Goal: Transaction & Acquisition: Purchase product/service

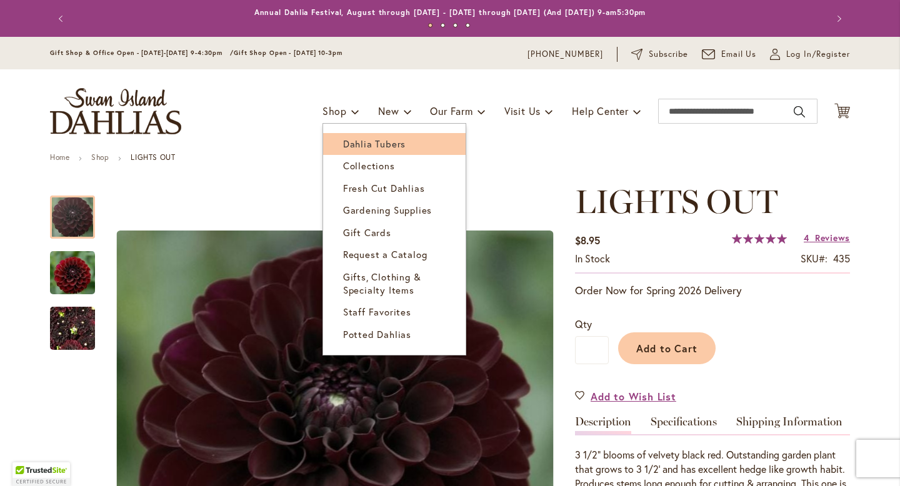
click at [351, 144] on span "Dahlia Tubers" at bounding box center [374, 143] width 62 height 12
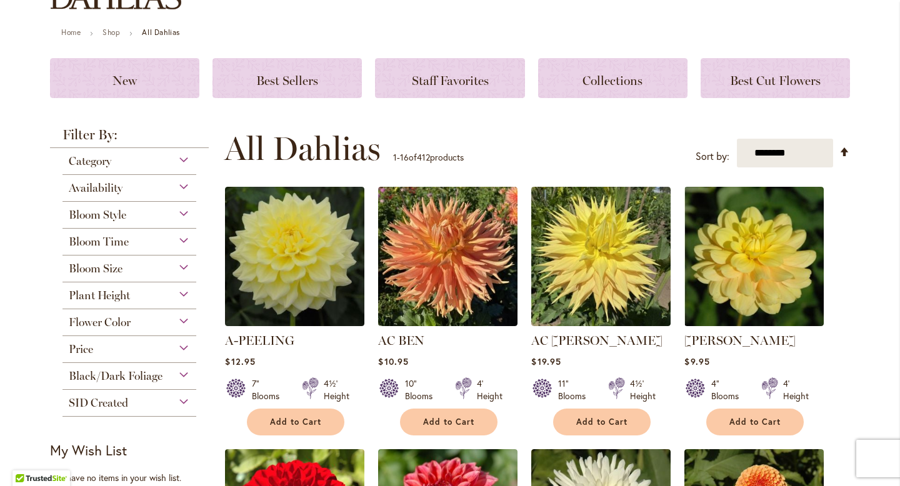
scroll to position [150, 0]
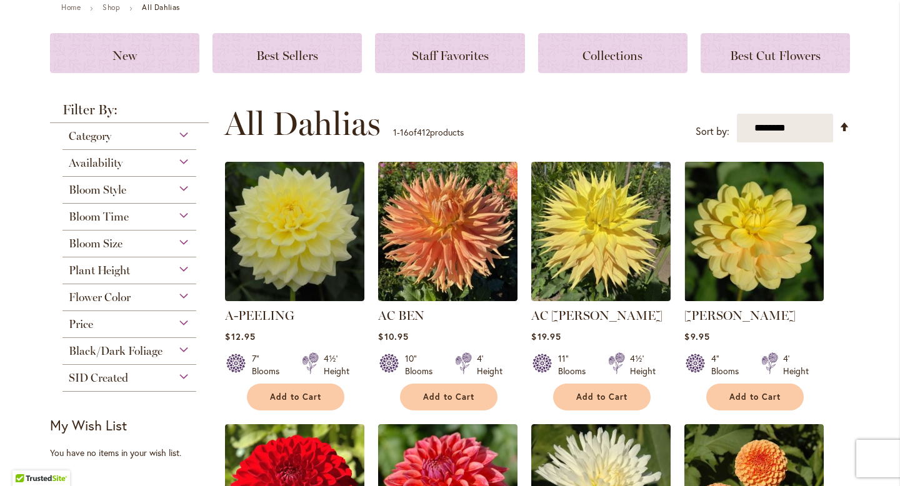
click at [182, 240] on div "Bloom Size" at bounding box center [129, 241] width 134 height 20
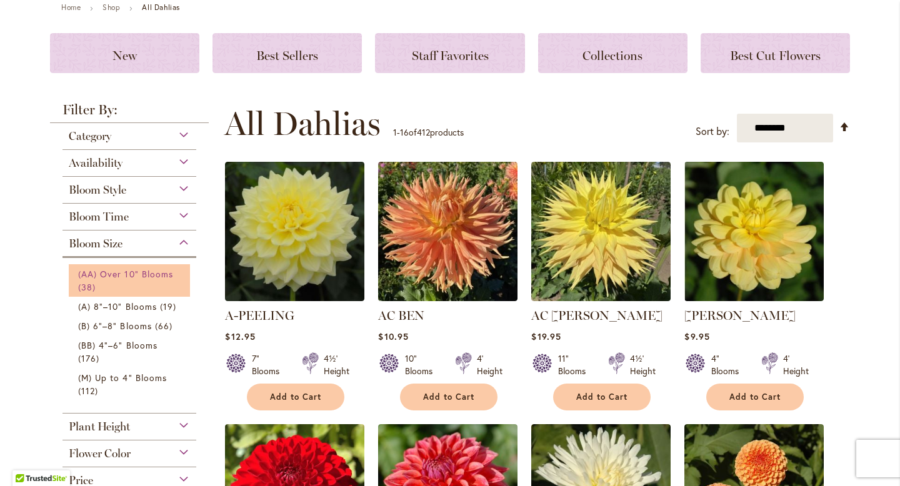
click at [141, 279] on link "(AA) Over 10" Blooms 38 items" at bounding box center [131, 280] width 106 height 26
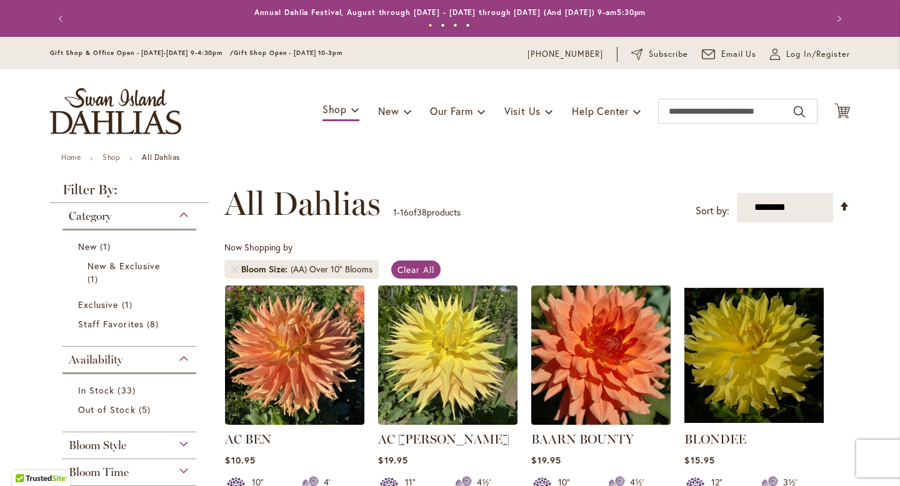
click at [806, 427] on div "BLONDEE $15.95 12" Blooms 3½' Height Add to Cart" at bounding box center [753, 407] width 139 height 242
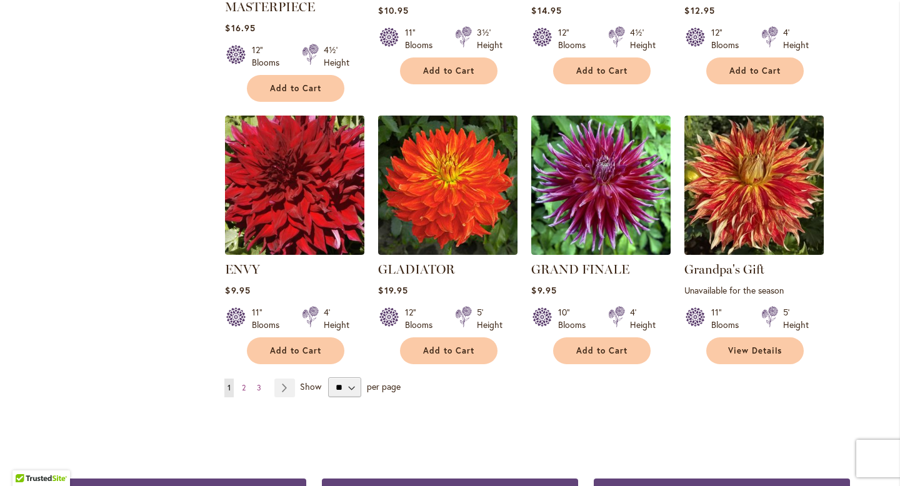
scroll to position [950, 0]
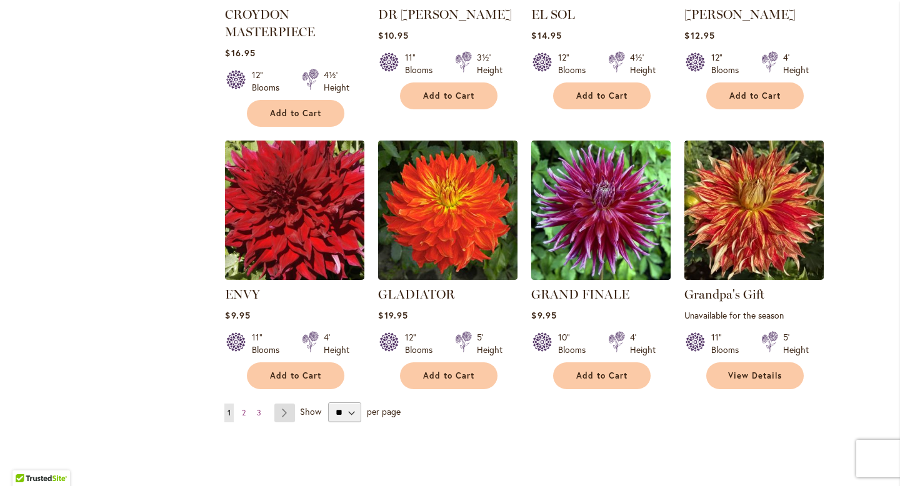
click at [286, 408] on link "Page Next" at bounding box center [284, 413] width 21 height 19
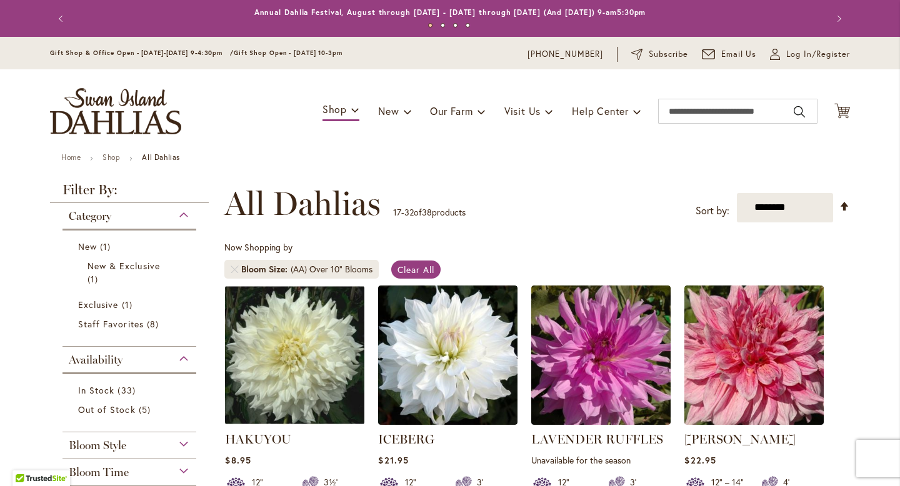
click at [807, 466] on div "12" – 14" Blooms 4' Height" at bounding box center [753, 483] width 139 height 35
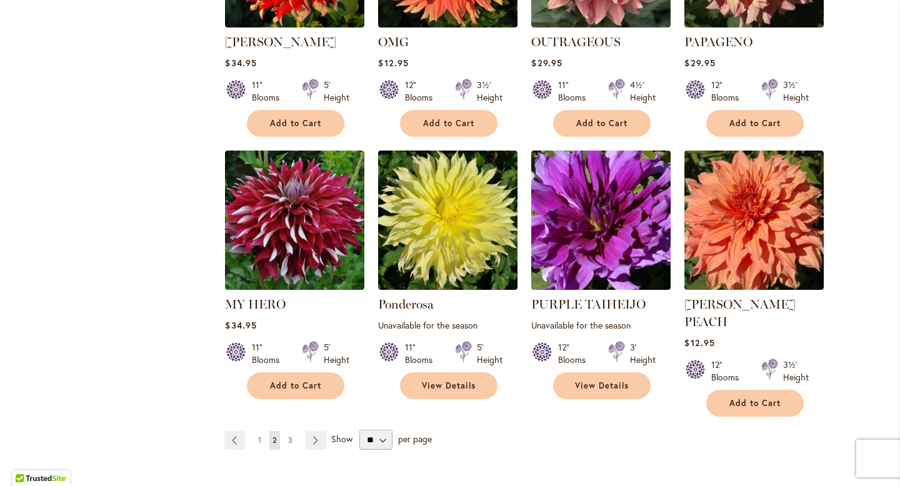
scroll to position [925, 0]
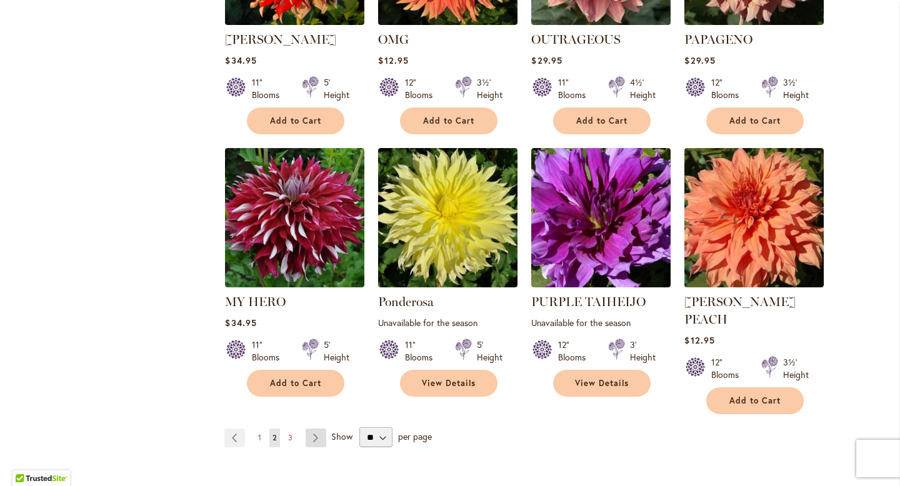
click at [312, 429] on link "Page Next" at bounding box center [316, 438] width 21 height 19
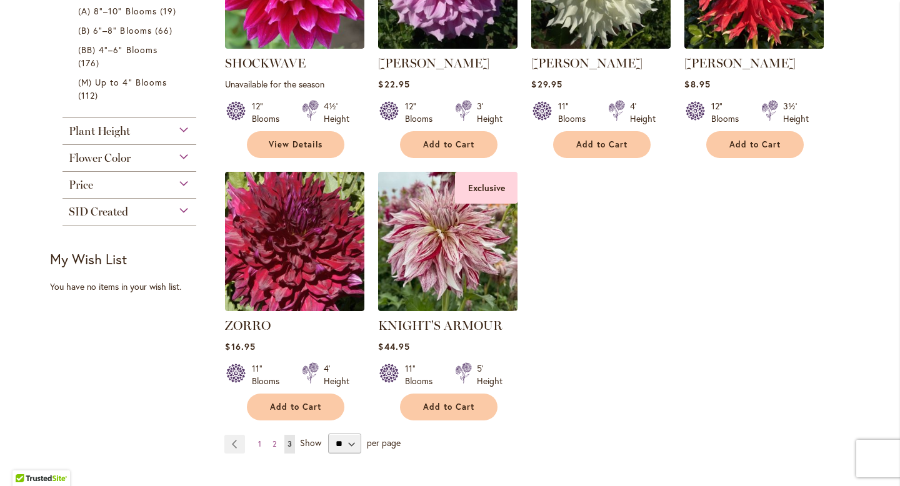
scroll to position [400, 0]
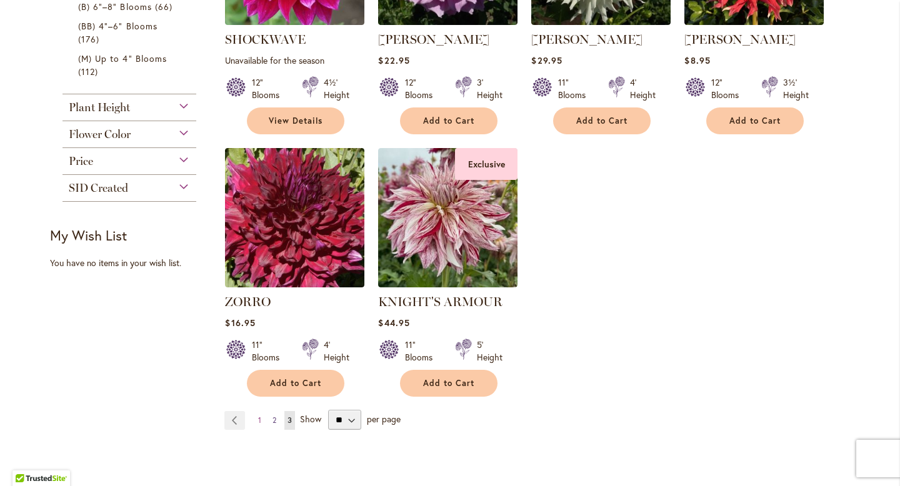
click at [276, 421] on span "2" at bounding box center [274, 420] width 4 height 9
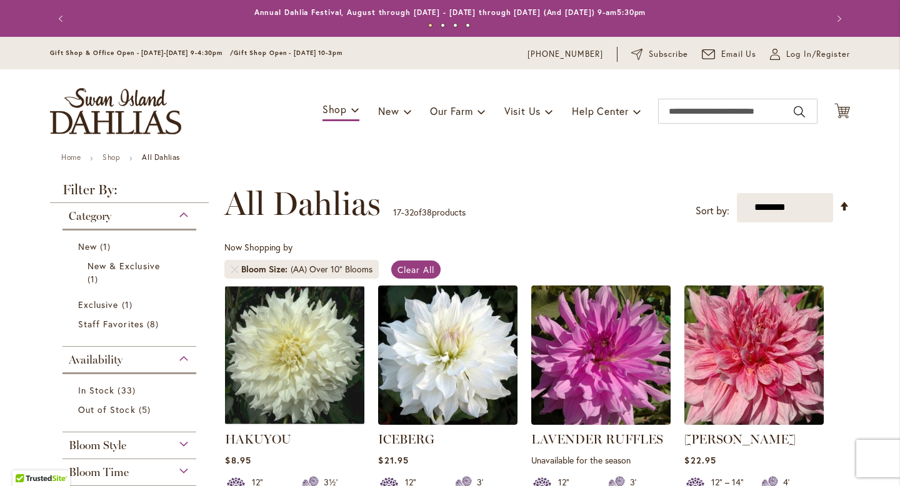
click at [666, 472] on div "12" Blooms 3' Height" at bounding box center [600, 483] width 139 height 35
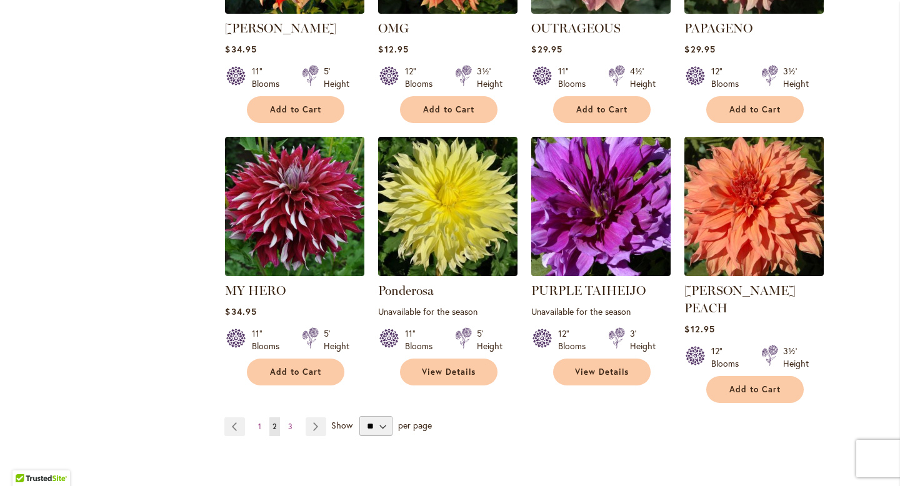
scroll to position [950, 0]
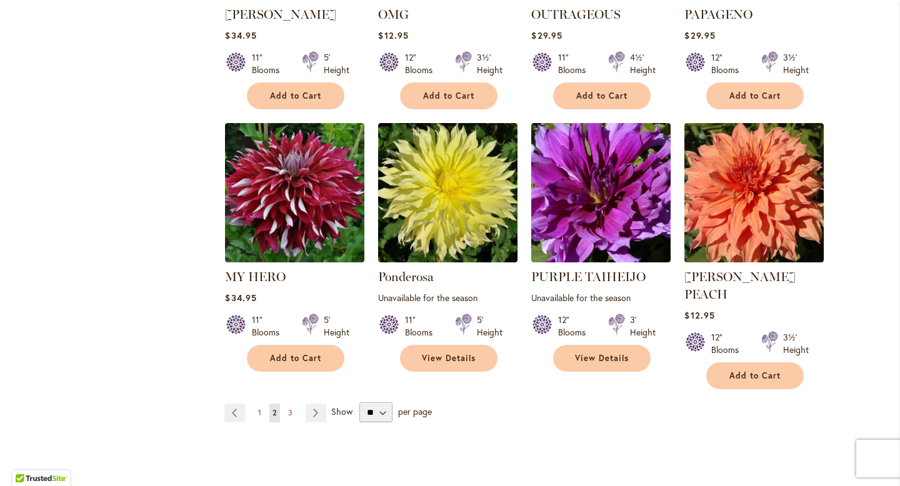
click at [258, 404] on link "Page 1" at bounding box center [259, 413] width 9 height 19
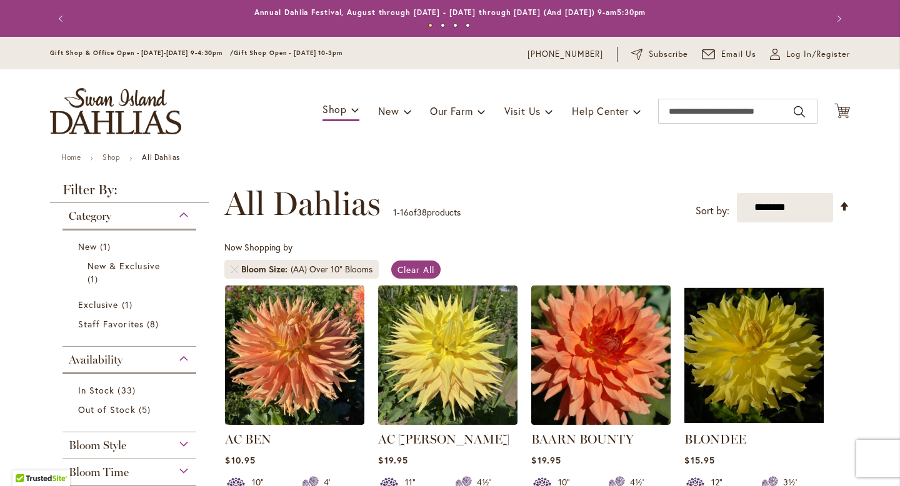
click at [676, 277] on div "Now Shopping by Bloom Size (AA) Over 10" Blooms Clear All" at bounding box center [537, 263] width 626 height 44
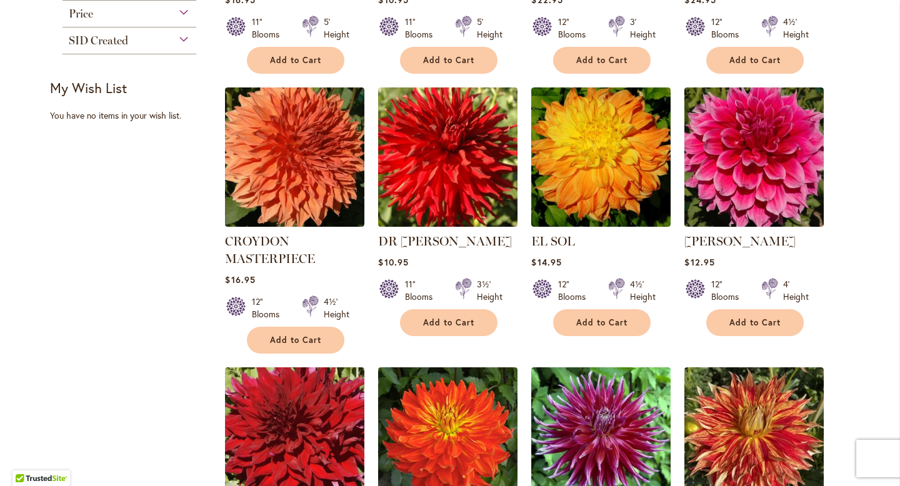
scroll to position [725, 0]
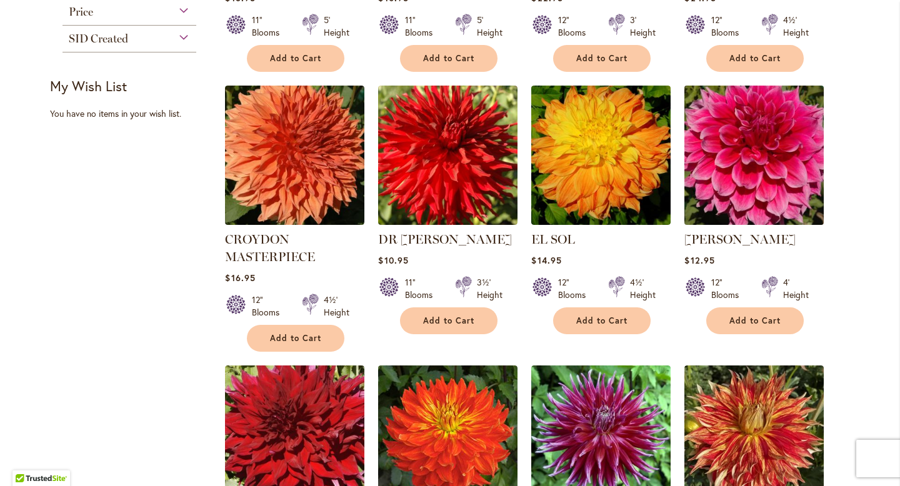
click at [799, 158] on img at bounding box center [754, 155] width 146 height 146
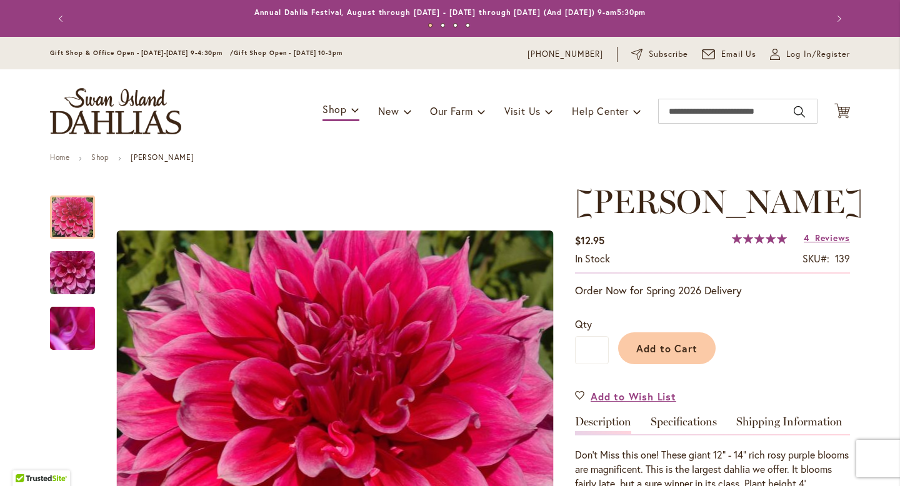
click at [812, 372] on div "Add to Cart" at bounding box center [729, 345] width 241 height 57
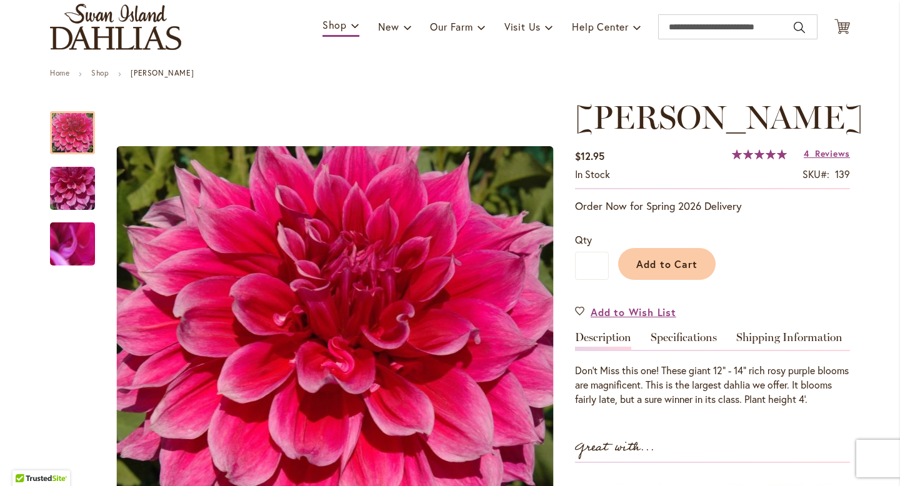
scroll to position [100, 0]
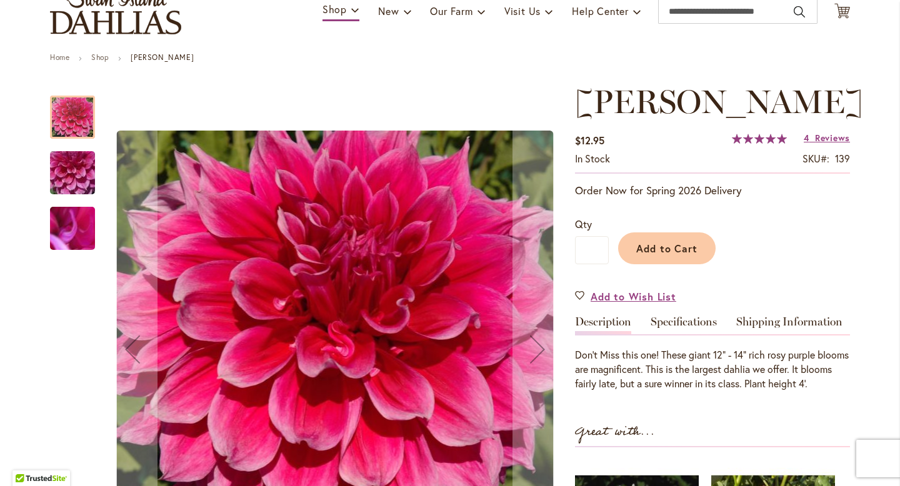
click at [67, 174] on img "EMORY PAUL" at bounding box center [72, 172] width 90 height 67
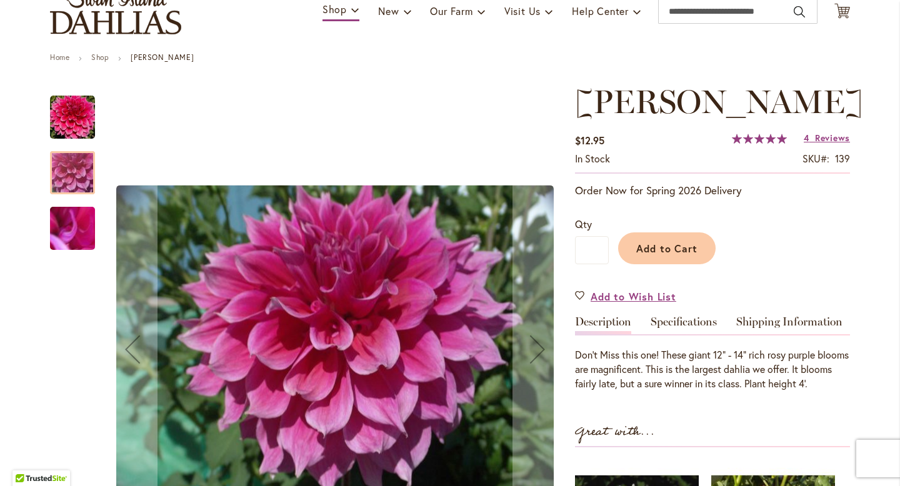
click at [74, 226] on img "EMORY PAUL" at bounding box center [72, 228] width 90 height 67
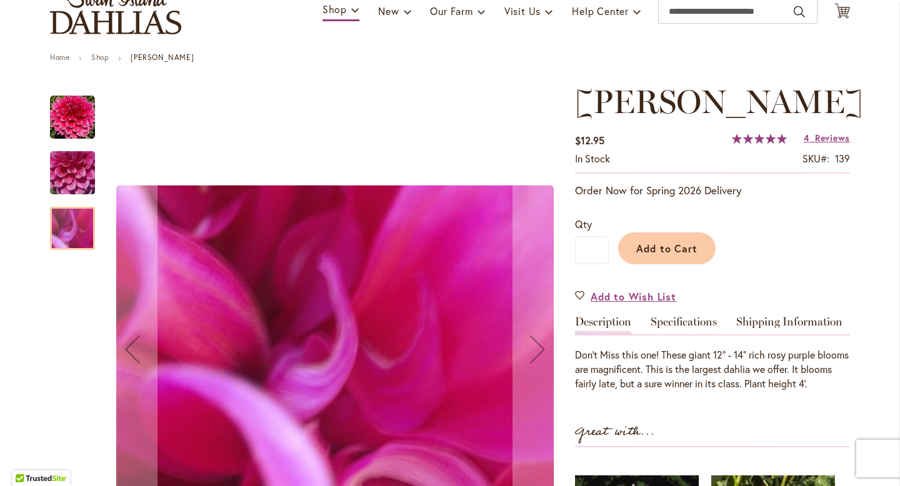
click at [78, 127] on img "EMORY PAUL" at bounding box center [72, 117] width 45 height 45
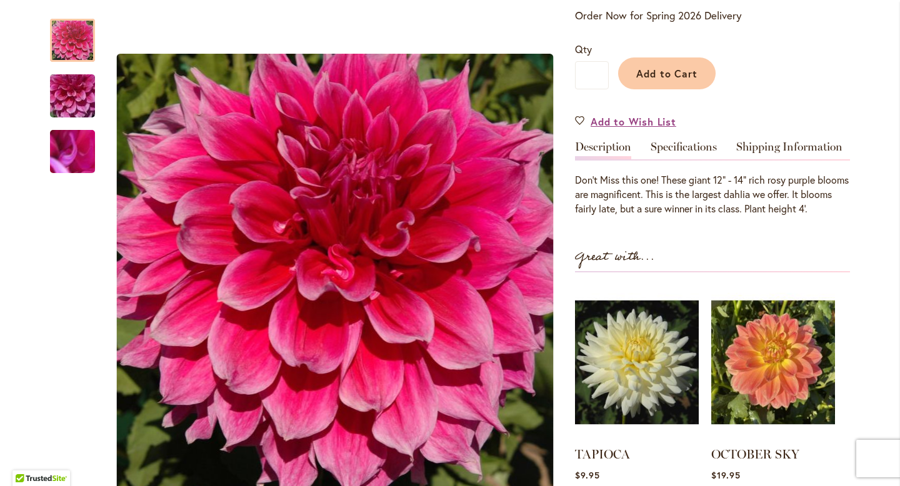
scroll to position [250, 0]
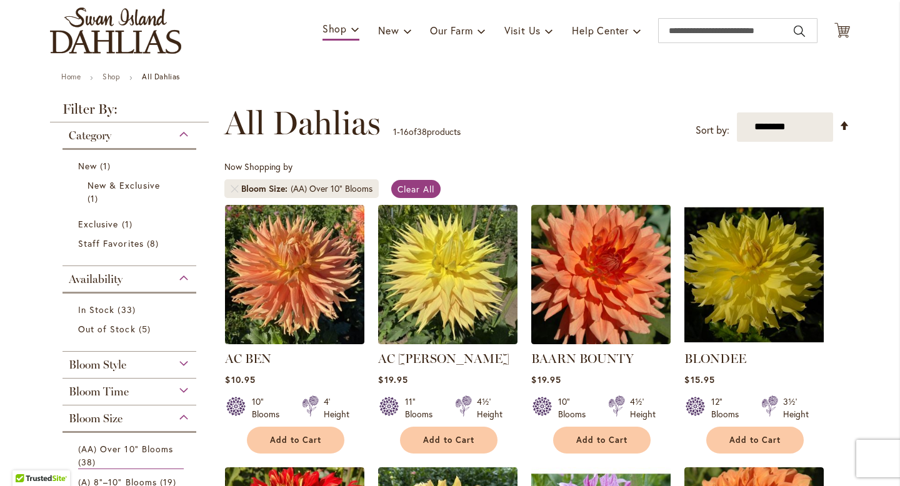
scroll to position [100, 0]
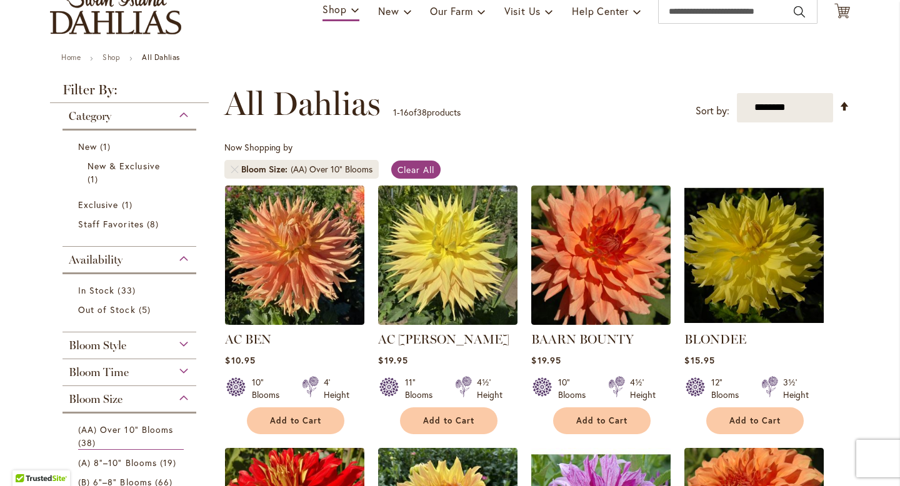
click at [187, 341] on div "Bloom Style" at bounding box center [129, 342] width 134 height 20
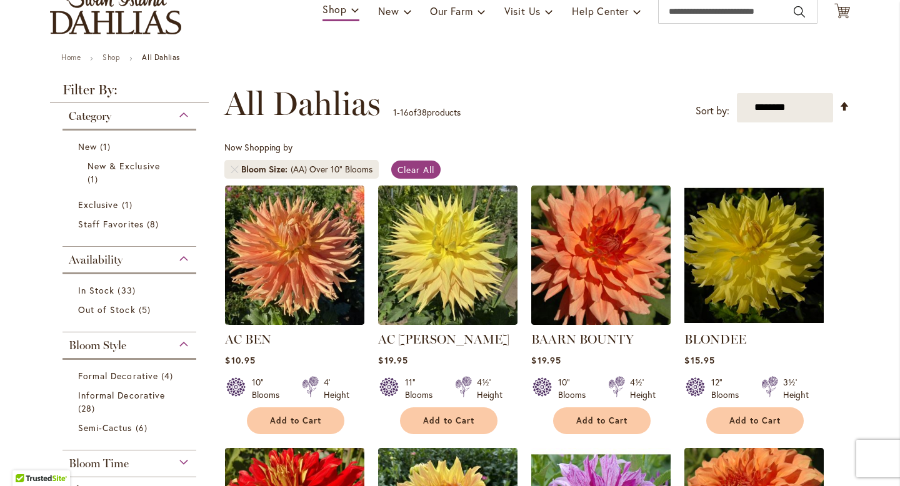
click at [212, 409] on div "Filter by: Filter By: Category New 1 item New & Exclusive 1 item" at bounding box center [133, 438] width 167 height 711
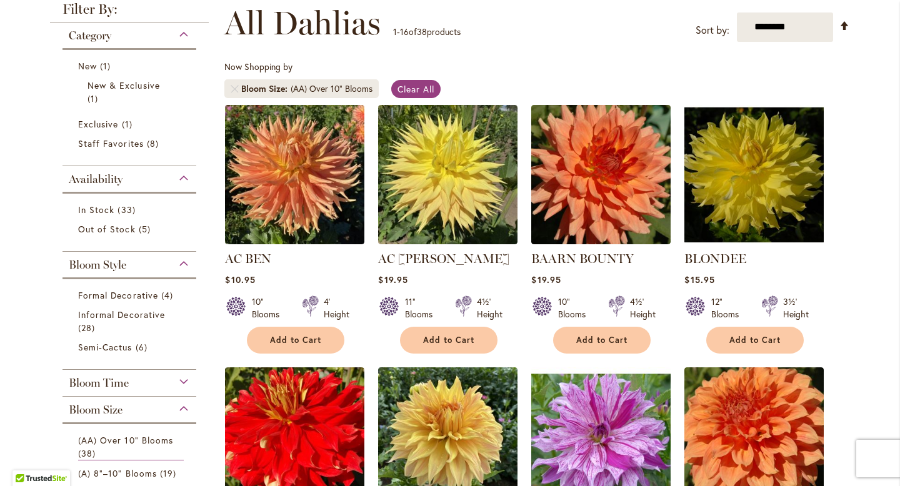
scroll to position [200, 0]
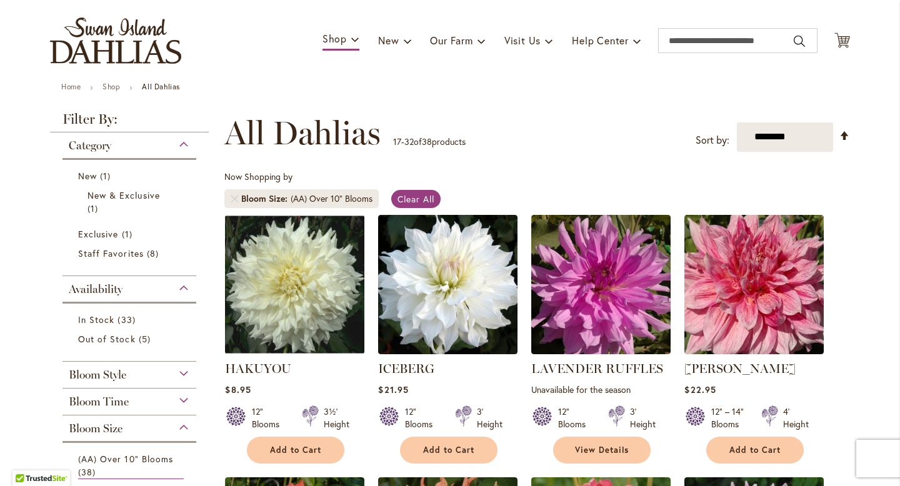
scroll to position [125, 0]
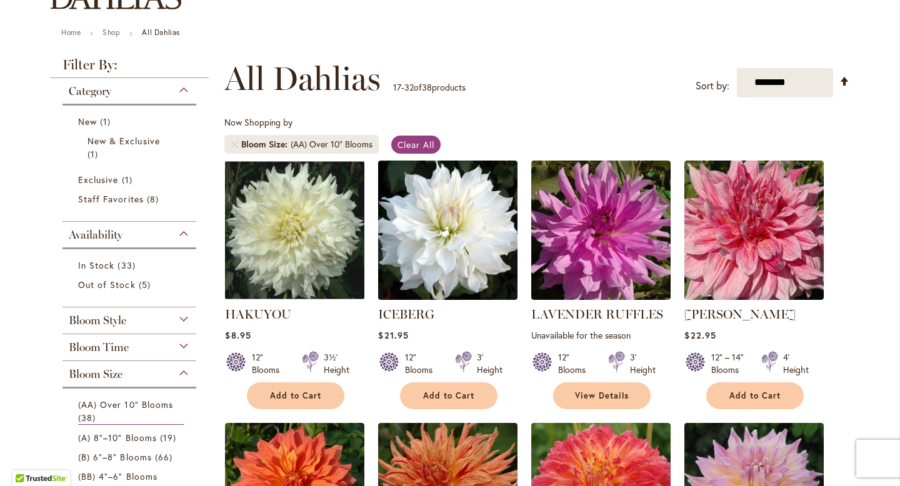
click at [115, 319] on span "Bloom Style" at bounding box center [97, 321] width 57 height 14
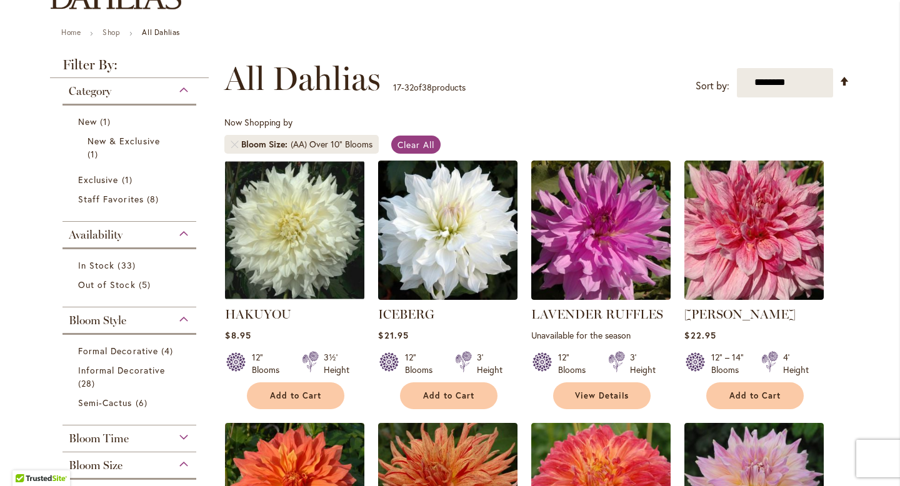
click at [207, 386] on div "Category New 1 item New & Exclusive 1 item Out of Stock 5 items 1 8 5" at bounding box center [129, 411] width 159 height 666
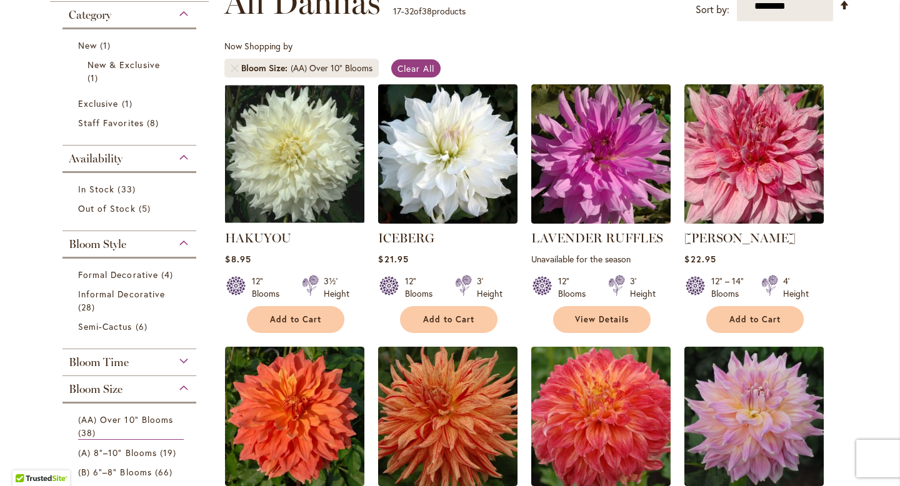
scroll to position [200, 0]
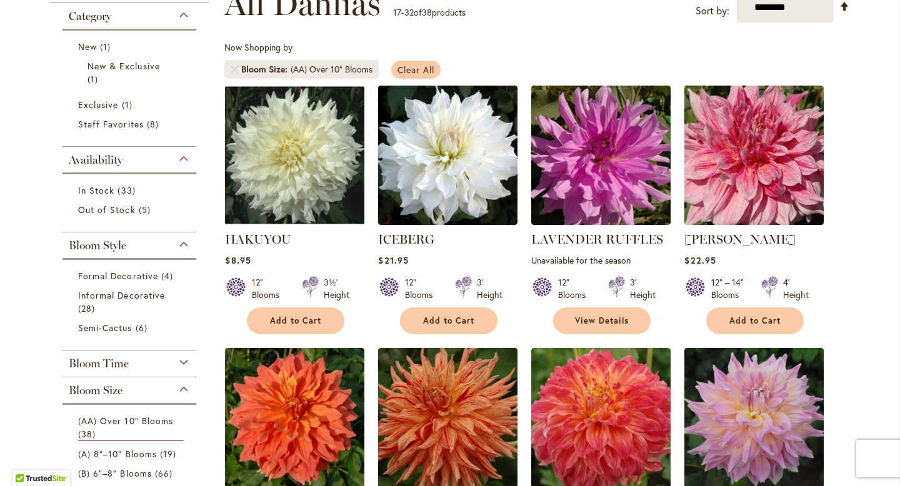
click at [420, 68] on span "Clear All" at bounding box center [415, 70] width 37 height 12
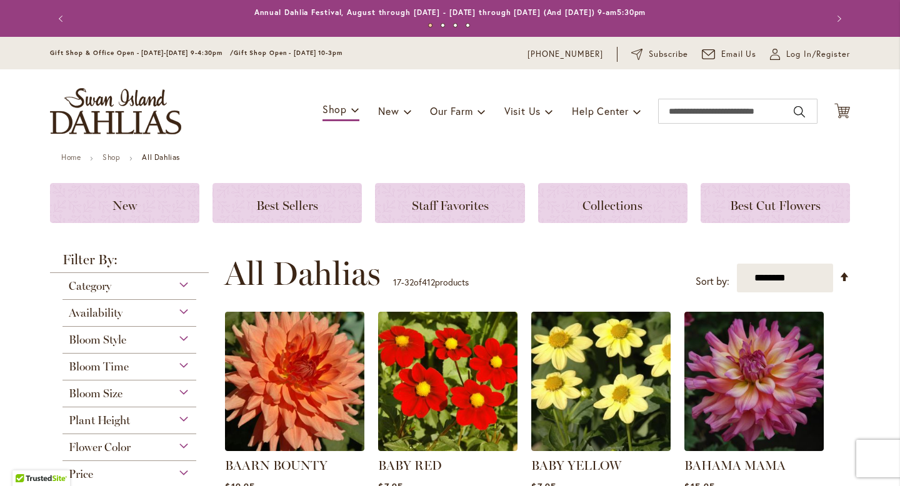
click at [208, 429] on div "Category Best Sellers 32 items New 5 items New & Exclusive 2 items 6 270 1" at bounding box center [129, 407] width 159 height 269
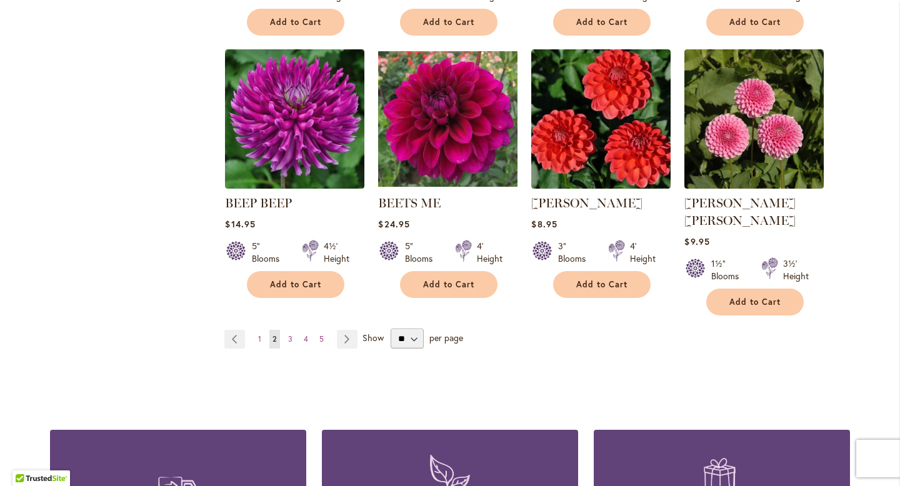
scroll to position [1075, 0]
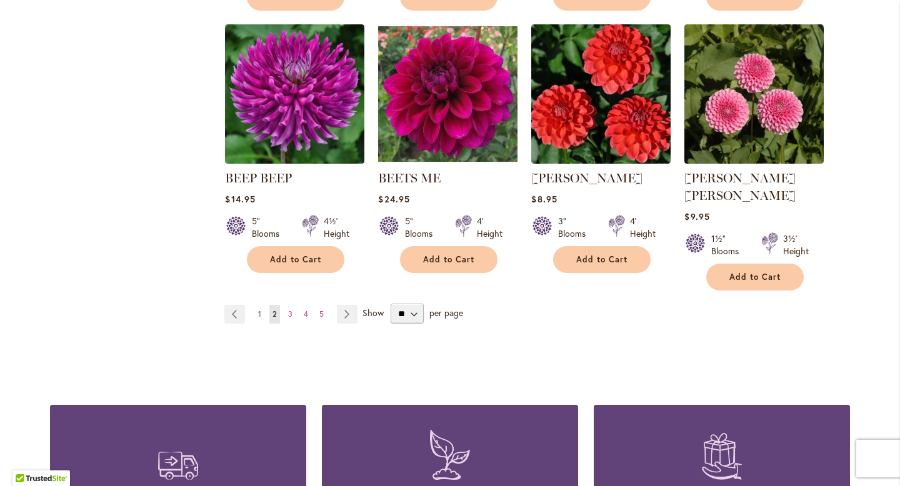
click at [260, 309] on span "1" at bounding box center [259, 313] width 3 height 9
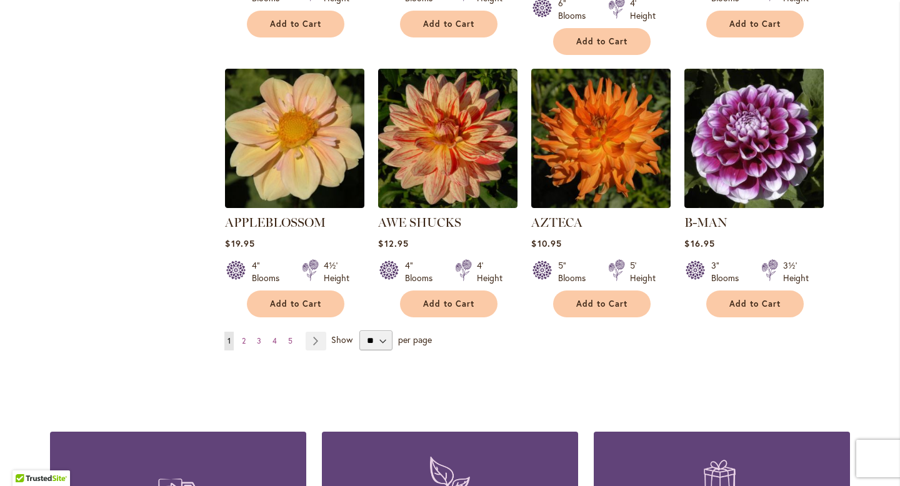
scroll to position [1050, 0]
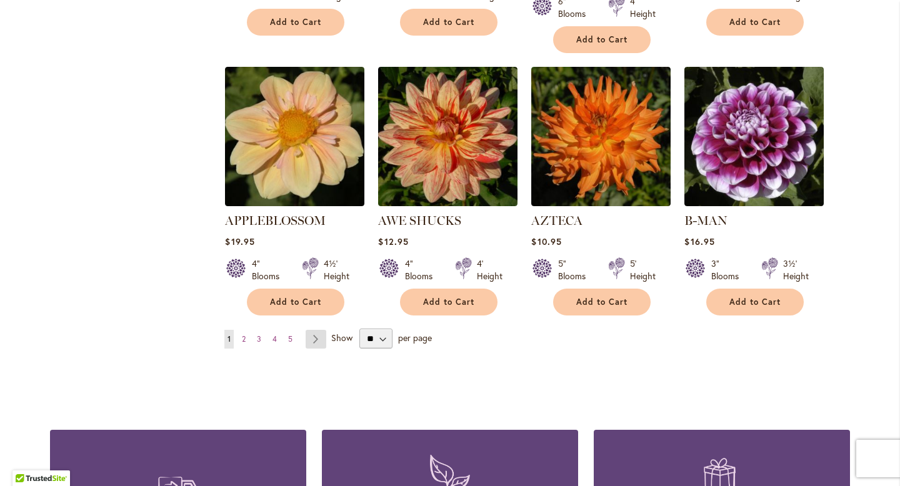
click at [316, 330] on link "Page Next" at bounding box center [316, 339] width 21 height 19
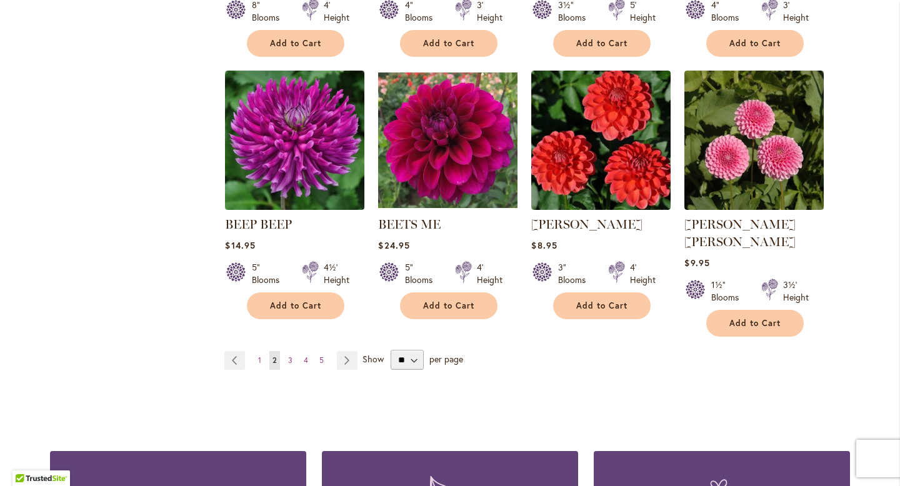
scroll to position [1050, 0]
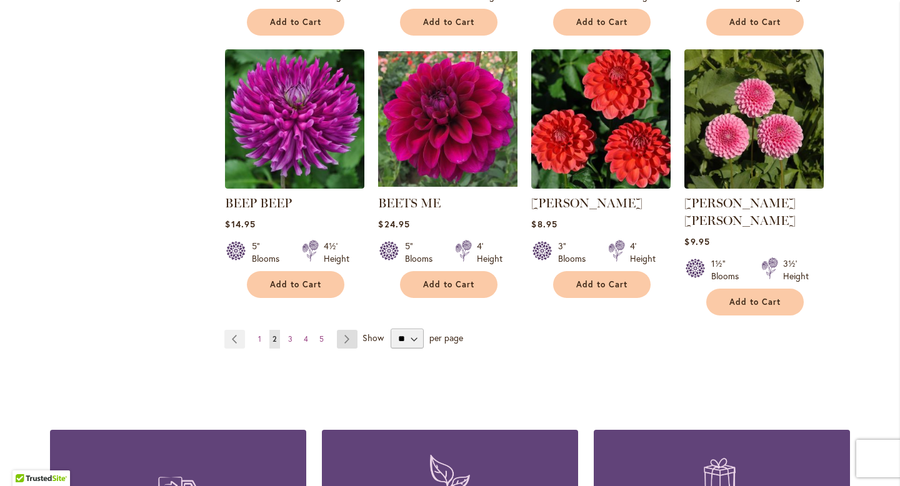
click at [346, 330] on link "Page Next" at bounding box center [347, 339] width 21 height 19
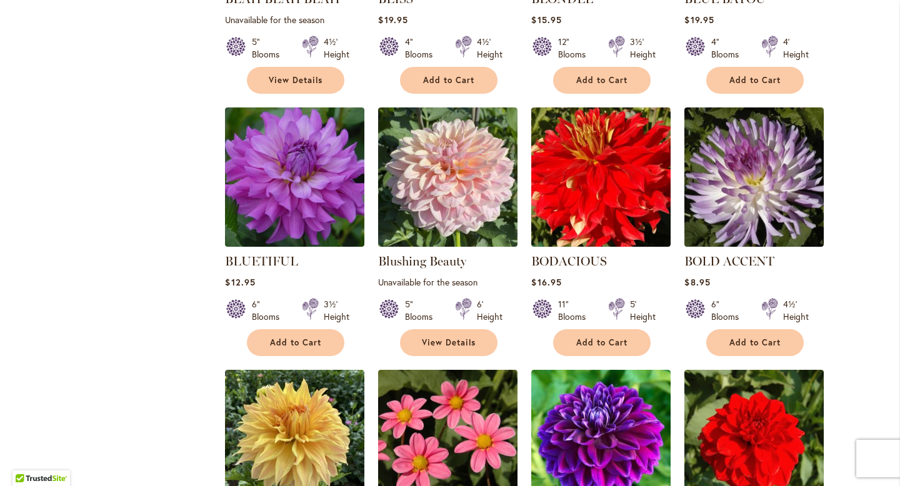
scroll to position [750, 0]
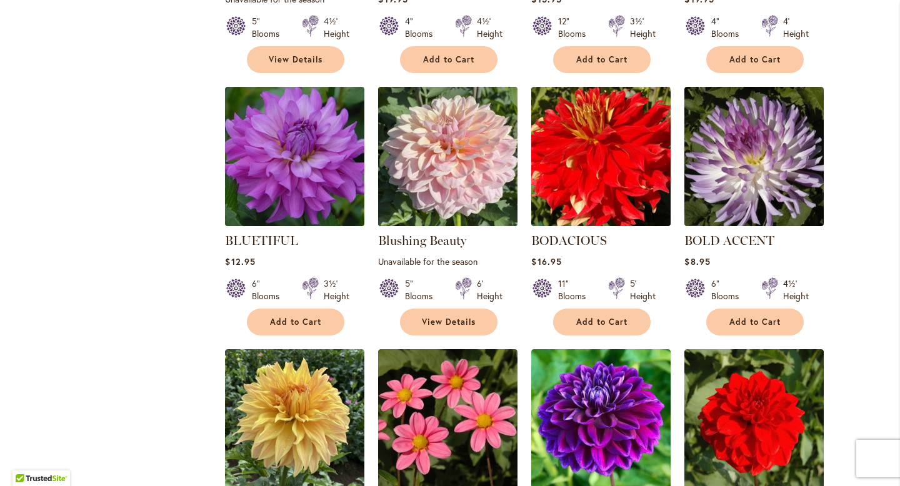
click at [459, 179] on img at bounding box center [448, 157] width 146 height 146
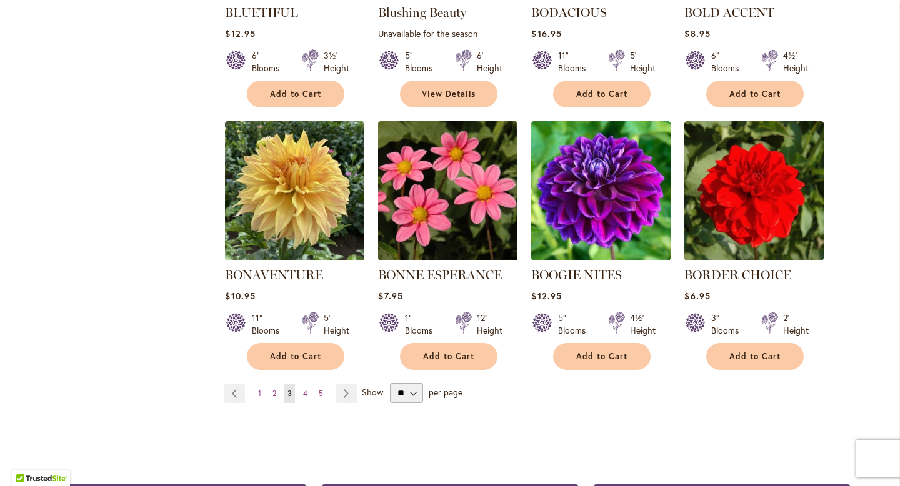
scroll to position [1000, 0]
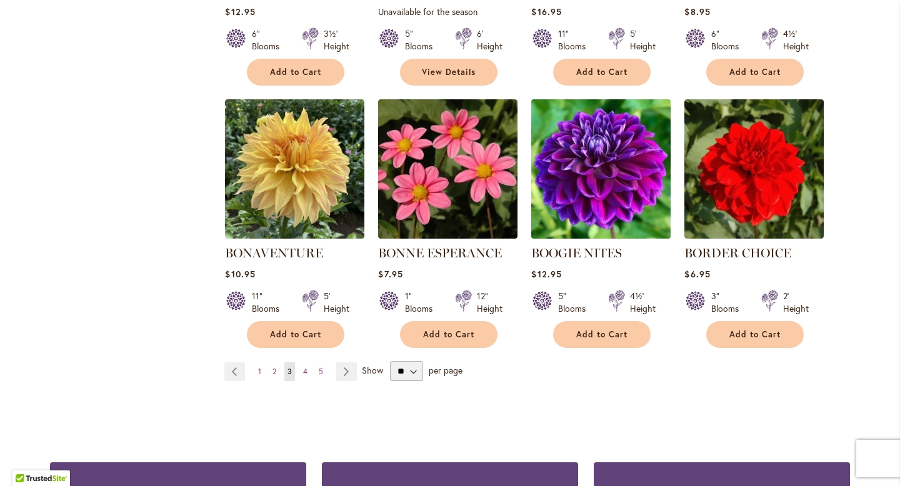
click at [584, 204] on img at bounding box center [601, 169] width 146 height 146
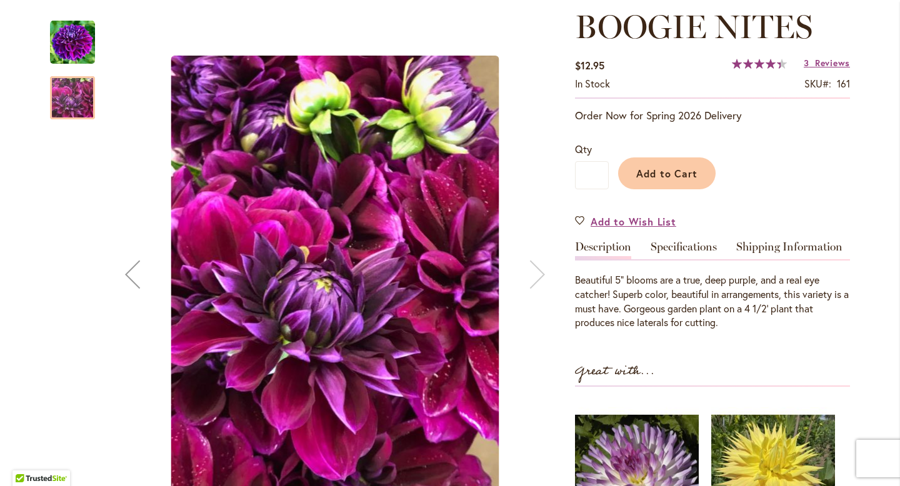
scroll to position [200, 0]
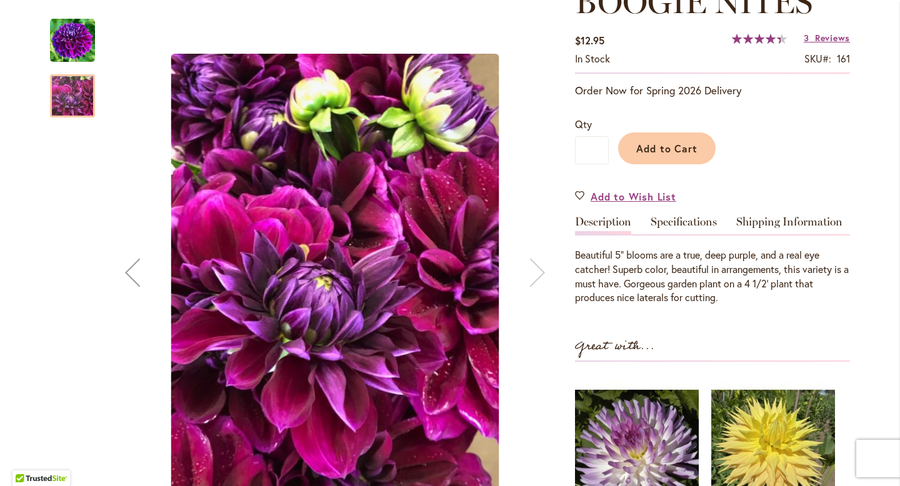
click at [90, 57] on img "BOOGIE NITES" at bounding box center [72, 40] width 45 height 45
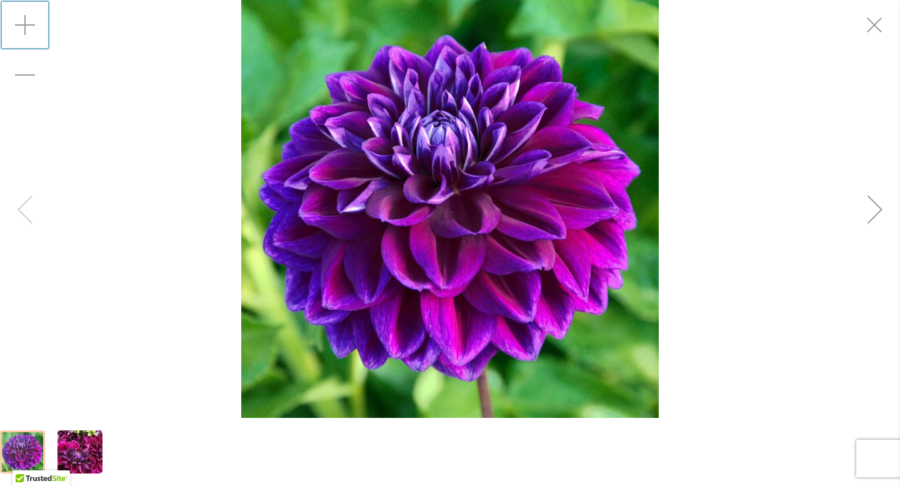
click at [26, 27] on div "Zoom in" at bounding box center [25, 25] width 50 height 50
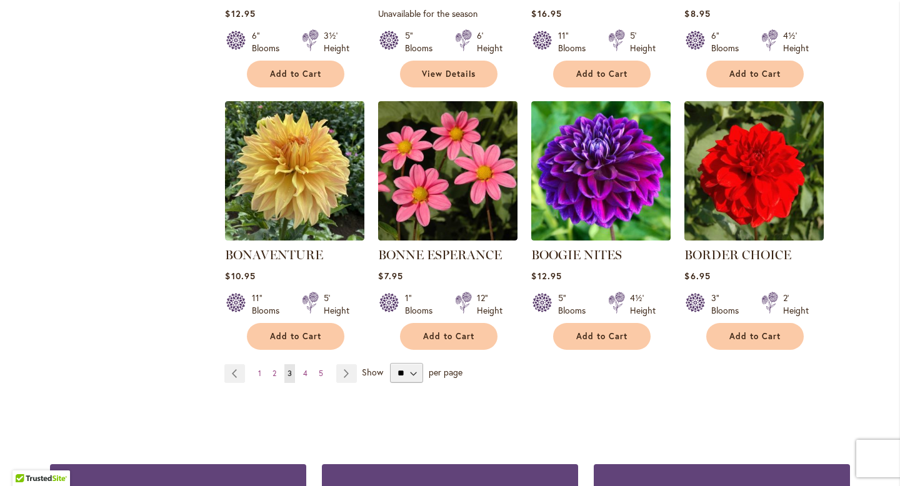
scroll to position [1000, 0]
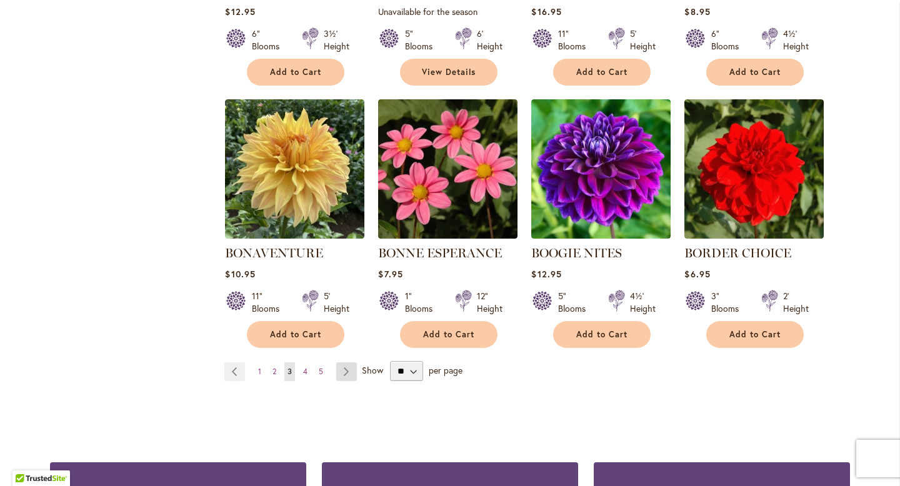
click at [345, 374] on link "Page Next" at bounding box center [346, 371] width 21 height 19
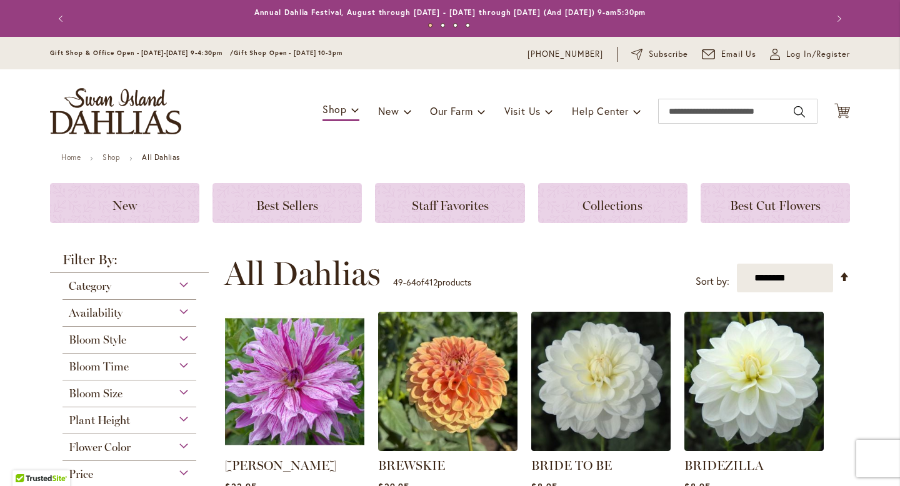
click at [821, 469] on strong "BRIDEZILLA" at bounding box center [753, 465] width 139 height 17
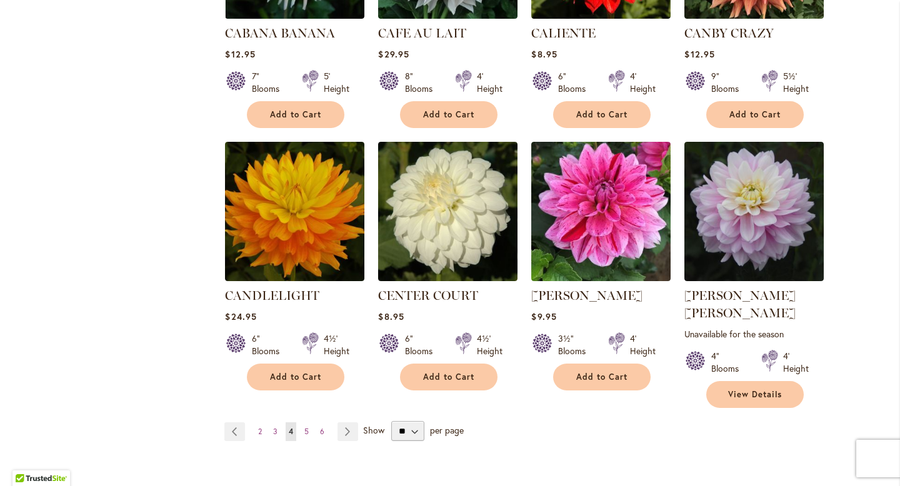
scroll to position [1000, 0]
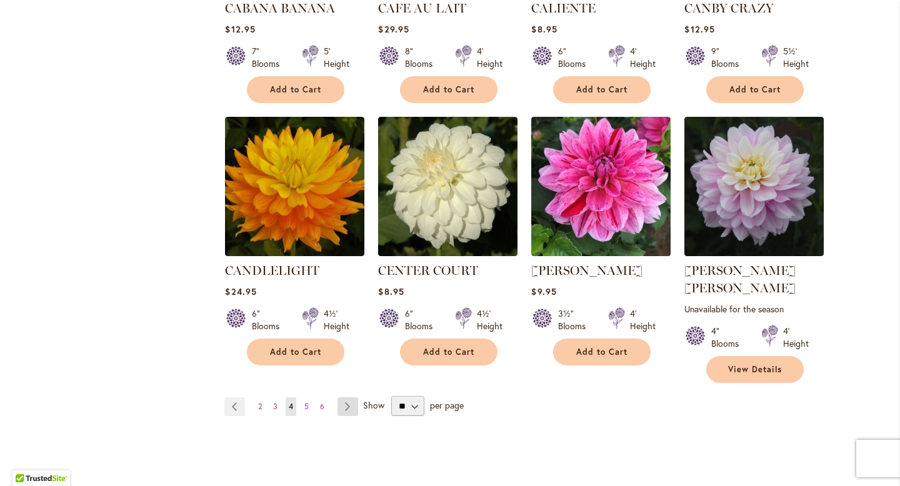
click at [349, 397] on link "Page Next" at bounding box center [347, 406] width 21 height 19
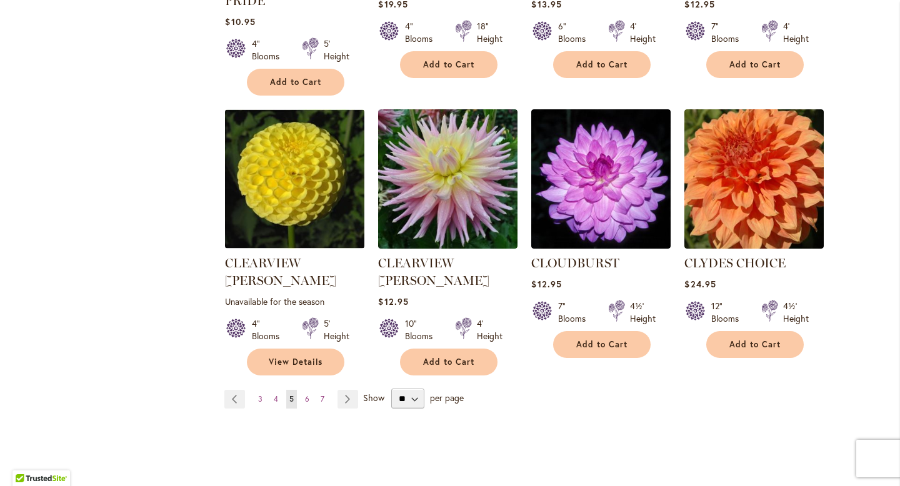
scroll to position [1050, 0]
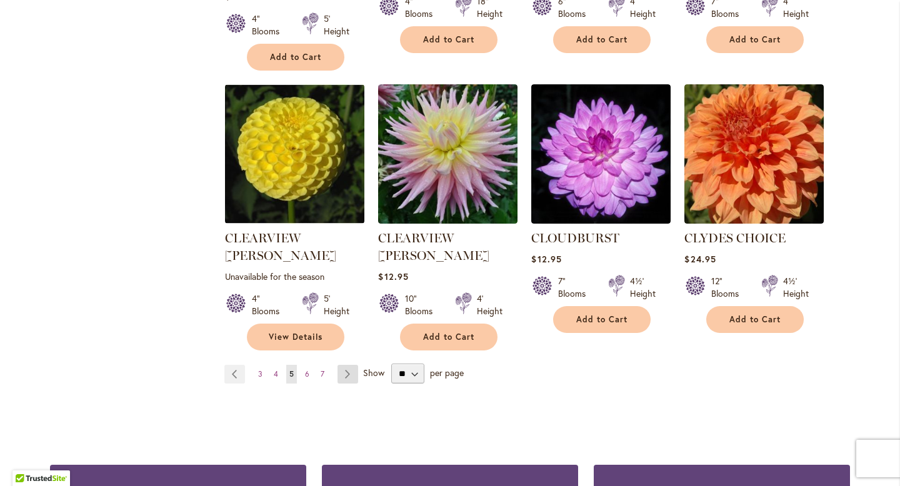
click at [345, 365] on link "Page Next" at bounding box center [347, 374] width 21 height 19
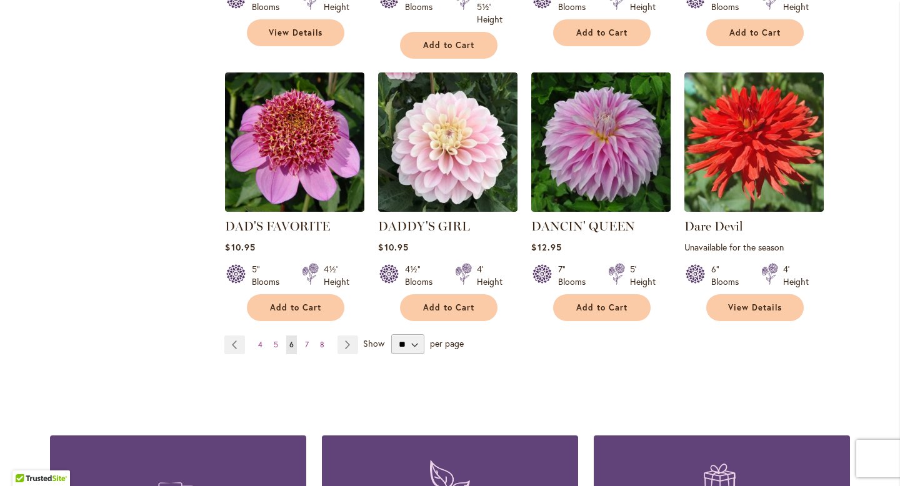
scroll to position [1075, 0]
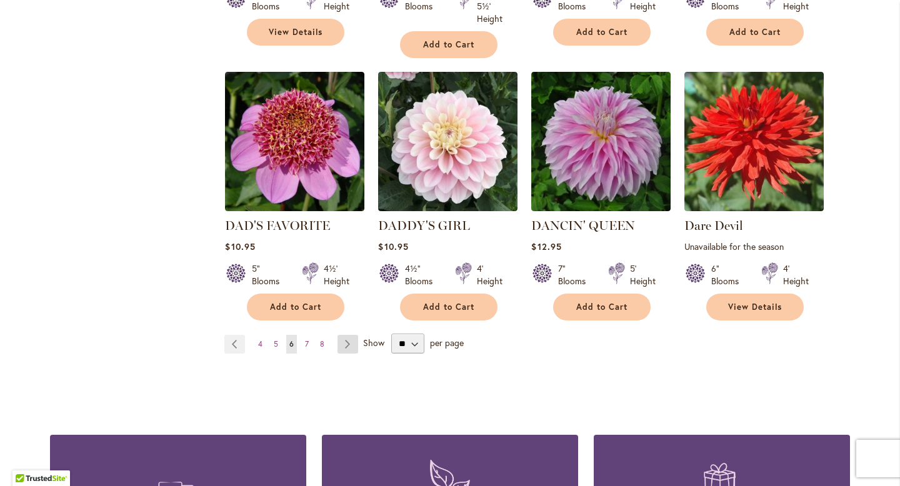
click at [351, 335] on link "Page Next" at bounding box center [347, 344] width 21 height 19
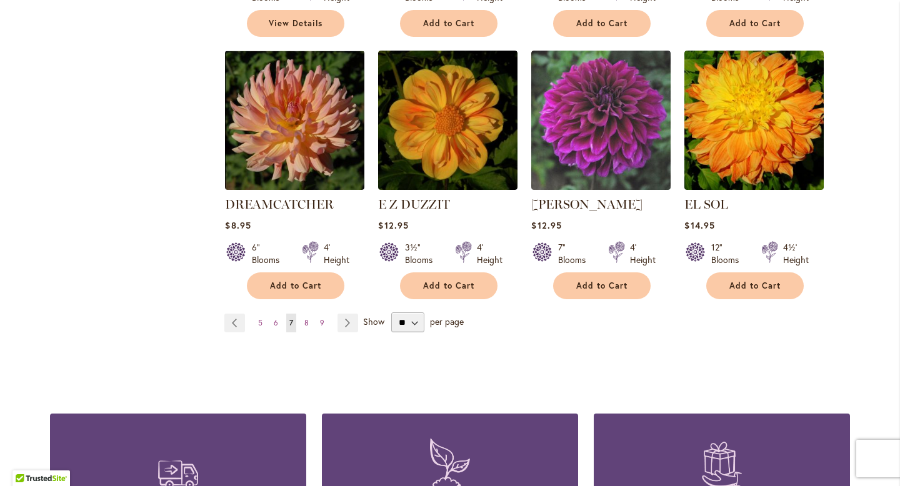
scroll to position [1100, 0]
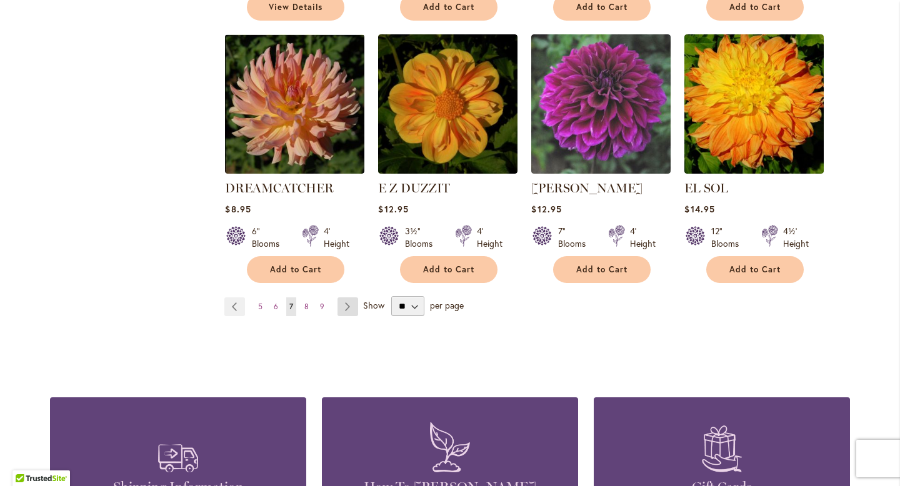
click at [347, 297] on link "Page Next" at bounding box center [347, 306] width 21 height 19
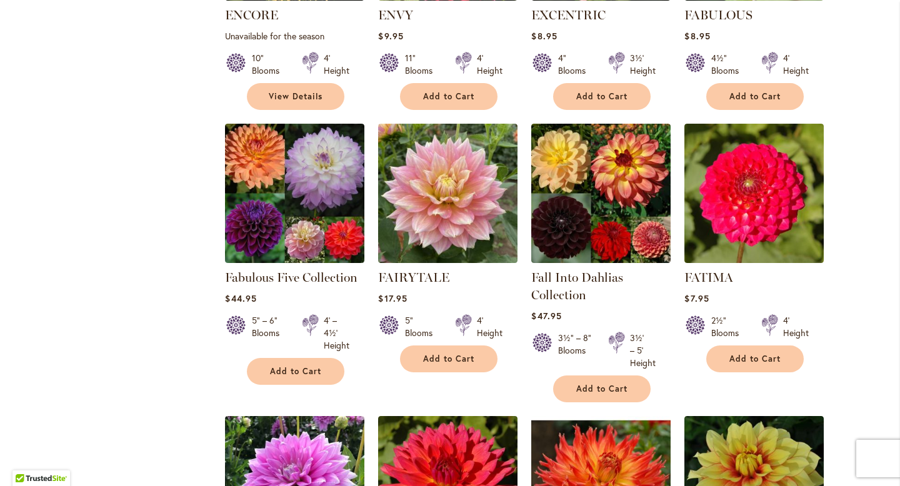
scroll to position [725, 0]
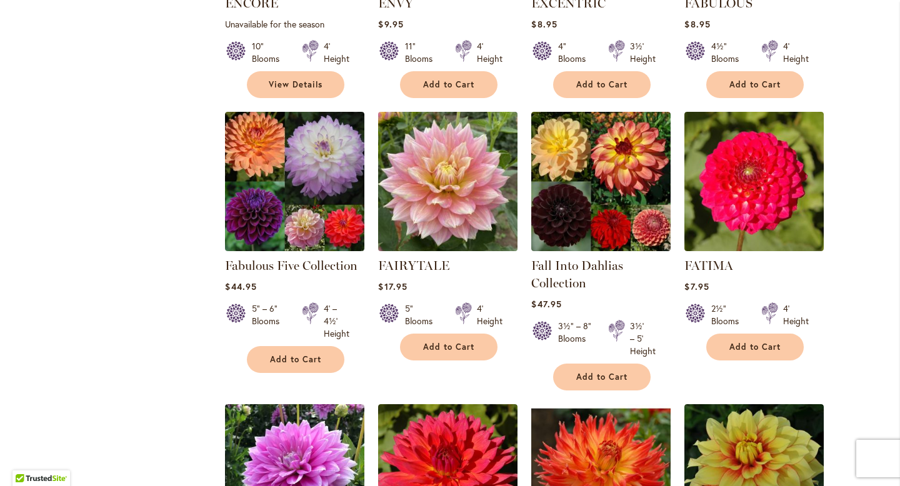
click at [458, 198] on img at bounding box center [448, 182] width 146 height 146
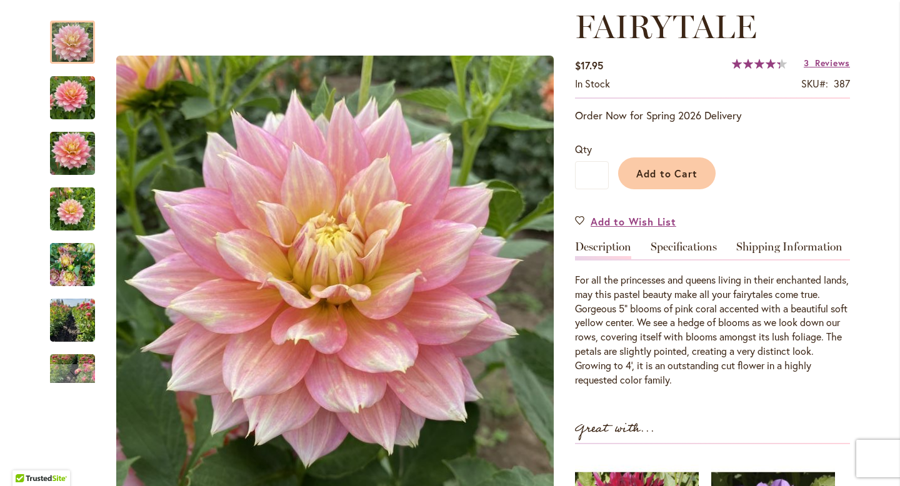
scroll to position [200, 0]
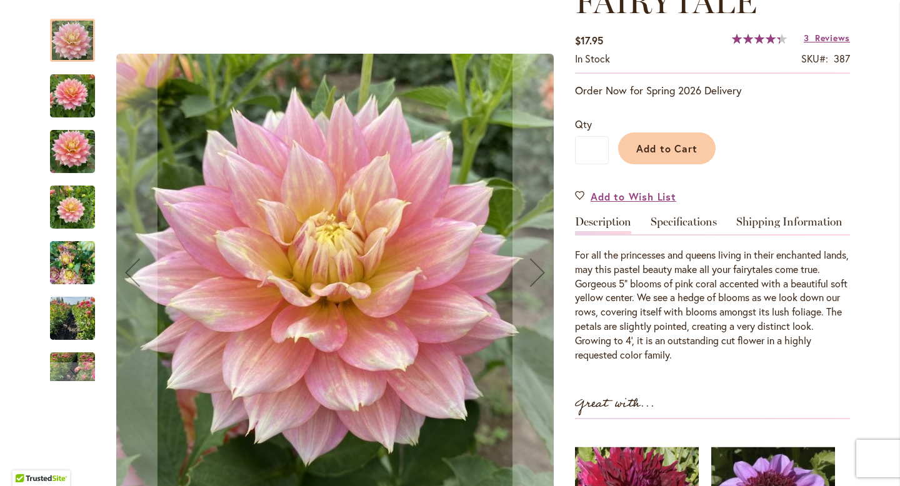
click at [76, 158] on img "Fairytale" at bounding box center [72, 152] width 45 height 60
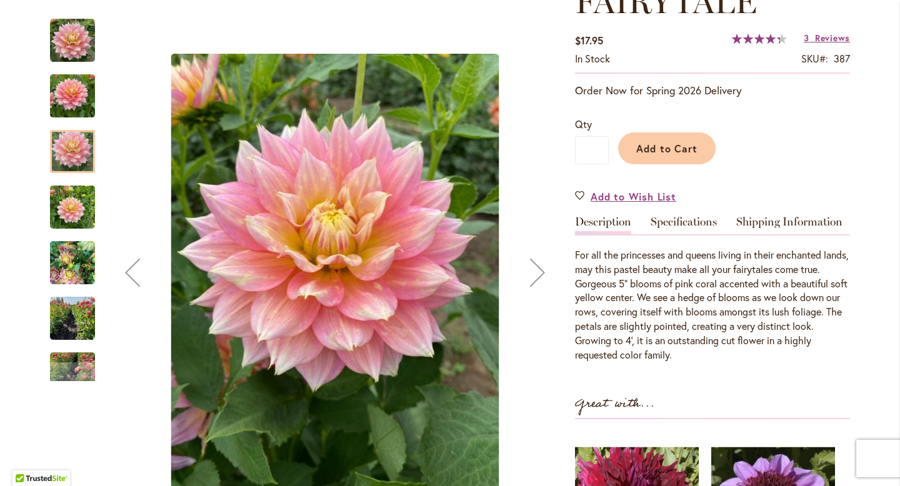
click at [83, 209] on img "Fairytale" at bounding box center [72, 207] width 45 height 60
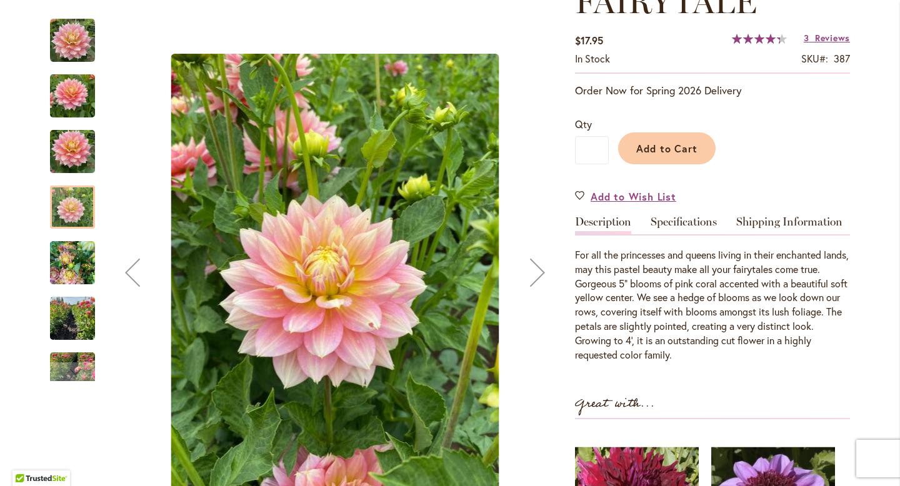
click at [81, 266] on img "Fairytale" at bounding box center [72, 263] width 45 height 60
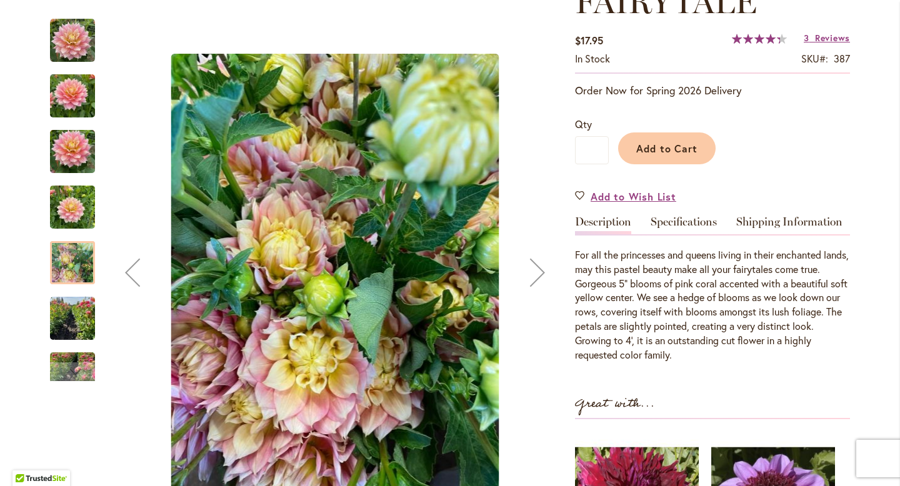
click at [81, 314] on img "Fairytale" at bounding box center [72, 319] width 45 height 60
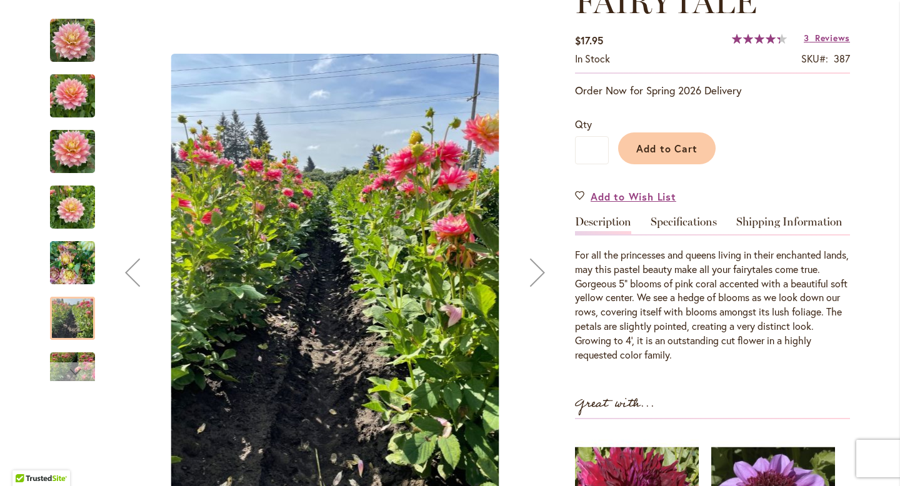
click at [84, 367] on div "Next" at bounding box center [72, 371] width 45 height 19
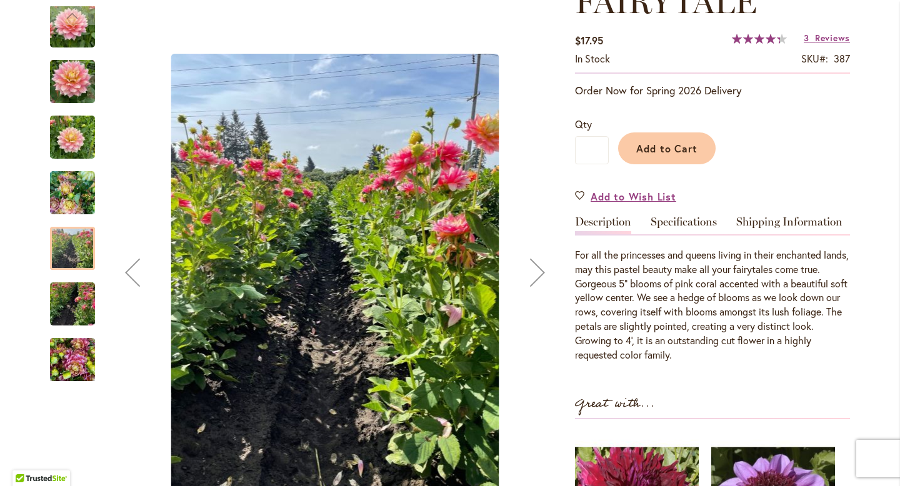
click at [80, 364] on img "Fairytale" at bounding box center [72, 360] width 45 height 60
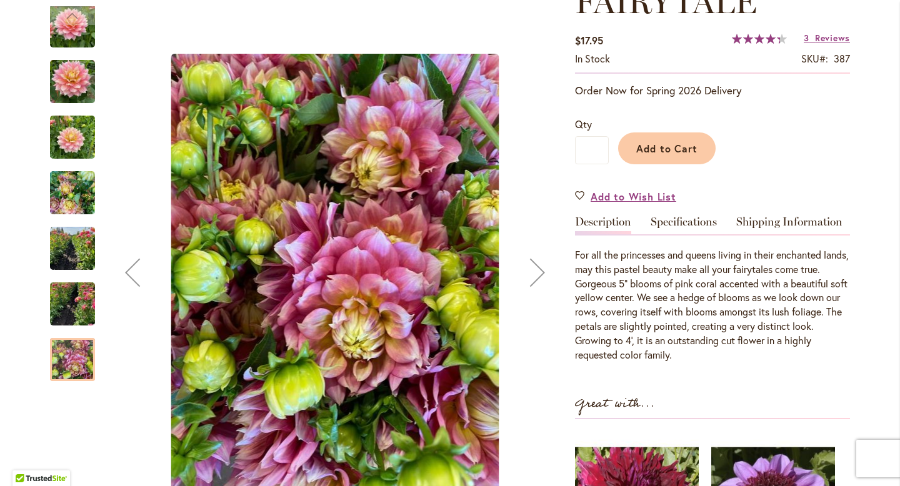
click at [84, 312] on img "Fairytale" at bounding box center [72, 304] width 45 height 60
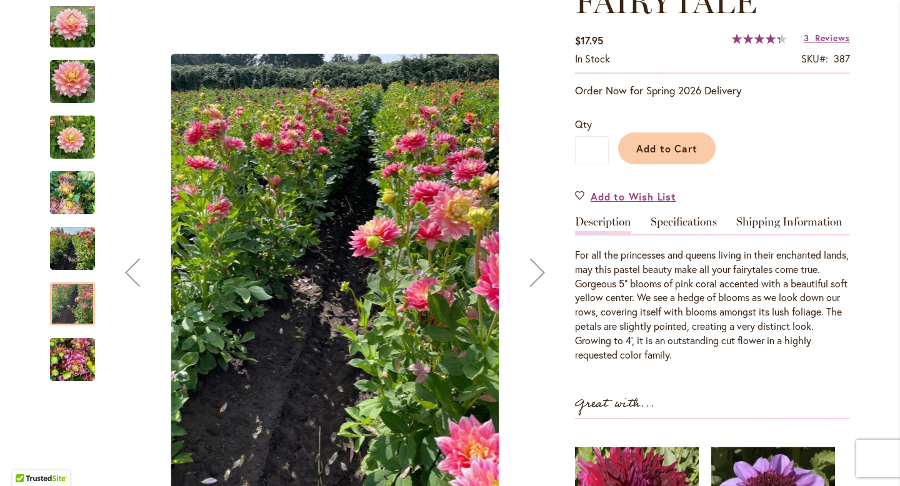
click at [82, 259] on img "Fairytale" at bounding box center [72, 249] width 45 height 60
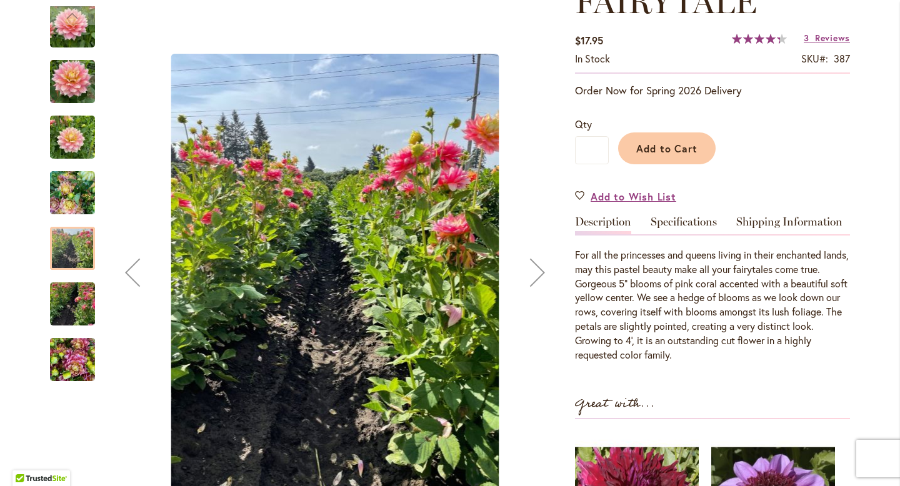
click at [82, 201] on img "Fairytale" at bounding box center [72, 193] width 45 height 60
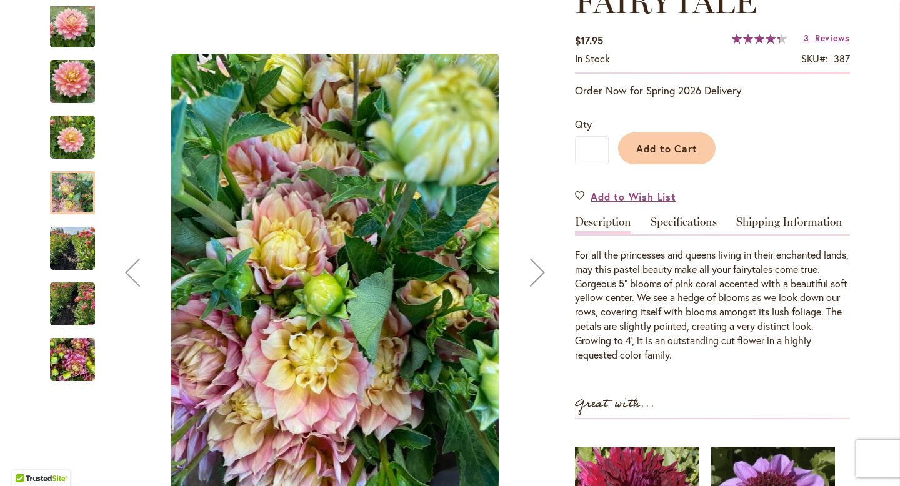
click at [79, 152] on img "Fairytale" at bounding box center [72, 137] width 45 height 60
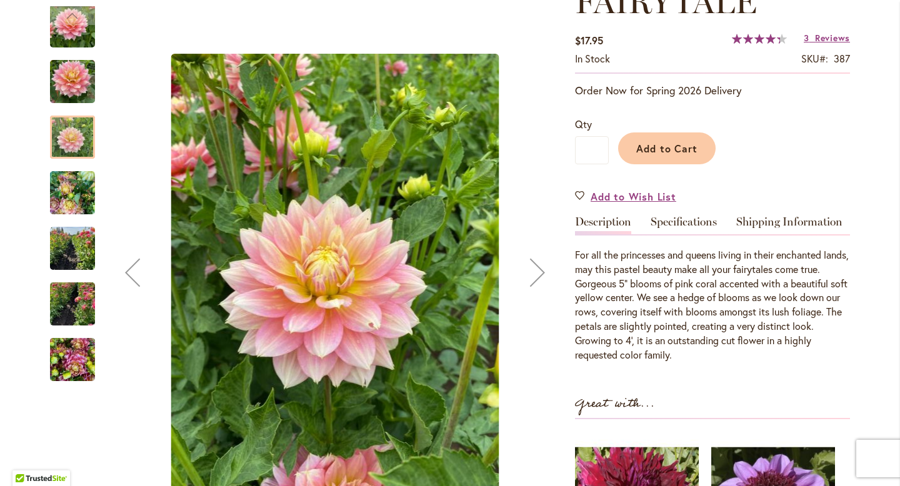
click at [79, 89] on img "Fairytale" at bounding box center [72, 82] width 45 height 60
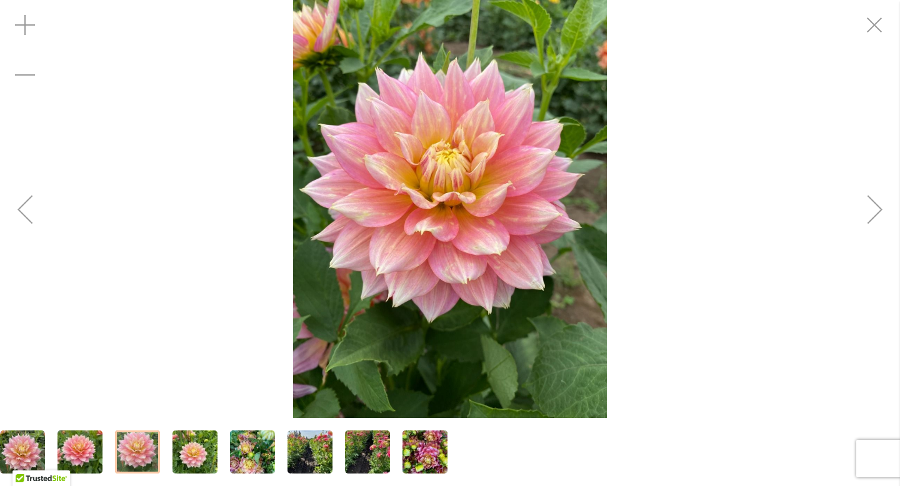
click at [492, 209] on img "Fairytale" at bounding box center [450, 209] width 314 height 418
click at [29, 23] on div "Zoom in" at bounding box center [25, 25] width 50 height 50
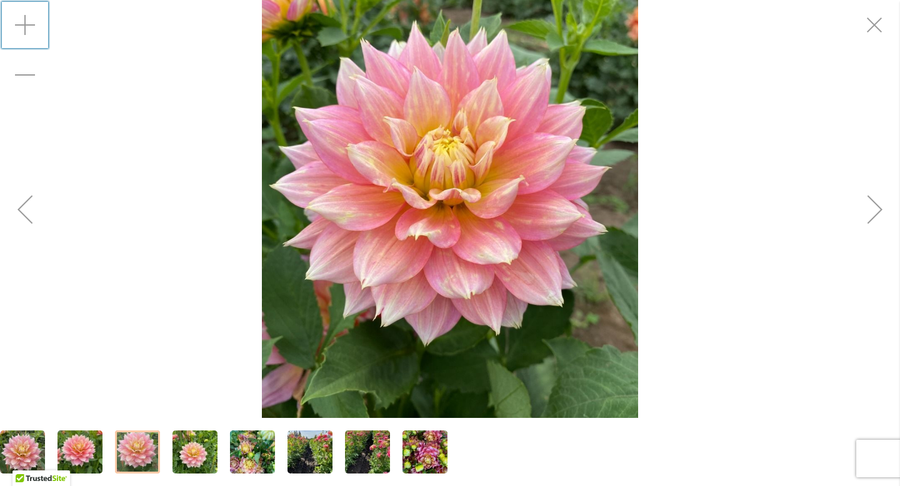
click at [30, 24] on div "Zoom in" at bounding box center [25, 25] width 50 height 50
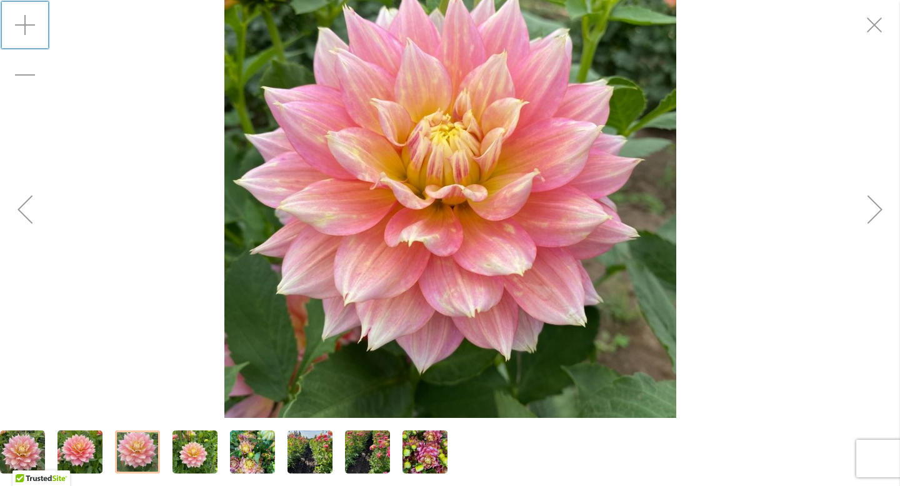
click at [31, 24] on div "Zoom in" at bounding box center [25, 25] width 50 height 50
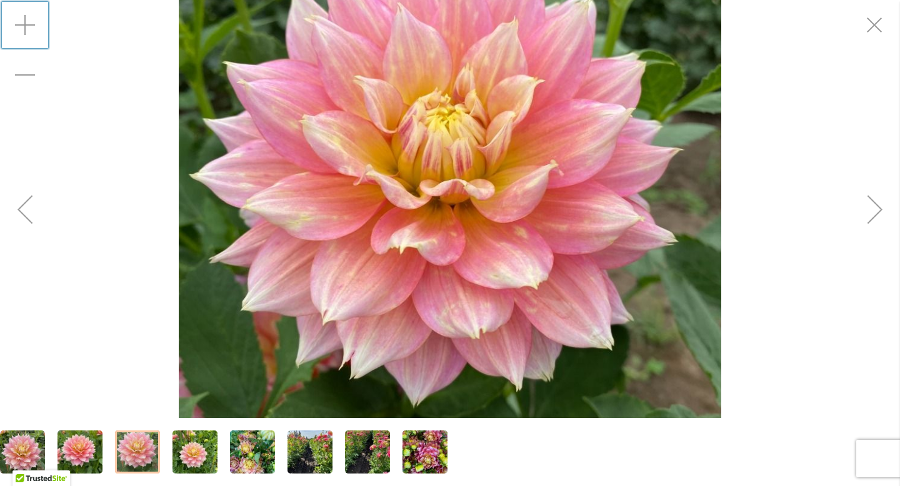
click at [31, 24] on div "Zoom in" at bounding box center [25, 25] width 50 height 50
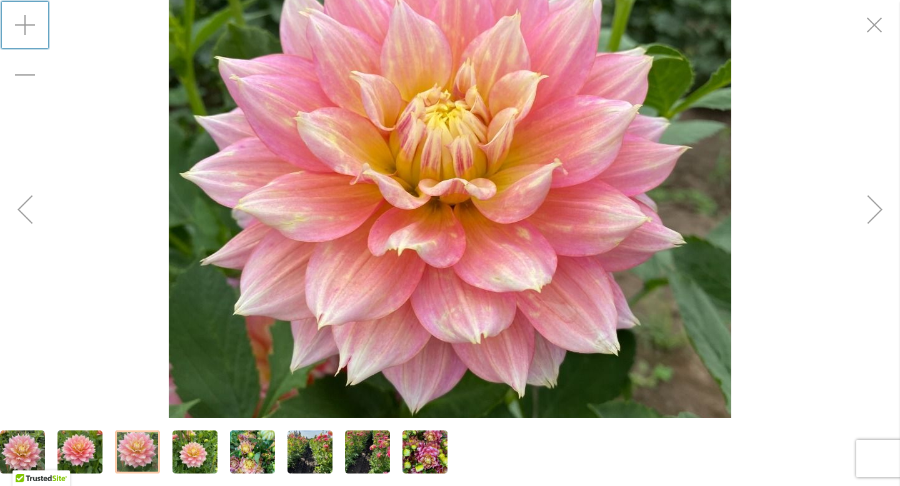
click at [31, 24] on div "Zoom in" at bounding box center [25, 25] width 50 height 50
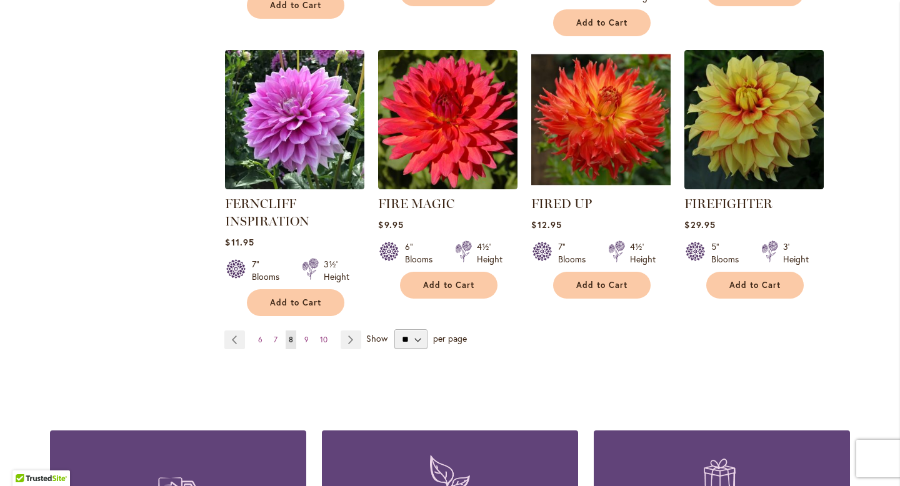
scroll to position [1100, 0]
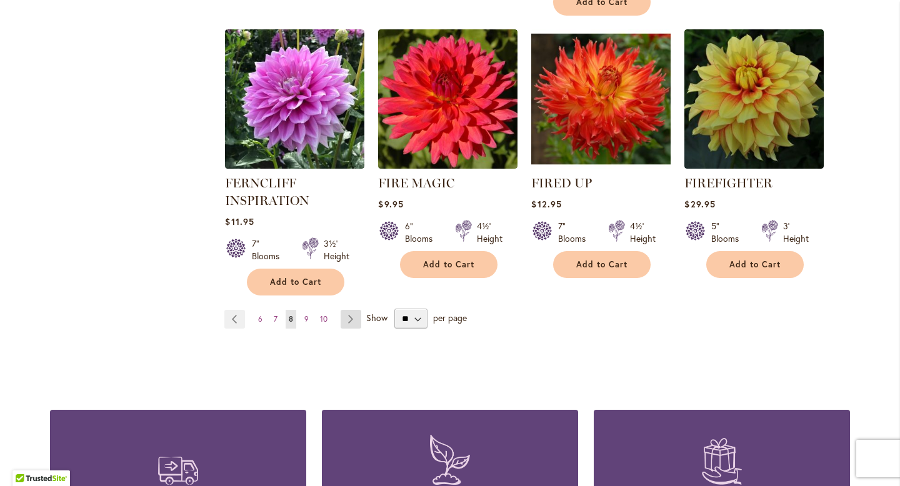
click at [353, 317] on link "Page Next" at bounding box center [351, 319] width 21 height 19
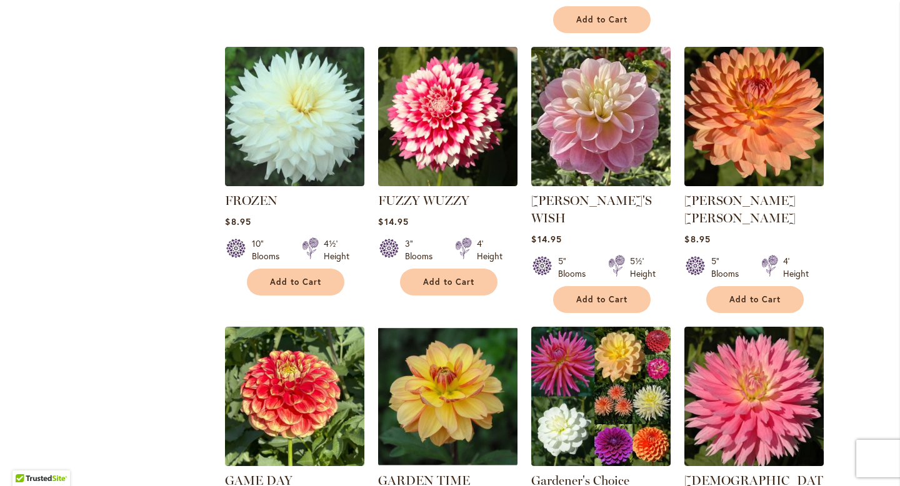
scroll to position [850, 0]
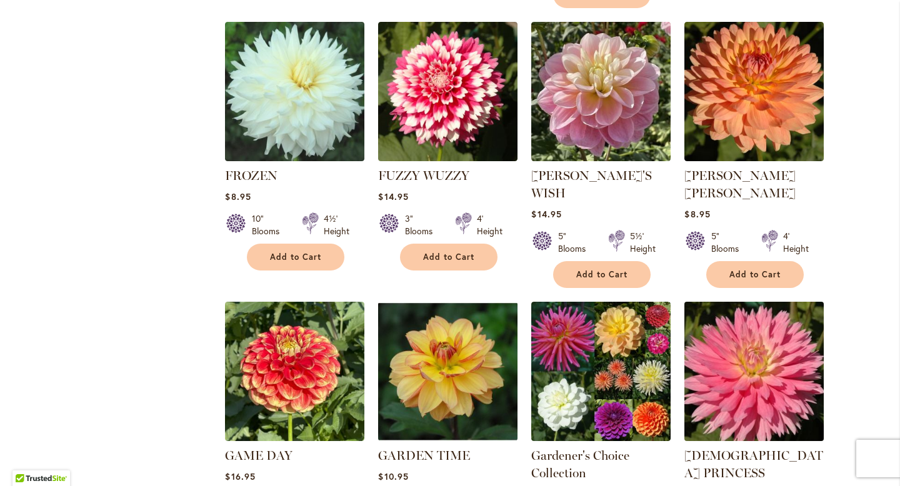
click at [757, 346] on img at bounding box center [754, 372] width 146 height 146
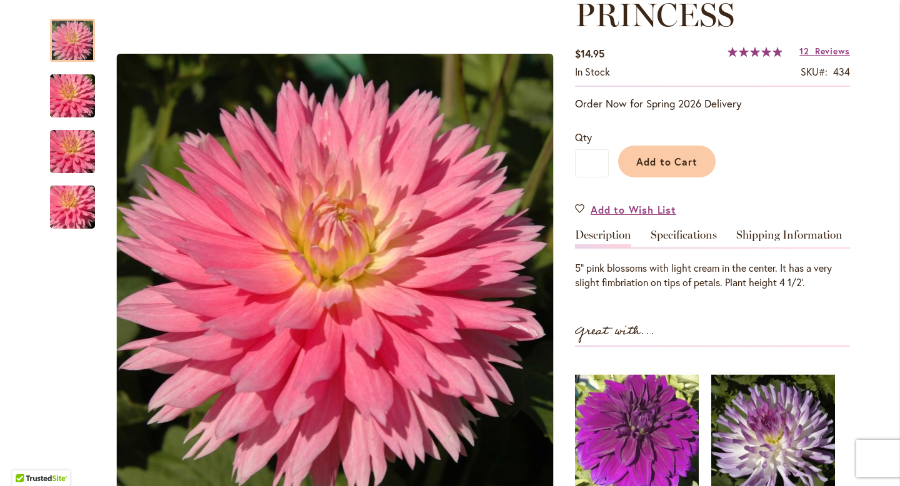
scroll to position [225, 0]
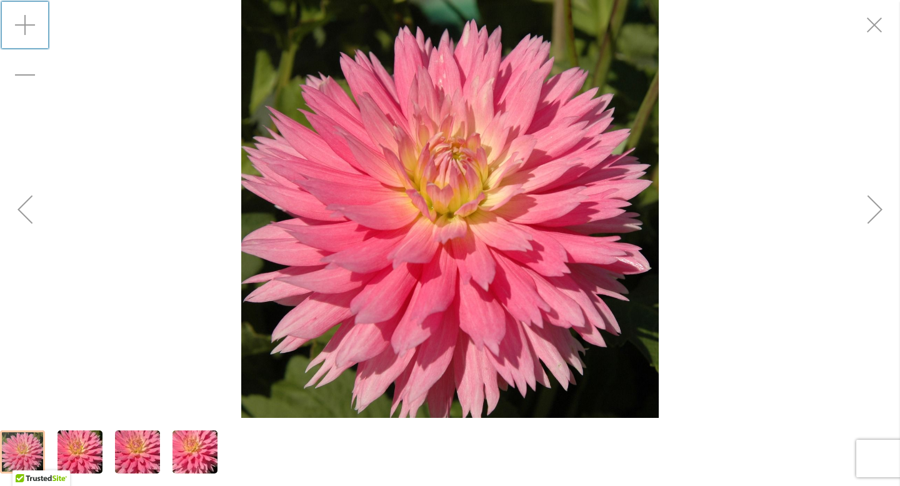
click at [27, 31] on div "Zoom in" at bounding box center [25, 25] width 50 height 50
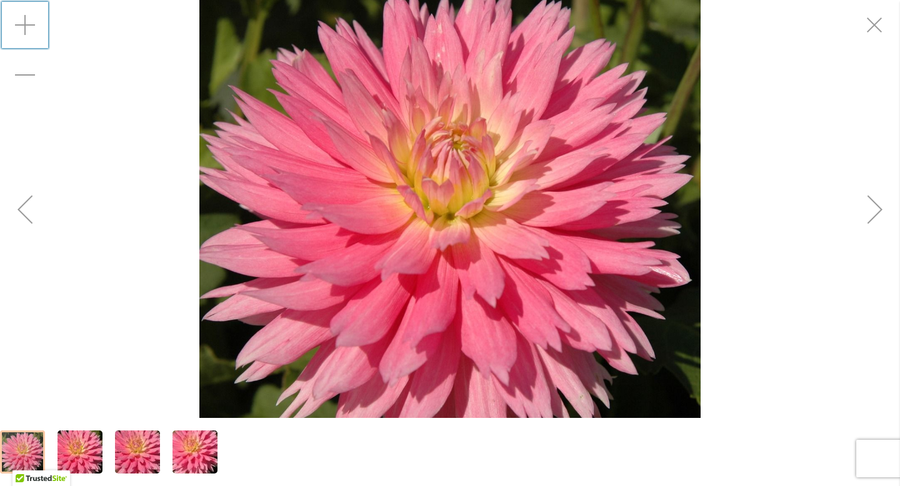
click at [27, 31] on div "Zoom in" at bounding box center [25, 25] width 50 height 50
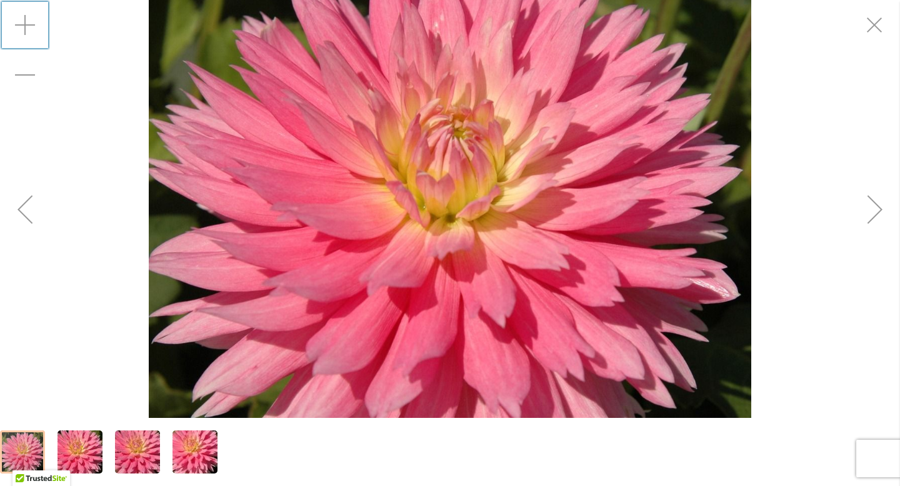
click at [28, 31] on div "Zoom in" at bounding box center [25, 25] width 50 height 50
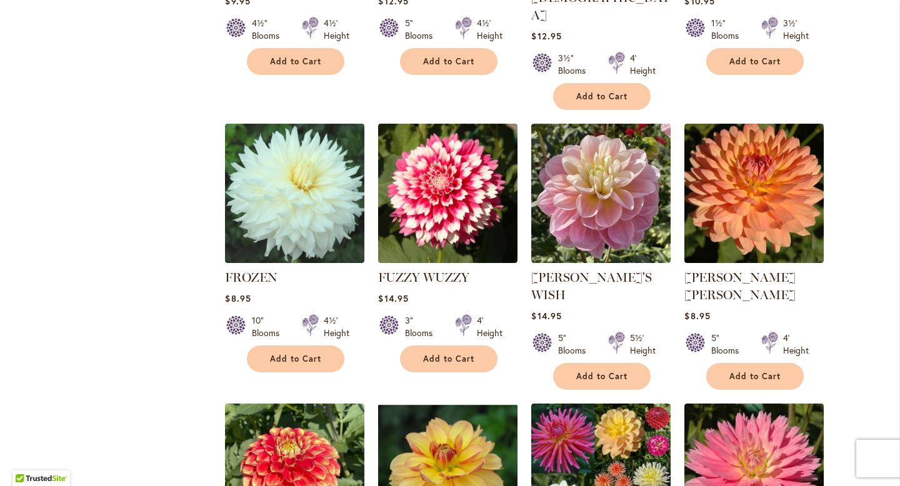
scroll to position [750, 0]
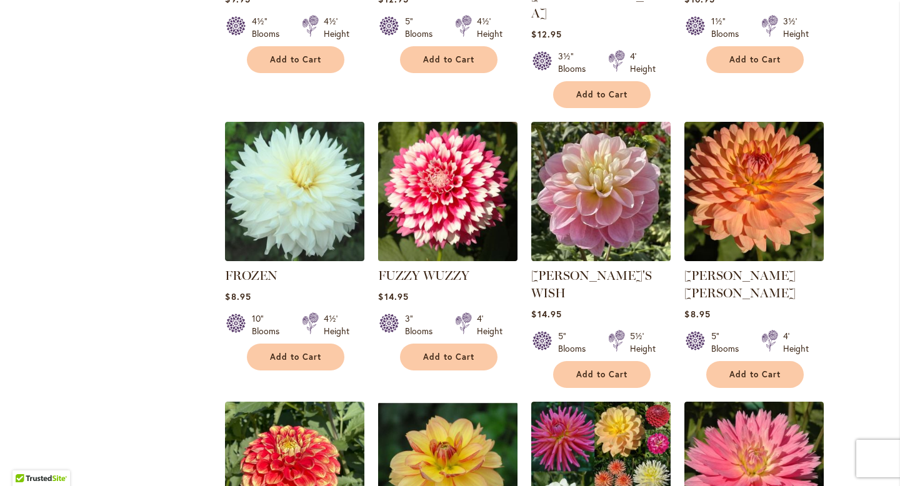
click at [452, 162] on img at bounding box center [448, 192] width 146 height 146
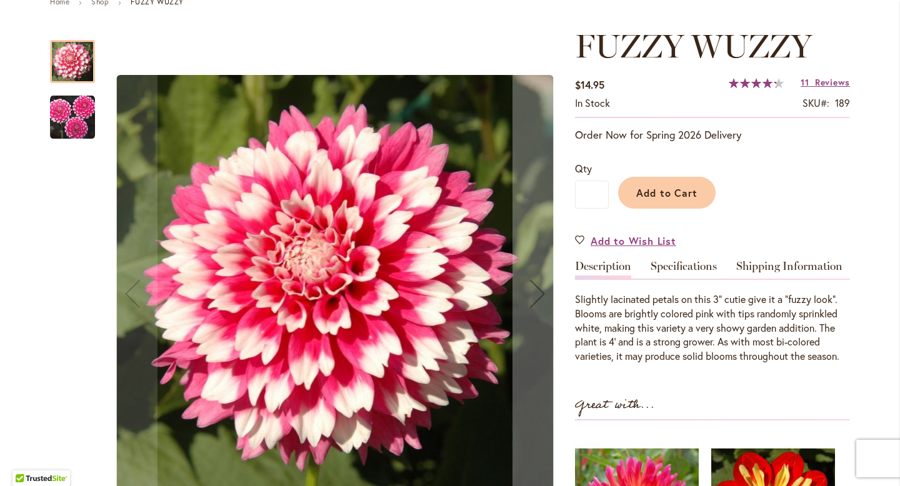
scroll to position [175, 0]
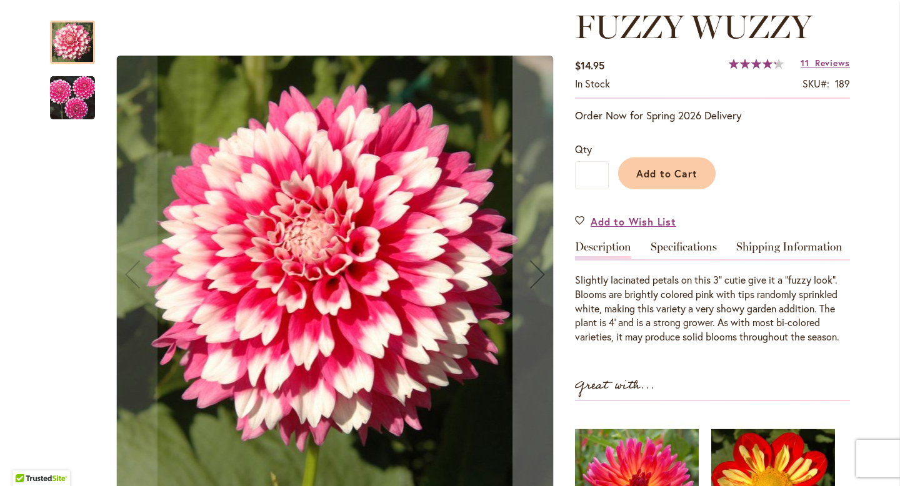
click at [80, 99] on img "FUZZY WUZZY" at bounding box center [72, 98] width 45 height 45
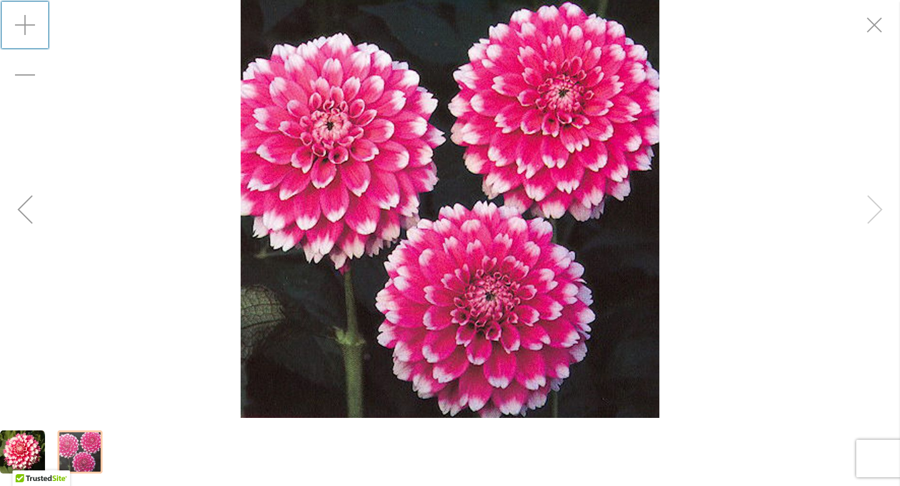
click at [26, 25] on div "Zoom in" at bounding box center [25, 25] width 50 height 50
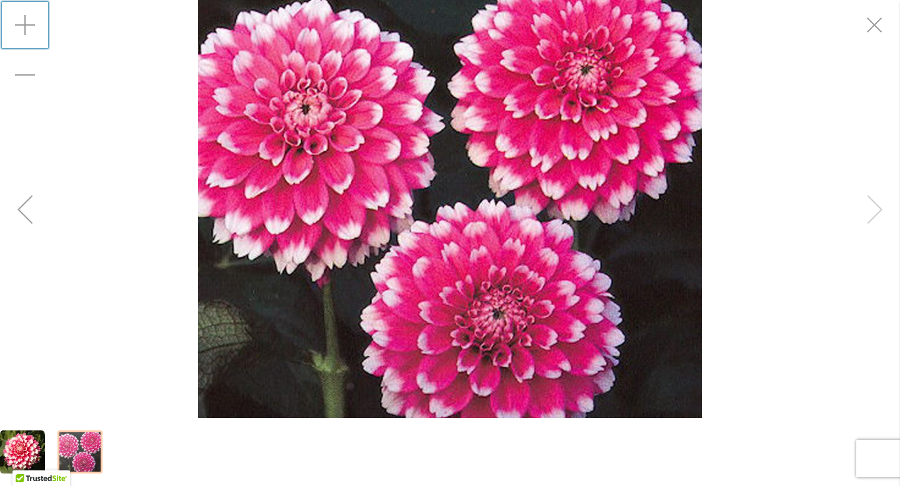
click at [26, 25] on div "Zoom in" at bounding box center [25, 25] width 50 height 50
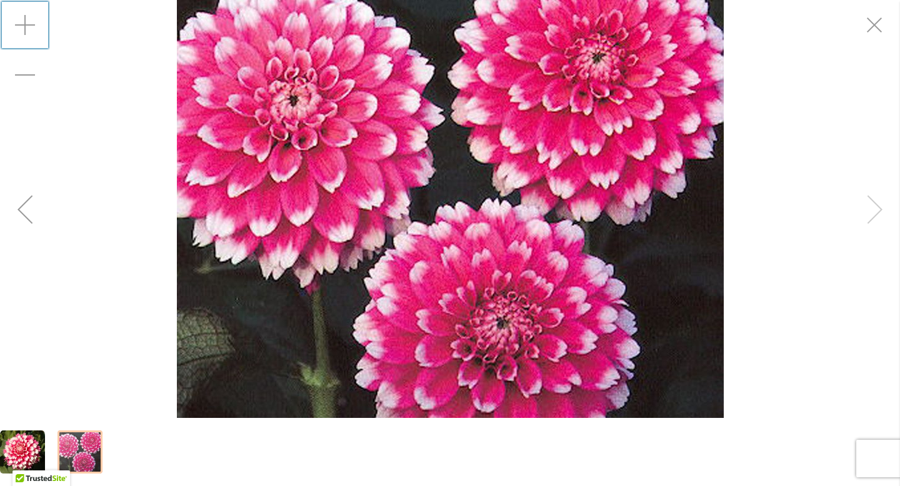
click at [27, 26] on div "Zoom in" at bounding box center [25, 25] width 50 height 50
click at [23, 438] on img "FUZZY WUZZY" at bounding box center [22, 452] width 45 height 45
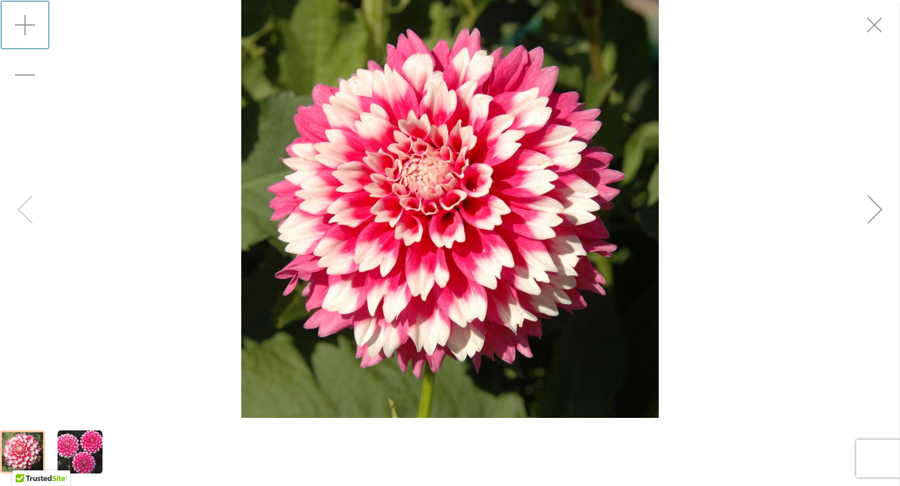
click at [31, 17] on div "Zoom in" at bounding box center [25, 25] width 50 height 50
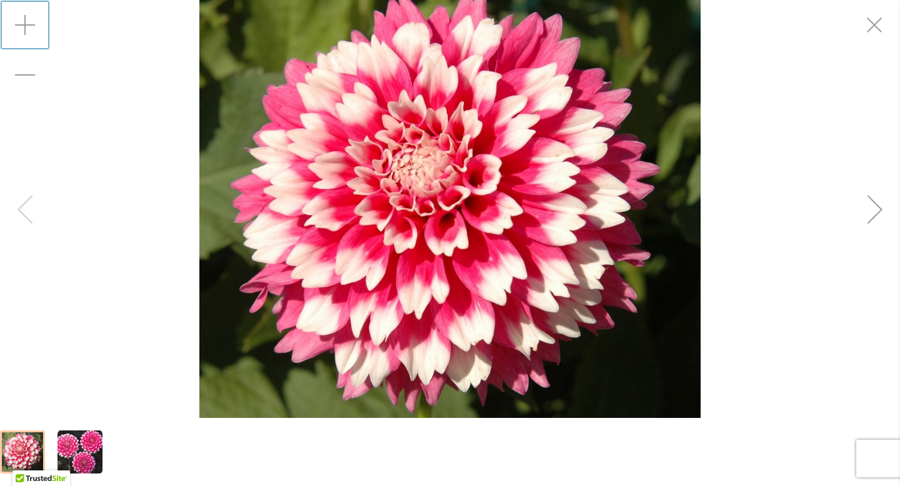
click at [32, 18] on div "Zoom in" at bounding box center [25, 25] width 50 height 50
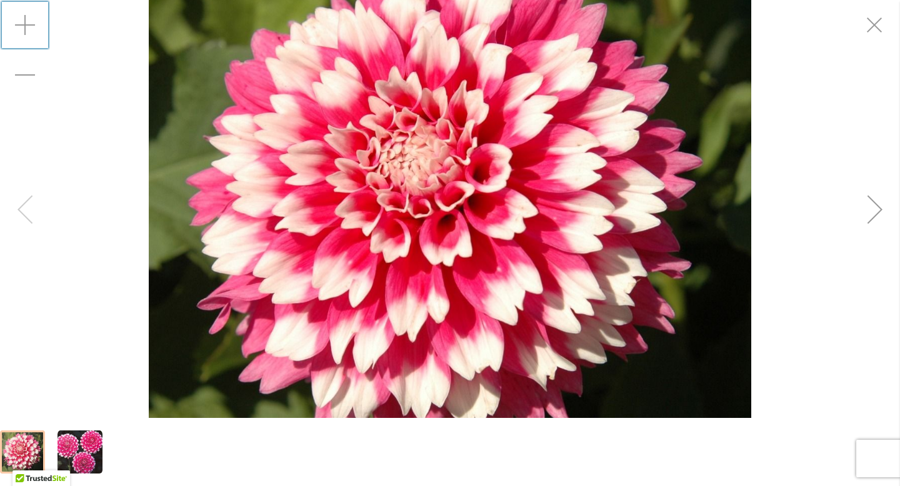
click at [32, 18] on div "Zoom in" at bounding box center [25, 25] width 50 height 50
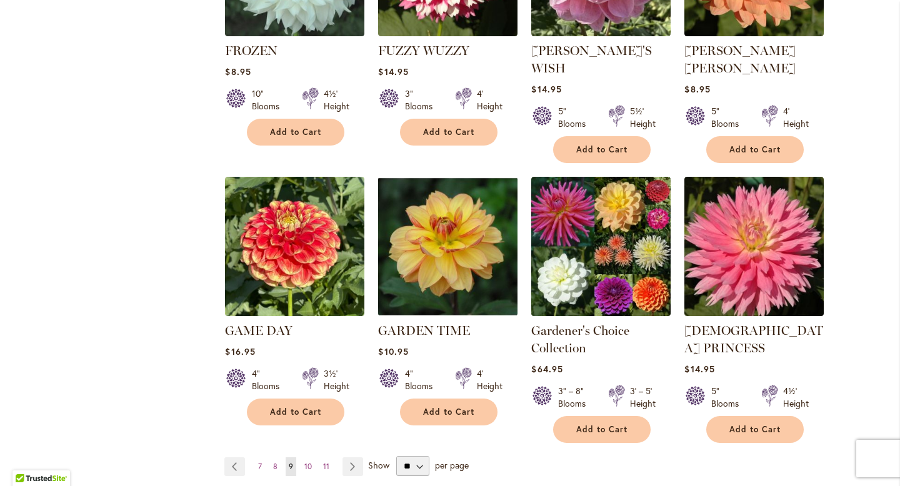
scroll to position [1000, 0]
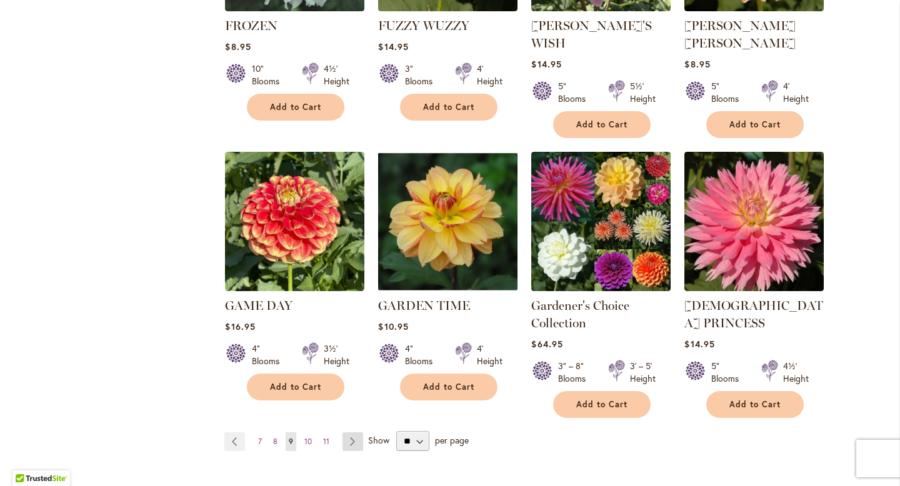
click at [351, 432] on link "Page Next" at bounding box center [352, 441] width 21 height 19
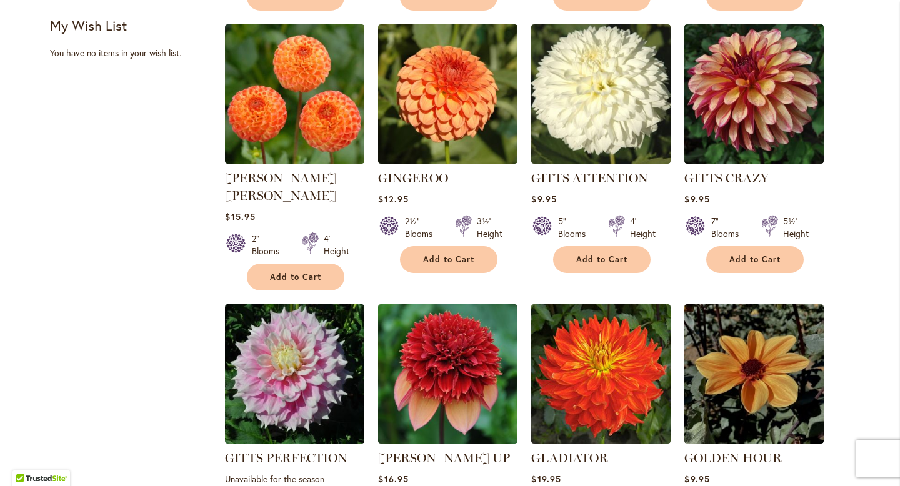
scroll to position [575, 0]
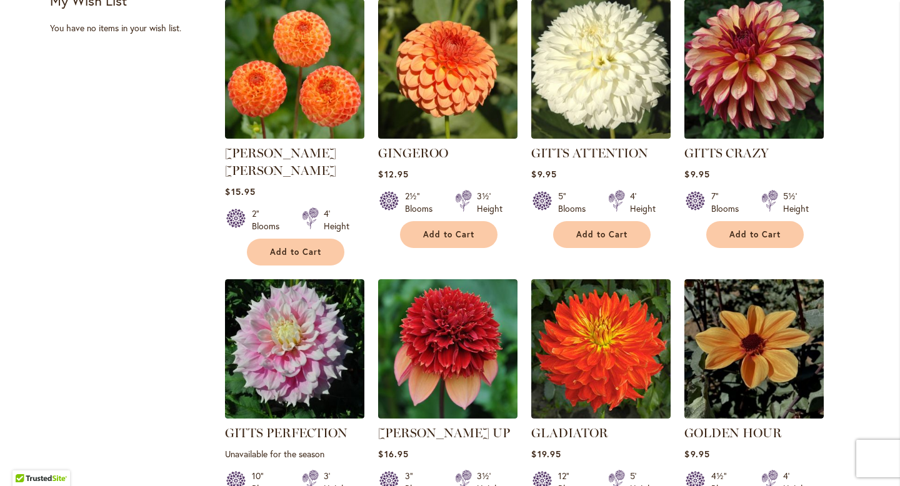
click at [755, 84] on img at bounding box center [754, 69] width 146 height 146
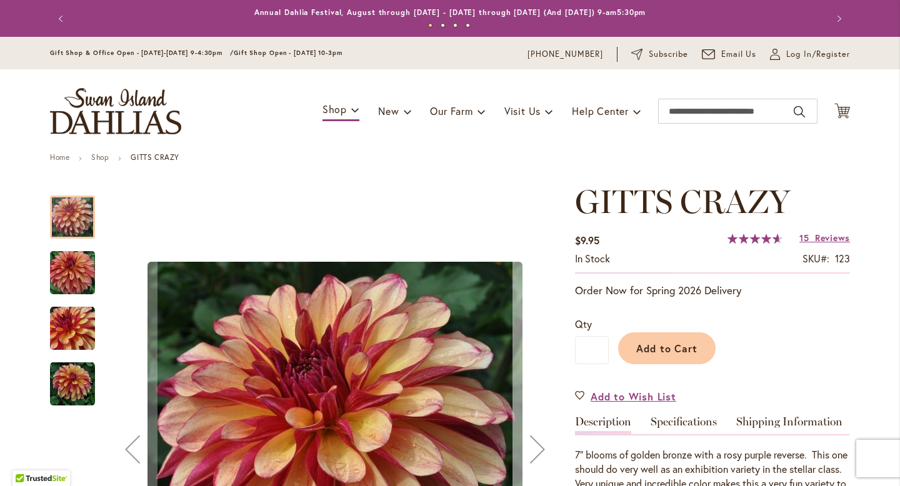
click at [561, 383] on button "Next" at bounding box center [537, 449] width 50 height 533
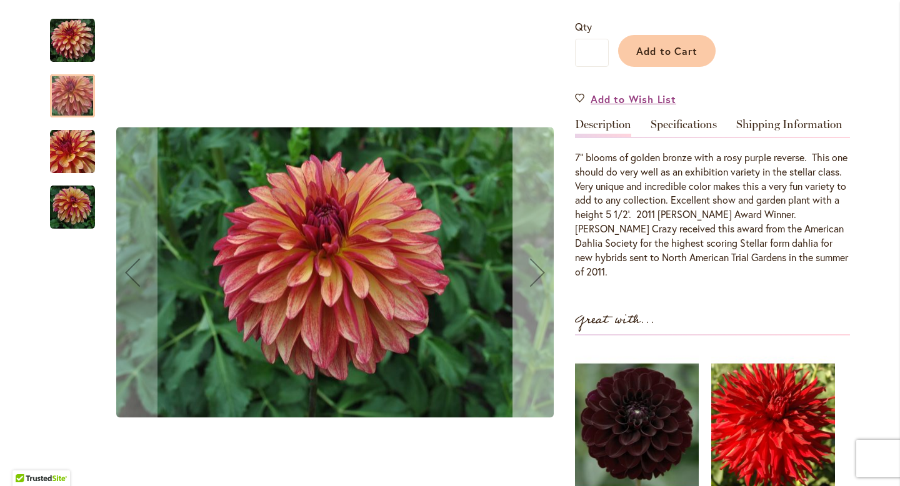
scroll to position [300, 0]
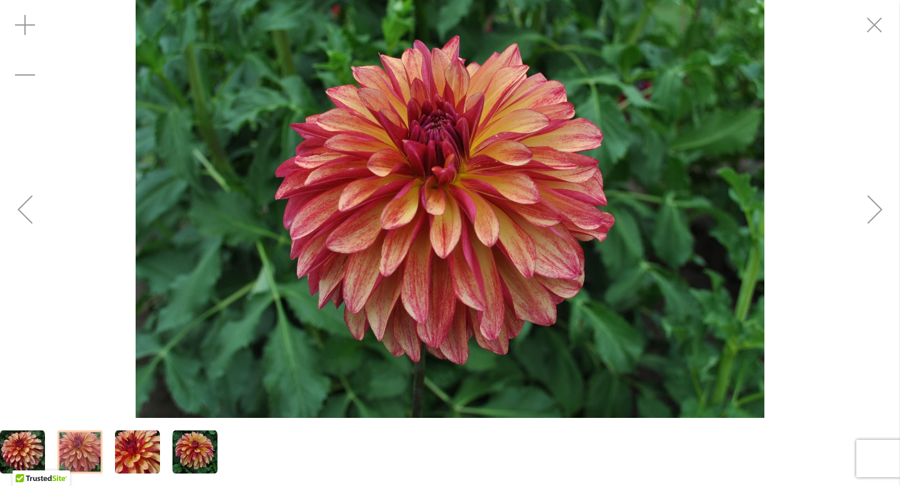
click at [475, 234] on img "Gitts Crazy" at bounding box center [450, 209] width 629 height 418
click at [23, 20] on div "Zoom in" at bounding box center [25, 25] width 50 height 50
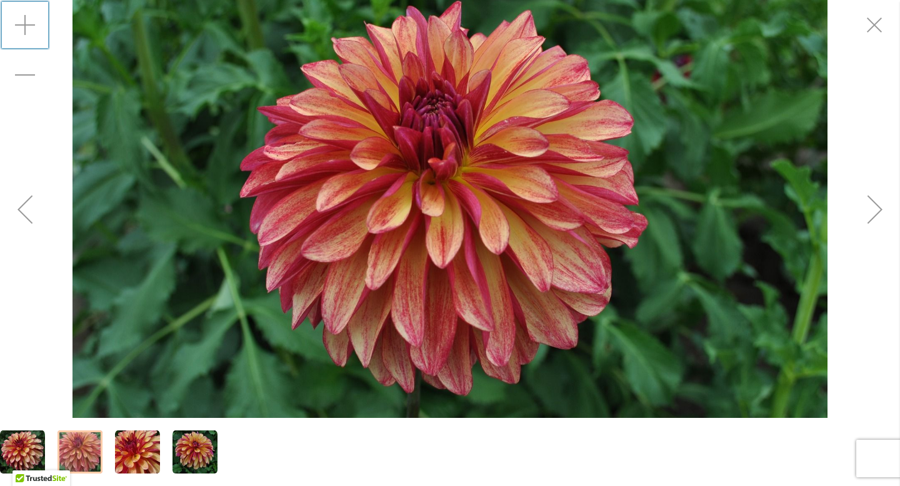
click at [136, 448] on img "Gitts Crazy" at bounding box center [137, 452] width 45 height 45
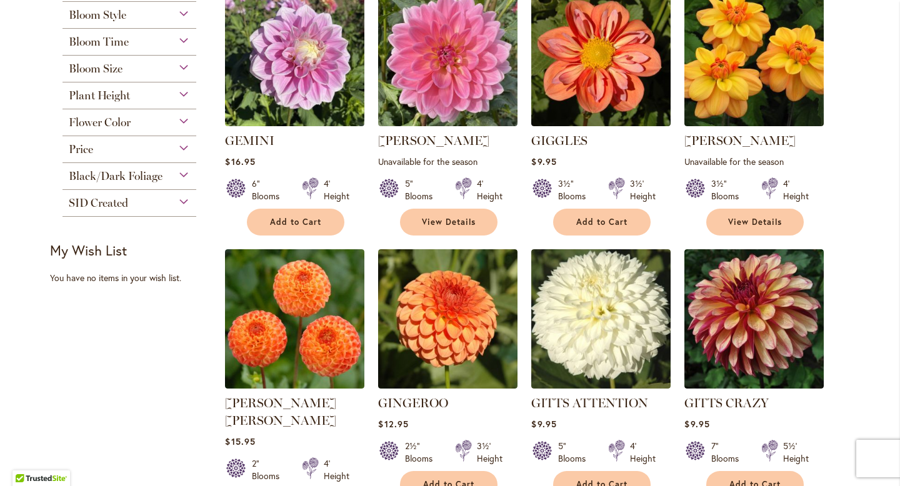
scroll to position [350, 0]
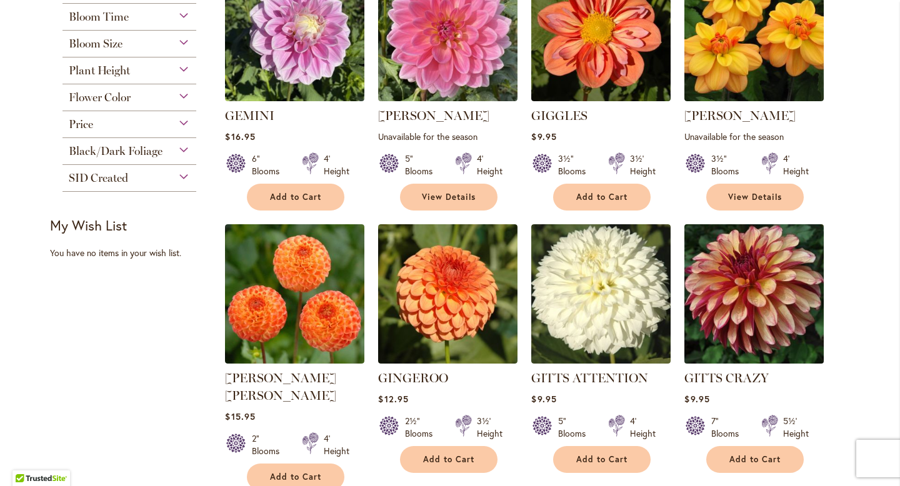
click at [776, 326] on img at bounding box center [754, 294] width 146 height 146
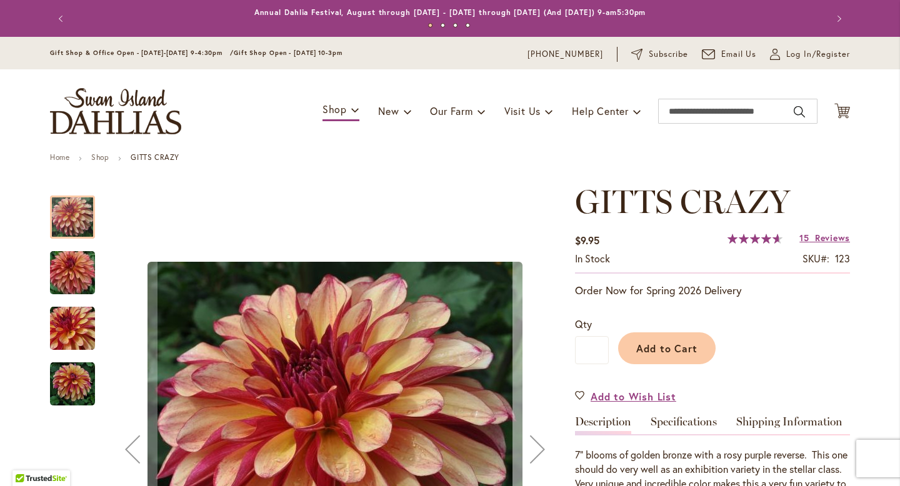
click at [556, 479] on button "Next" at bounding box center [537, 449] width 50 height 533
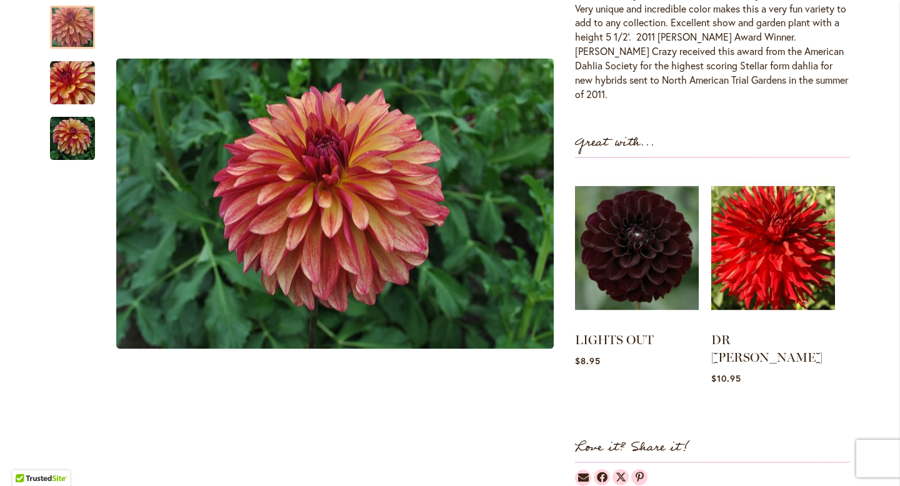
scroll to position [500, 0]
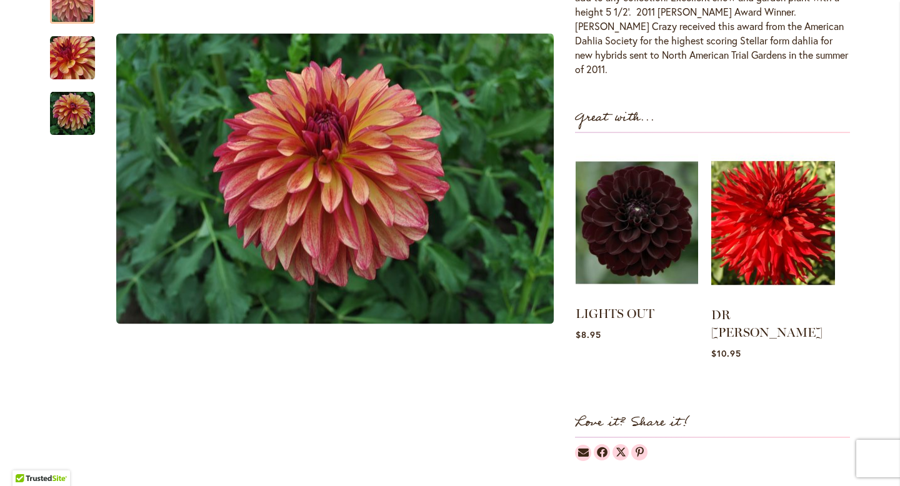
click at [644, 243] on img at bounding box center [637, 222] width 122 height 153
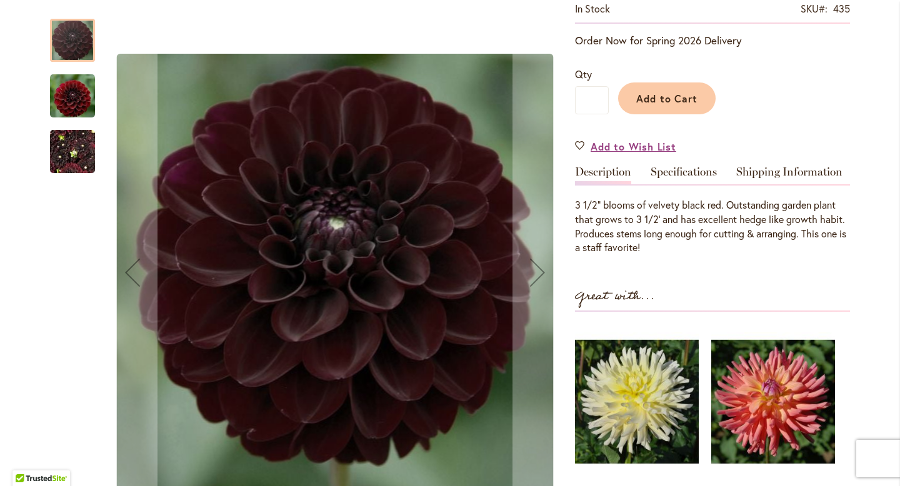
scroll to position [275, 0]
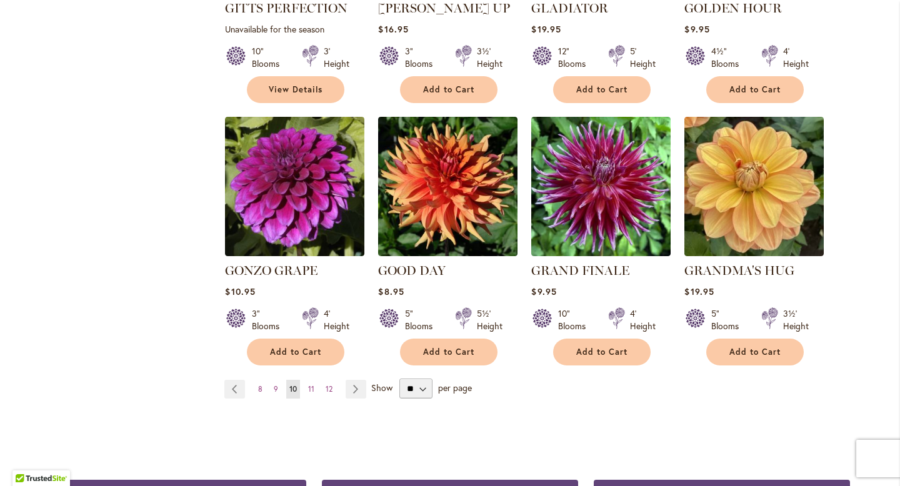
scroll to position [1025, 0]
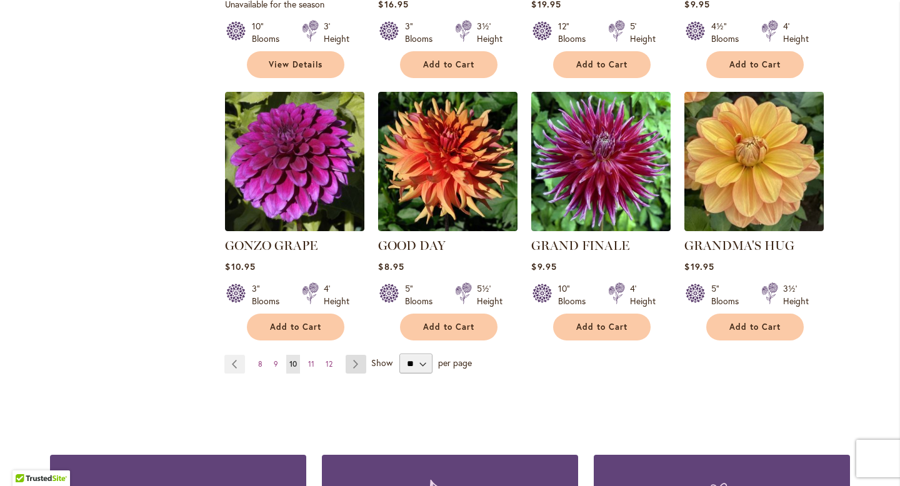
click at [360, 355] on link "Page Next" at bounding box center [356, 364] width 21 height 19
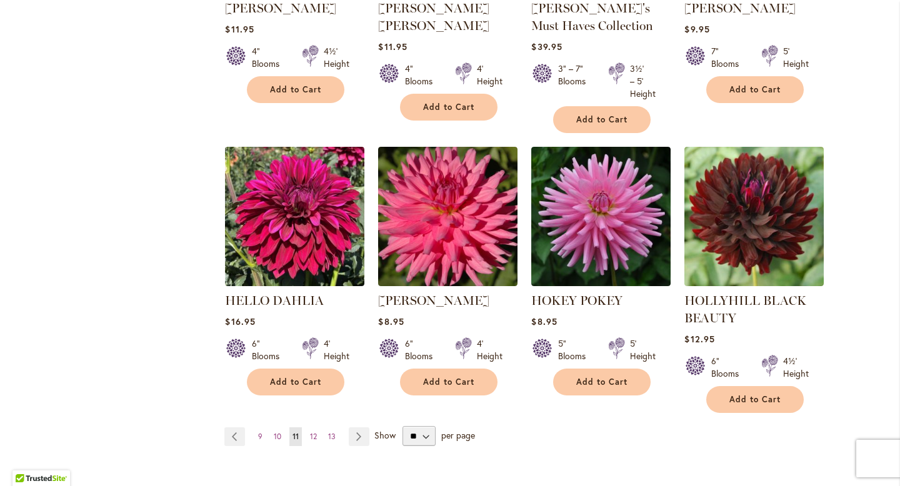
scroll to position [1025, 0]
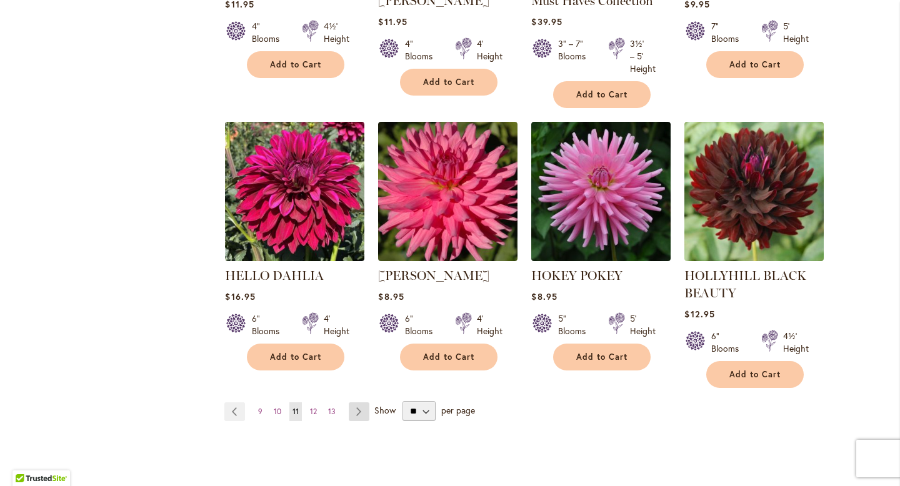
click at [353, 414] on link "Page Next" at bounding box center [359, 411] width 21 height 19
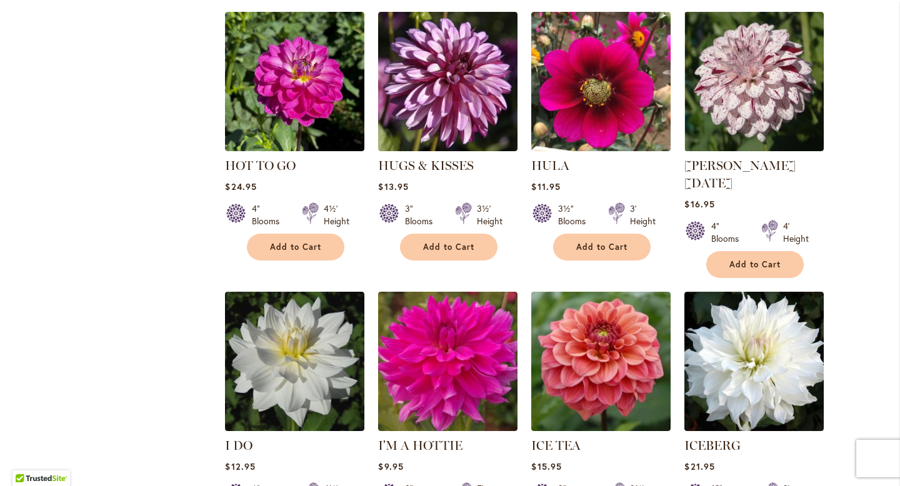
scroll to position [850, 0]
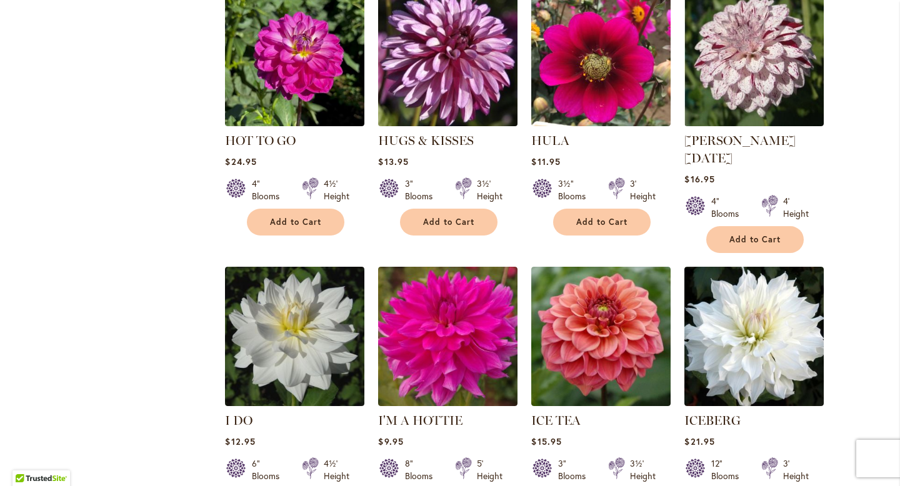
click at [446, 75] on img at bounding box center [448, 57] width 146 height 146
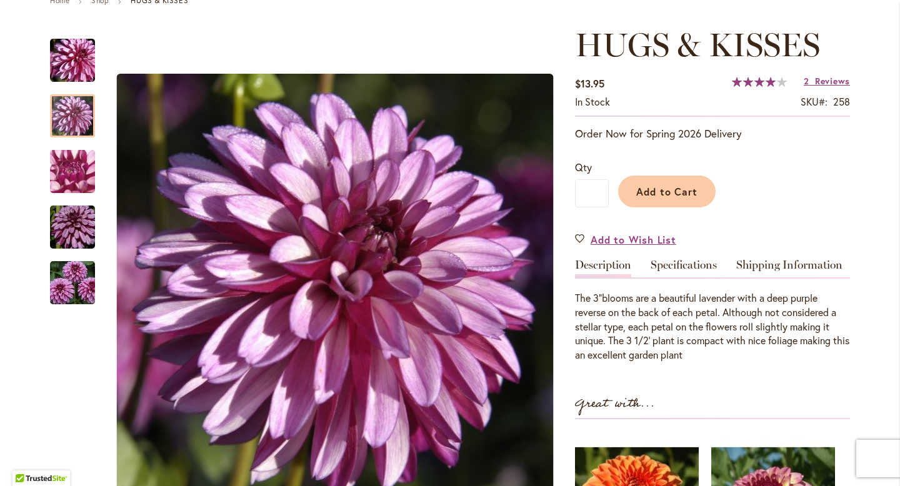
scroll to position [200, 0]
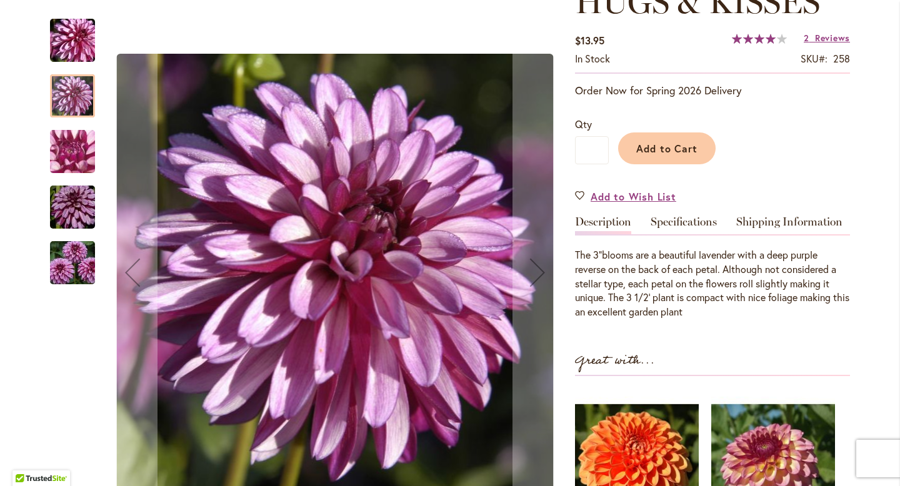
click at [77, 88] on div at bounding box center [72, 95] width 45 height 43
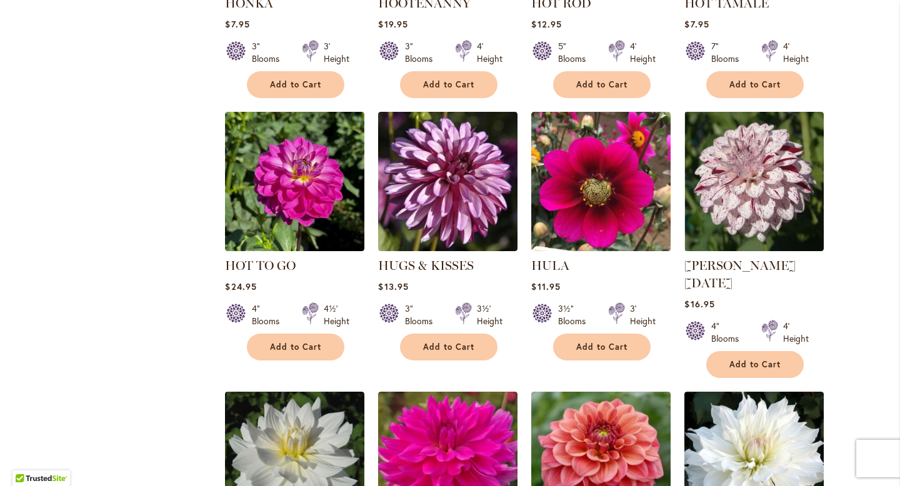
scroll to position [750, 0]
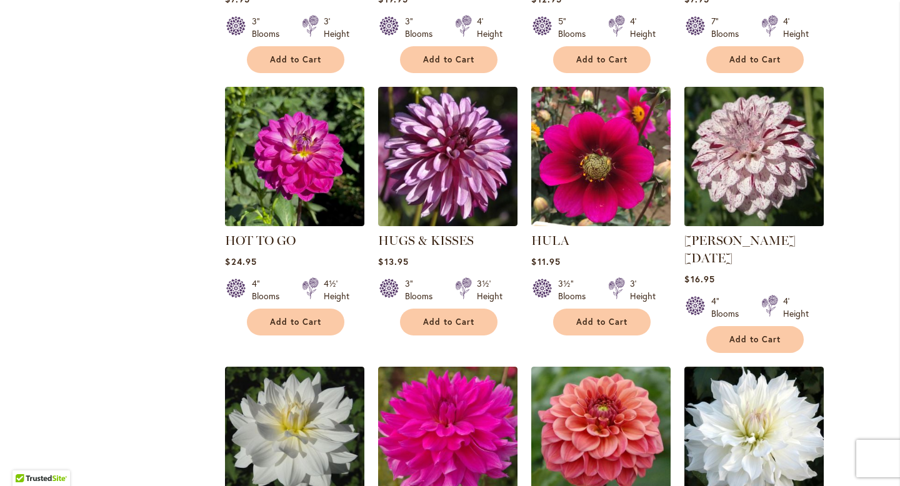
click at [750, 202] on img at bounding box center [754, 157] width 146 height 146
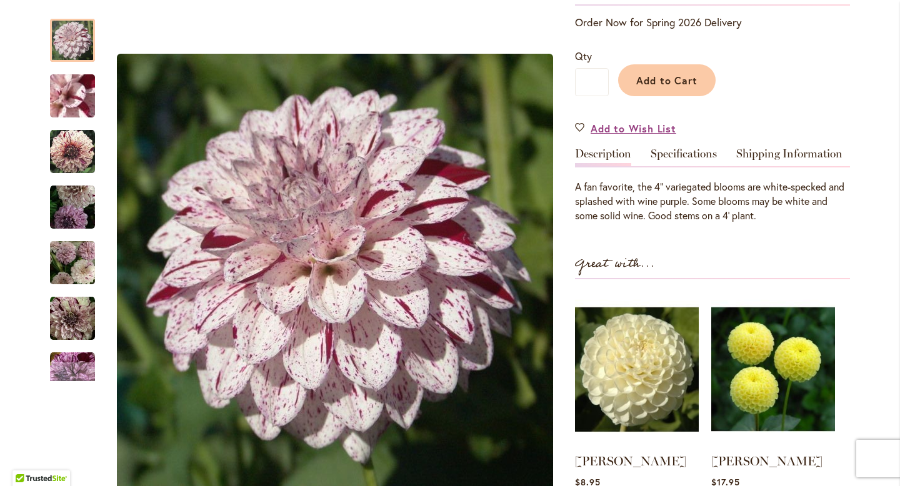
scroll to position [325, 0]
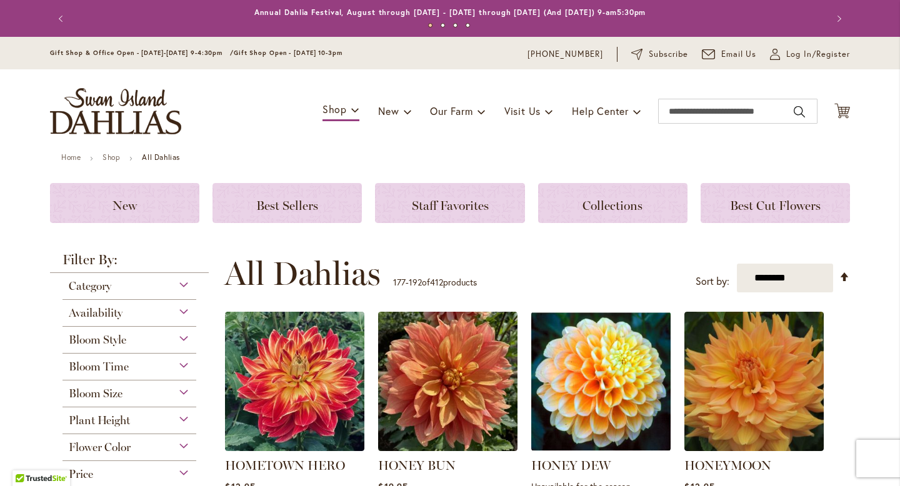
click at [824, 472] on li "HONEYMOON Rating: 100% 11 Reviews $12.95 8" Blooms 3½' Height Add to Cart" at bounding box center [754, 436] width 141 height 250
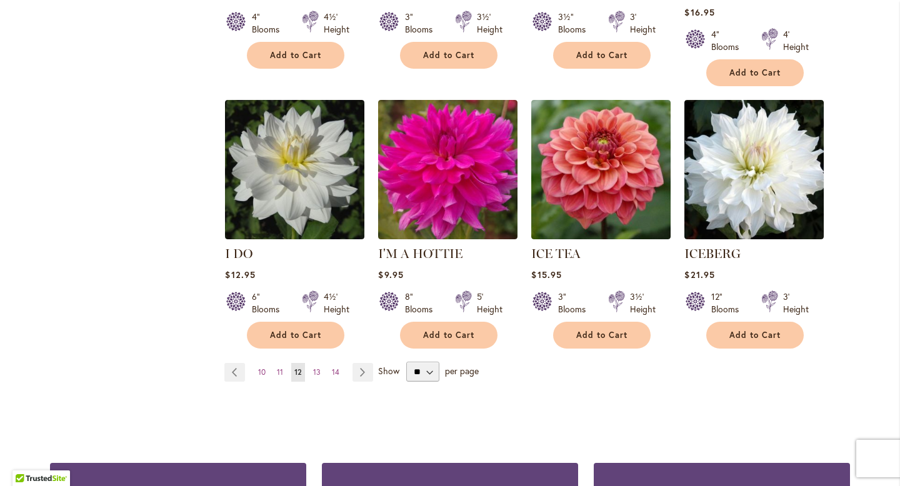
scroll to position [1025, 0]
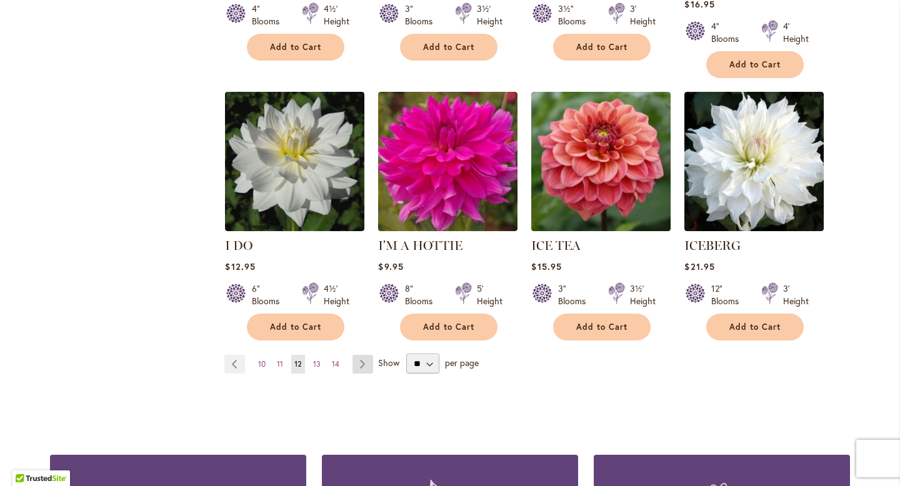
click at [363, 355] on link "Page Next" at bounding box center [362, 364] width 21 height 19
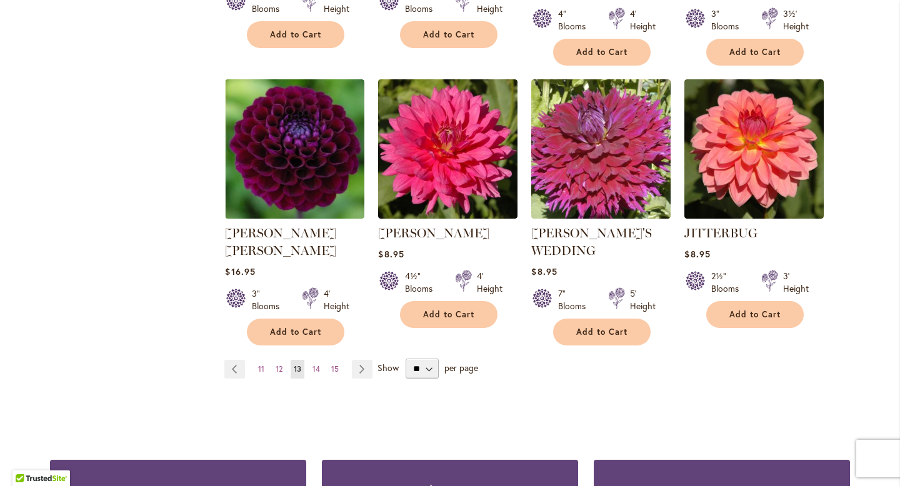
scroll to position [1075, 0]
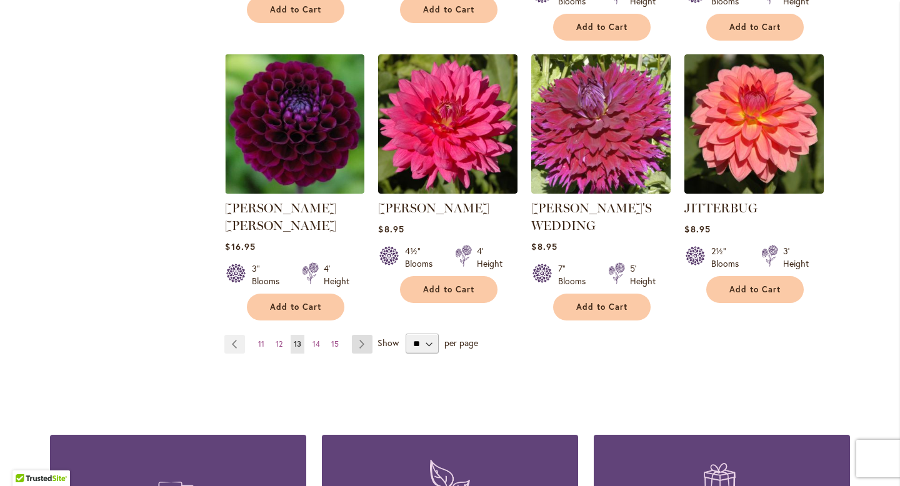
click at [362, 335] on link "Page Next" at bounding box center [362, 344] width 21 height 19
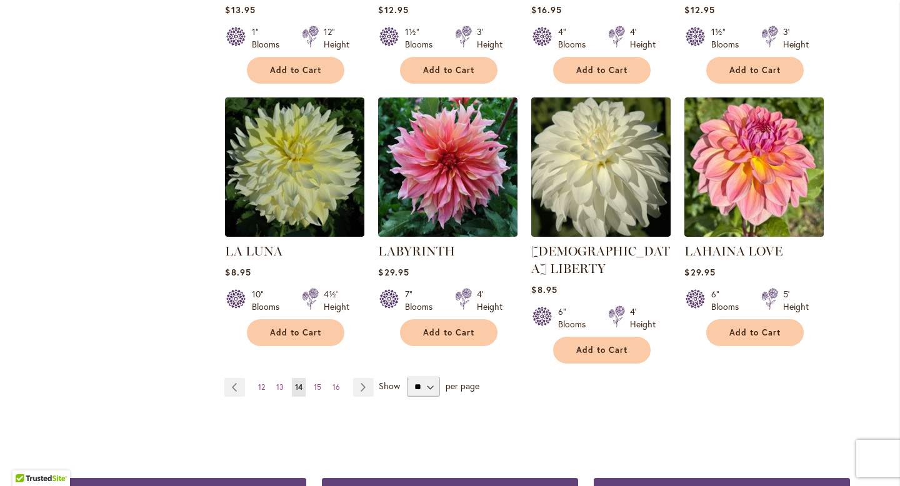
scroll to position [1025, 0]
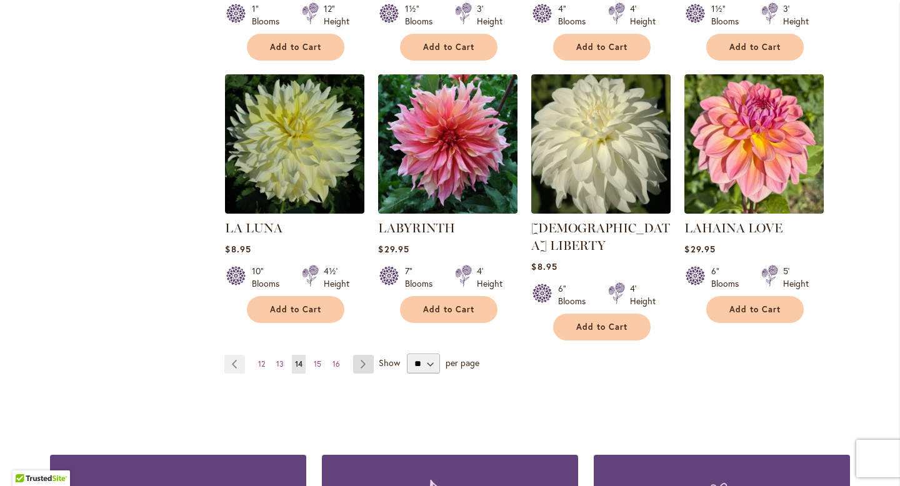
click at [364, 355] on link "Page Next" at bounding box center [363, 364] width 21 height 19
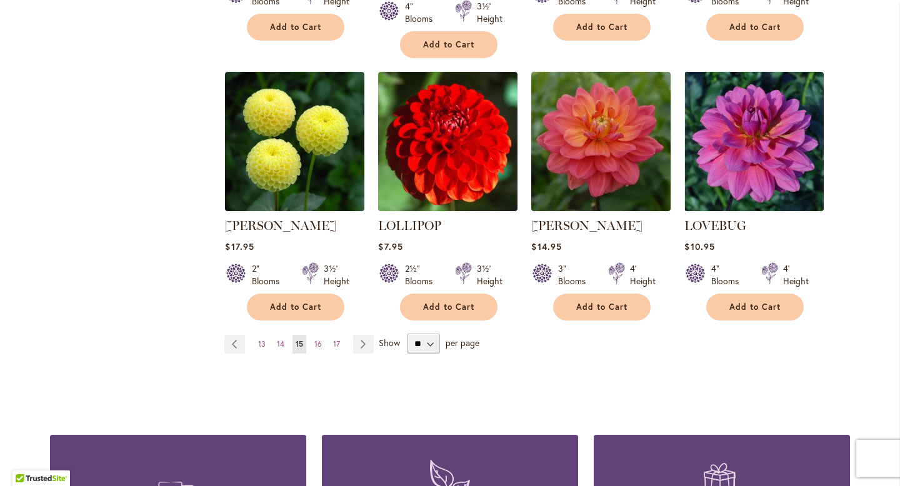
scroll to position [1075, 0]
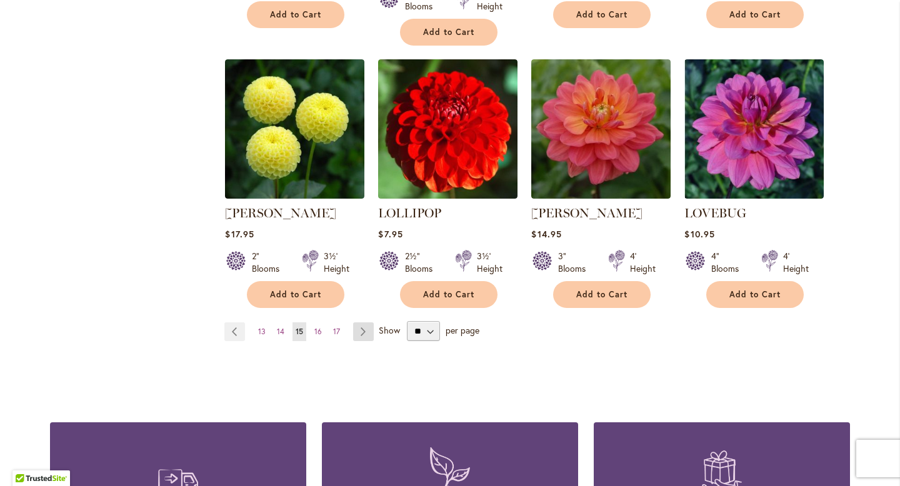
click at [362, 322] on link "Page Next" at bounding box center [363, 331] width 21 height 19
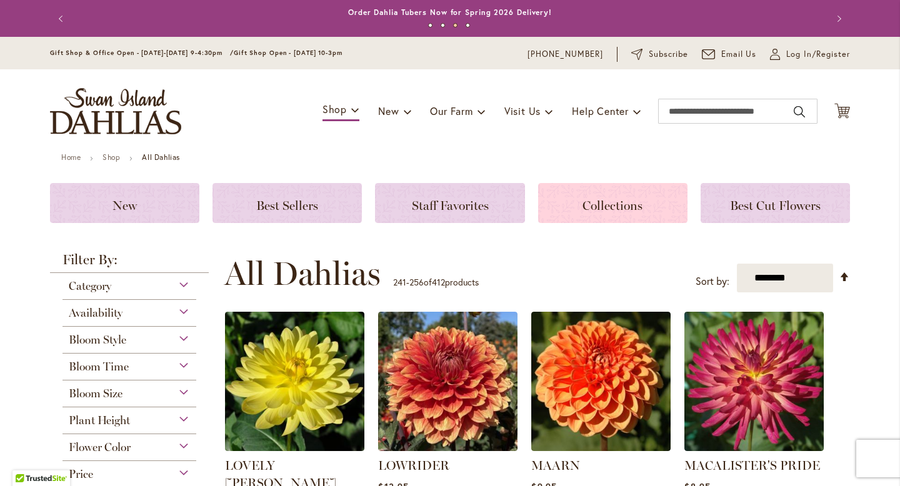
click at [638, 206] on span "Collections" at bounding box center [612, 205] width 60 height 15
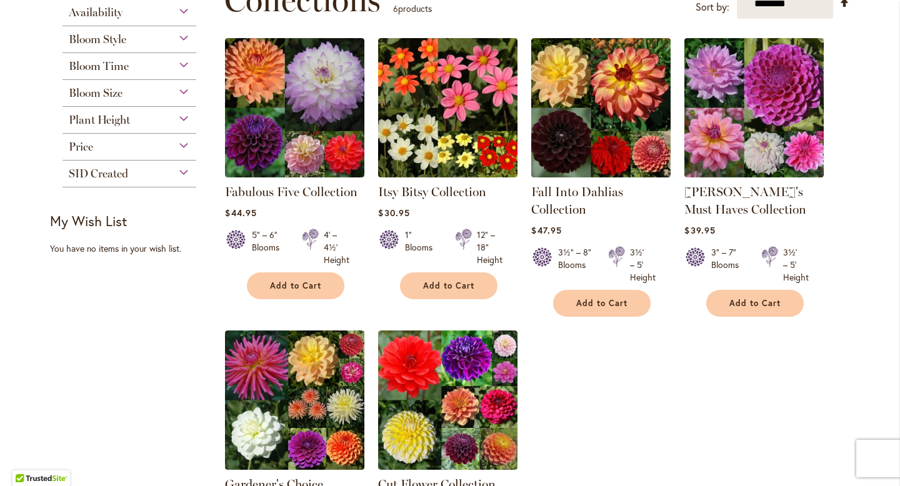
scroll to position [200, 0]
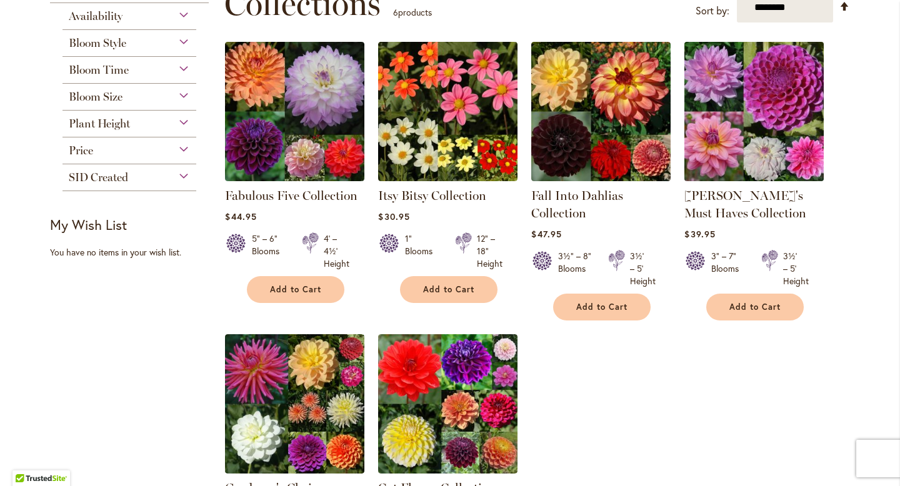
click at [804, 156] on img at bounding box center [754, 111] width 146 height 146
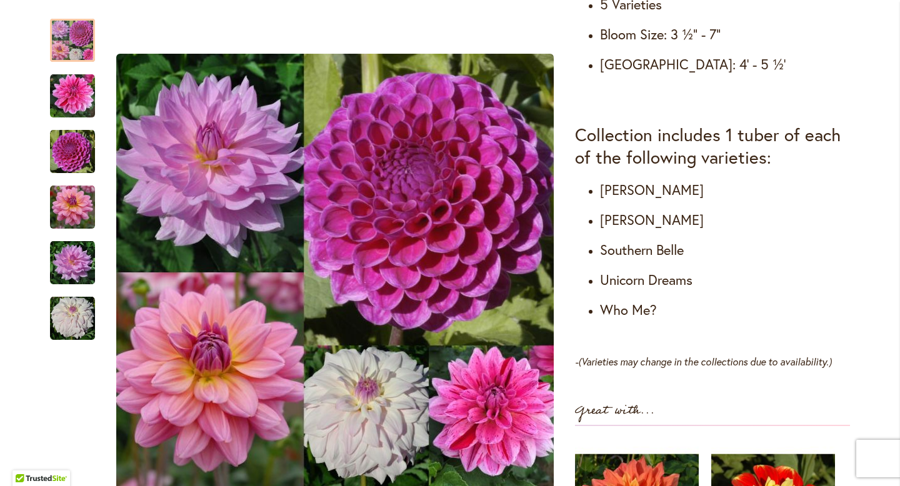
scroll to position [725, 0]
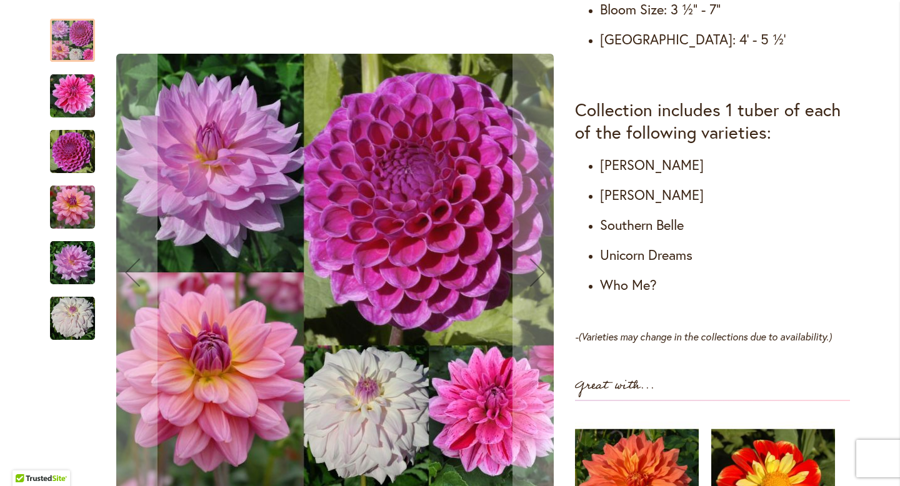
click at [72, 98] on img "CHA CHING" at bounding box center [72, 96] width 45 height 45
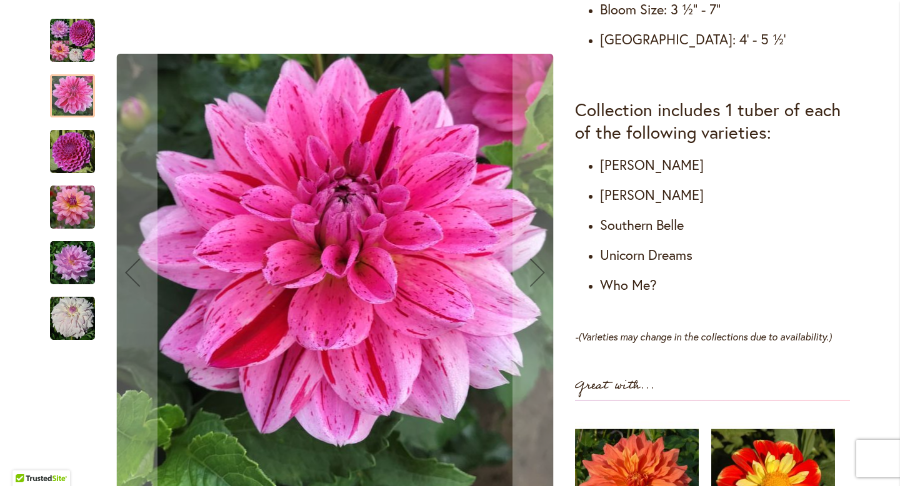
click at [74, 156] on img "NIJINSKI" at bounding box center [72, 151] width 45 height 45
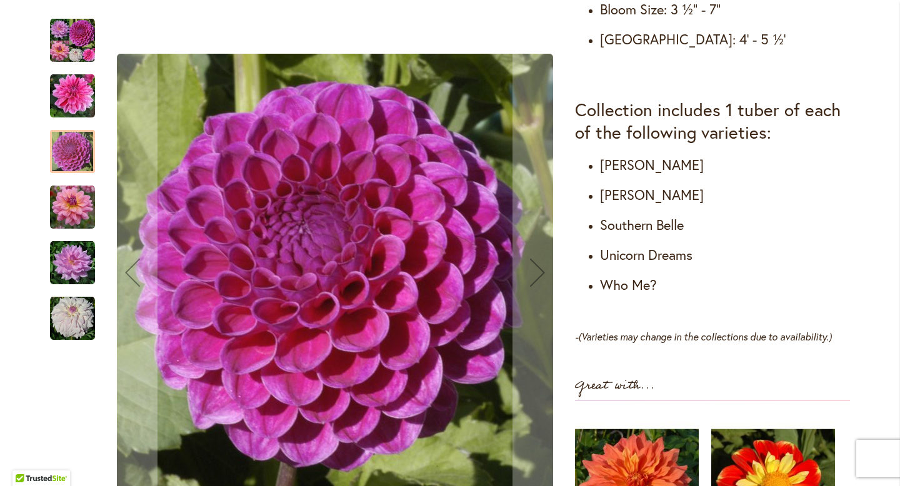
click at [76, 209] on img "SOUTERHN BELLE" at bounding box center [72, 207] width 45 height 45
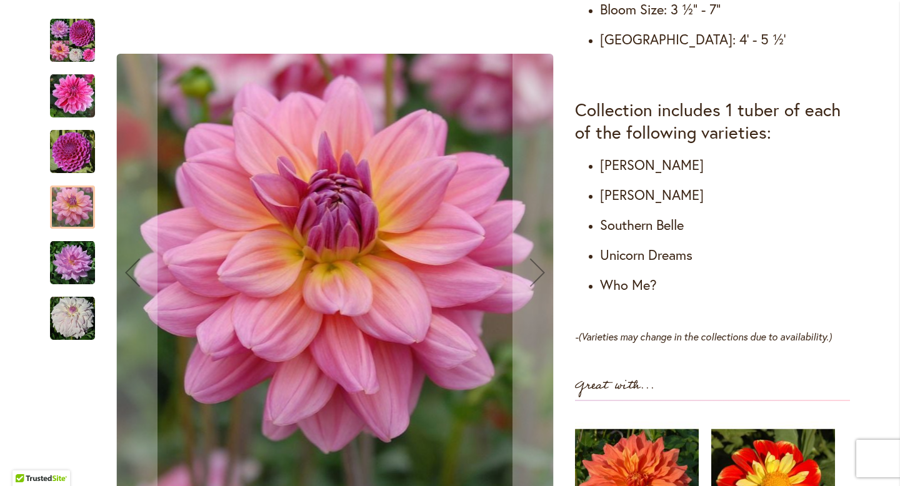
click at [80, 262] on img "UNICORN DREAMS" at bounding box center [72, 263] width 45 height 45
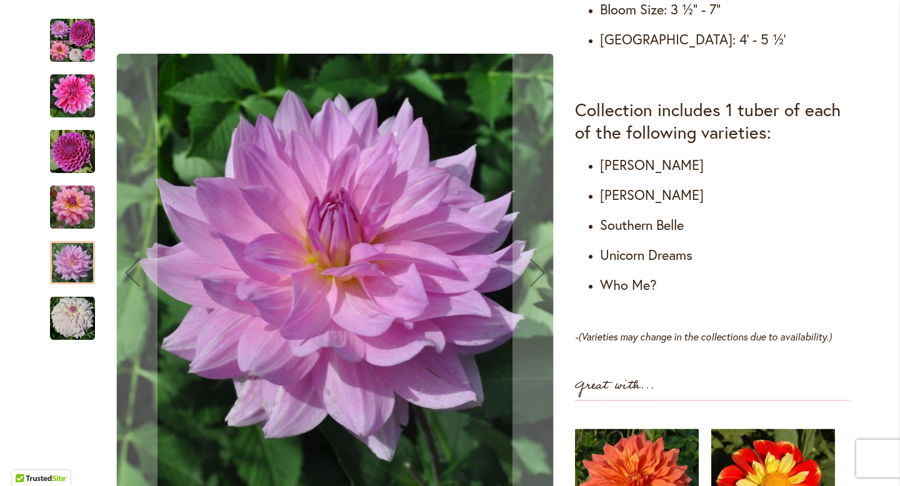
click at [83, 323] on img "WHO ME?" at bounding box center [72, 318] width 45 height 45
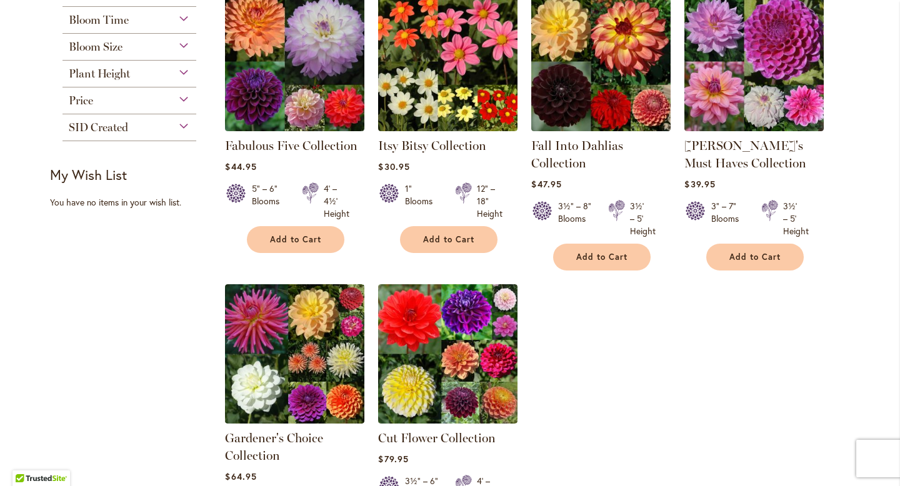
scroll to position [225, 0]
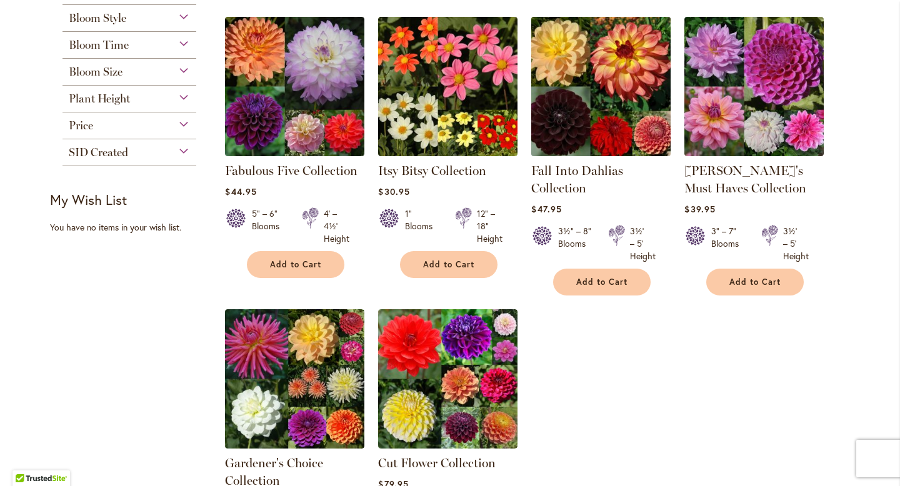
click at [649, 115] on img at bounding box center [601, 86] width 146 height 146
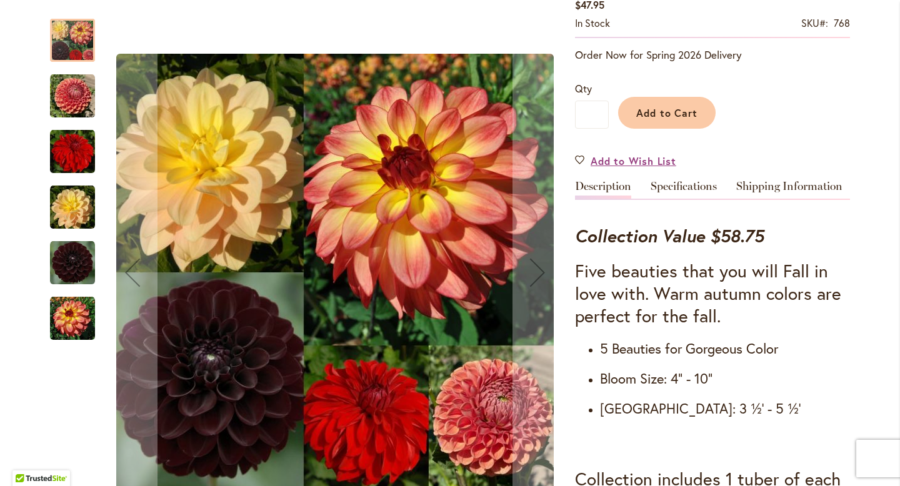
scroll to position [275, 0]
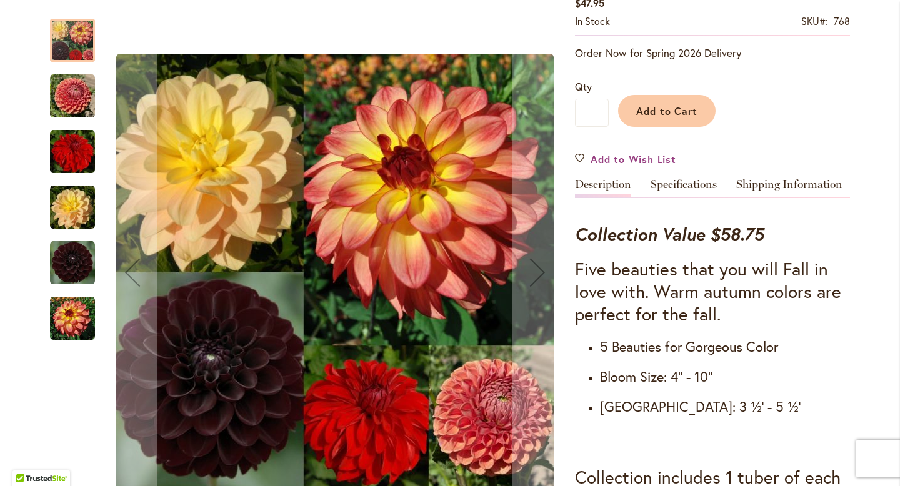
click at [80, 106] on img "Fall Into Dahlias Collection" at bounding box center [72, 96] width 45 height 45
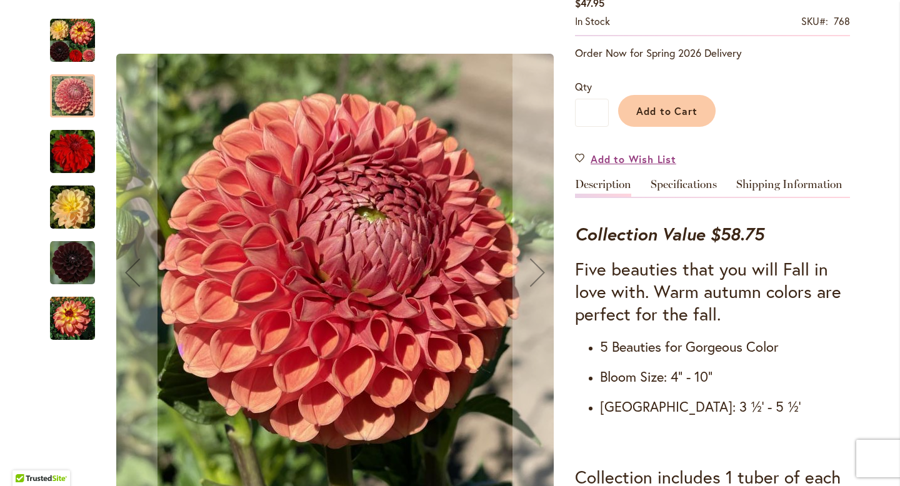
click at [79, 149] on img "Fall Into Dahlias Collection" at bounding box center [72, 151] width 45 height 45
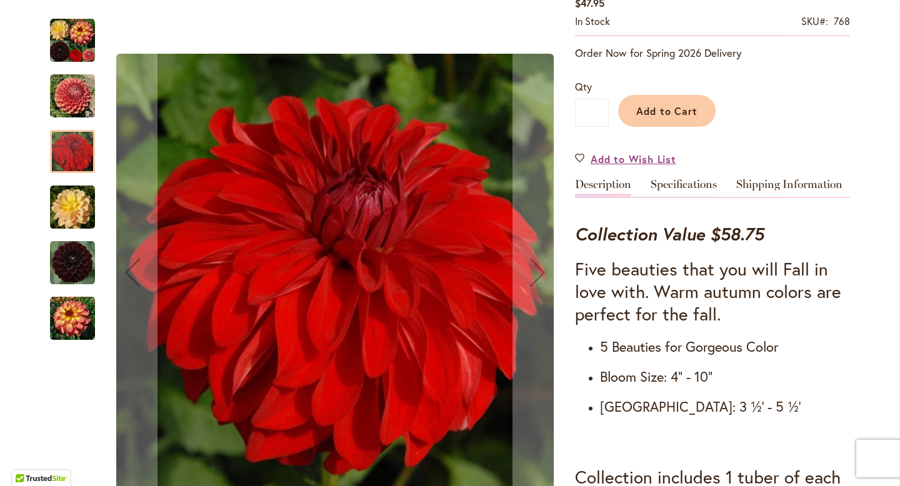
click at [84, 208] on img "Fall Into Dahlias Collection" at bounding box center [72, 207] width 45 height 45
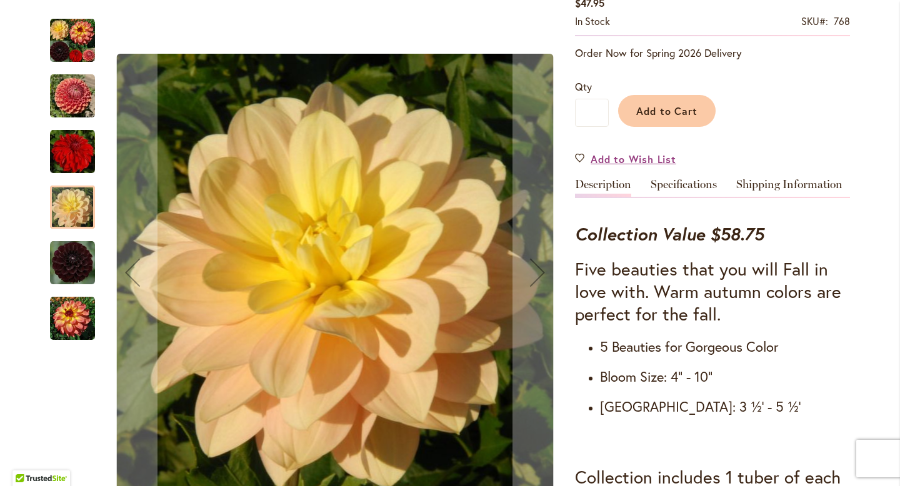
click at [85, 257] on img "Fall Into Dahlias Collection" at bounding box center [72, 263] width 45 height 45
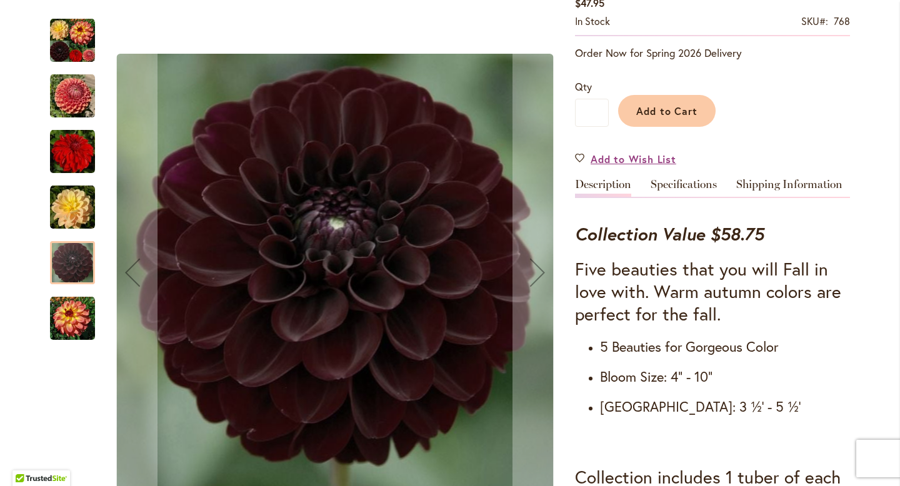
click at [84, 312] on img "Fall Into Dahlias Collection" at bounding box center [72, 318] width 45 height 45
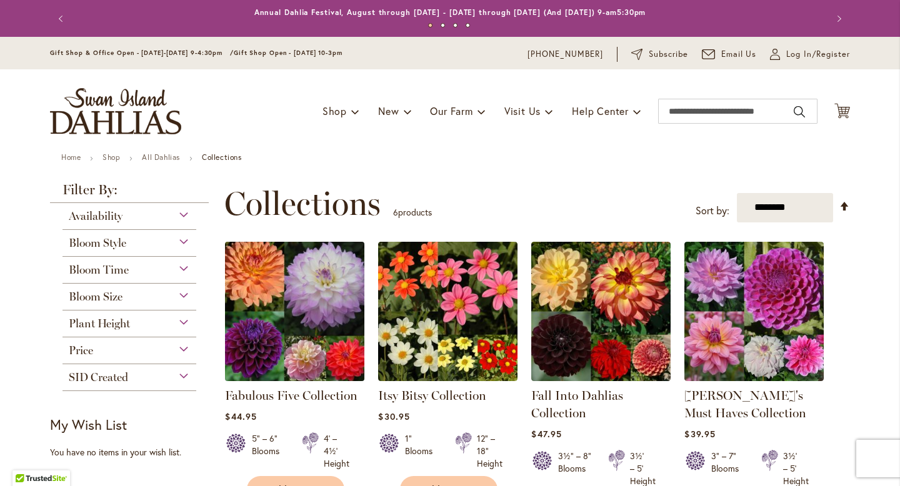
click at [309, 362] on img at bounding box center [295, 311] width 146 height 146
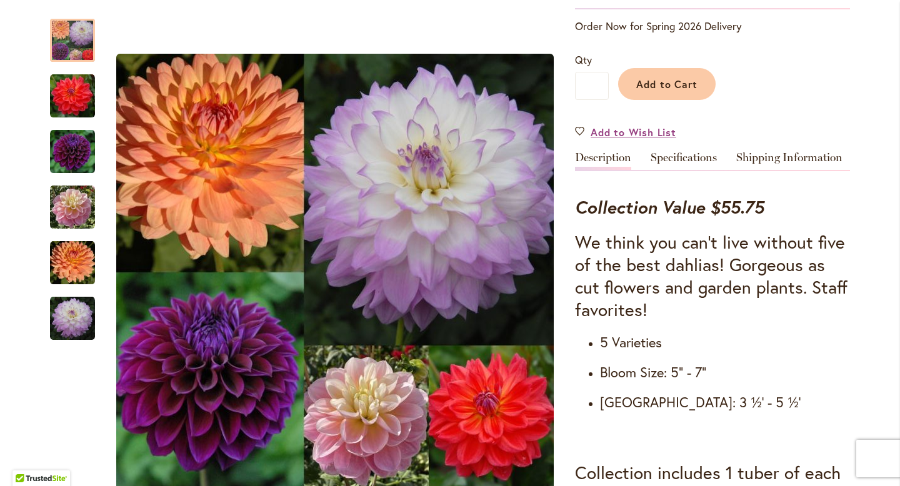
scroll to position [325, 0]
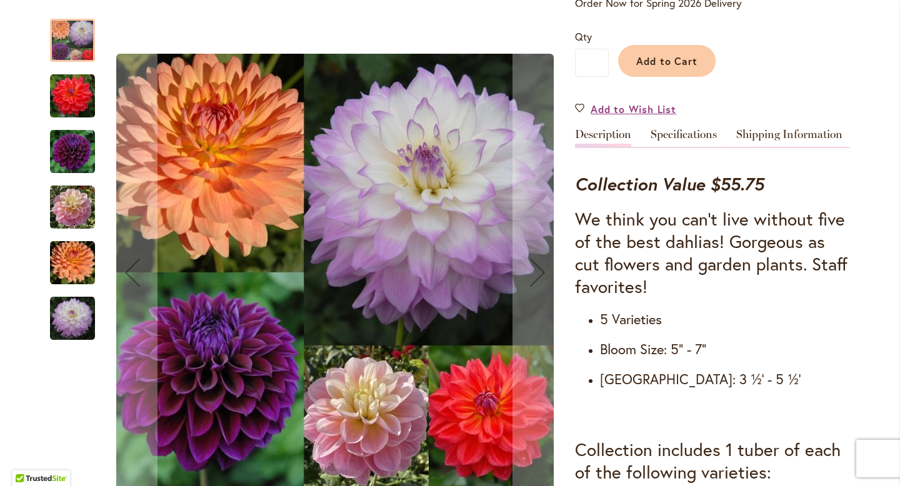
click at [78, 96] on img "COOPER BLAINE" at bounding box center [72, 96] width 45 height 45
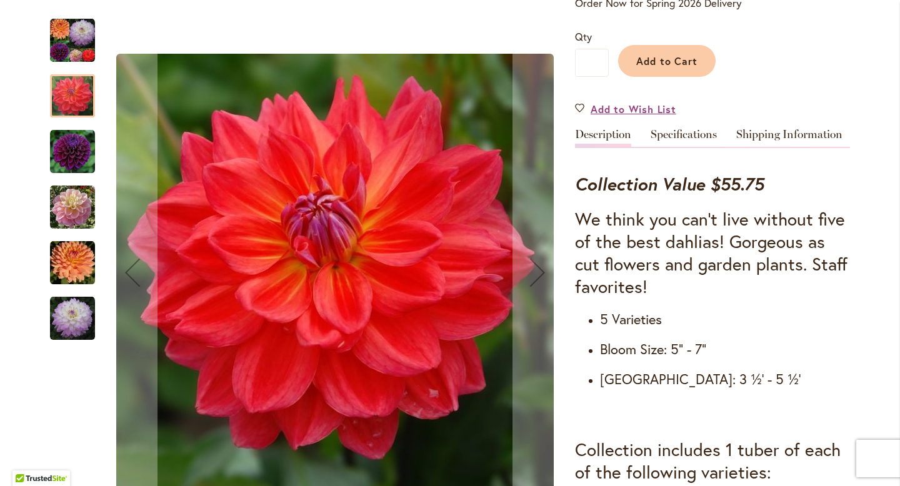
click at [86, 156] on img "DIVA" at bounding box center [72, 151] width 45 height 45
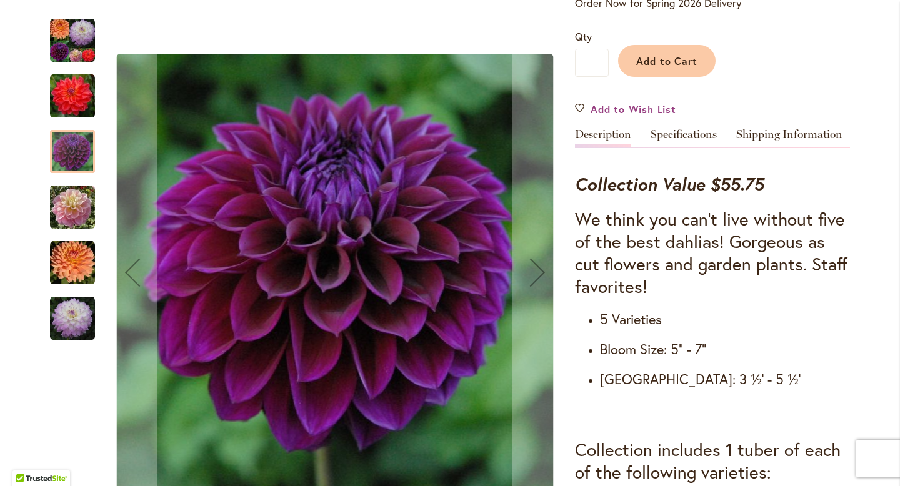
click at [84, 211] on img "GABBIE'S WISH" at bounding box center [72, 207] width 45 height 45
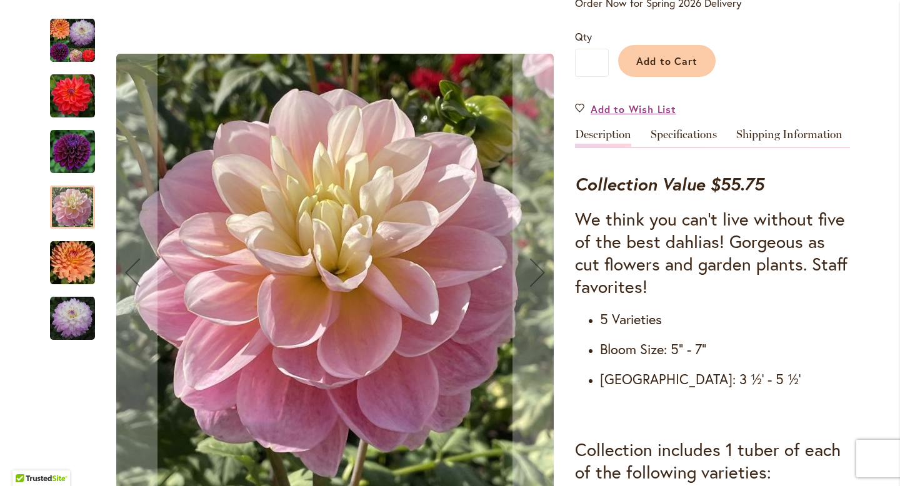
click at [84, 256] on img "GABRIELLE MARIE" at bounding box center [72, 263] width 45 height 45
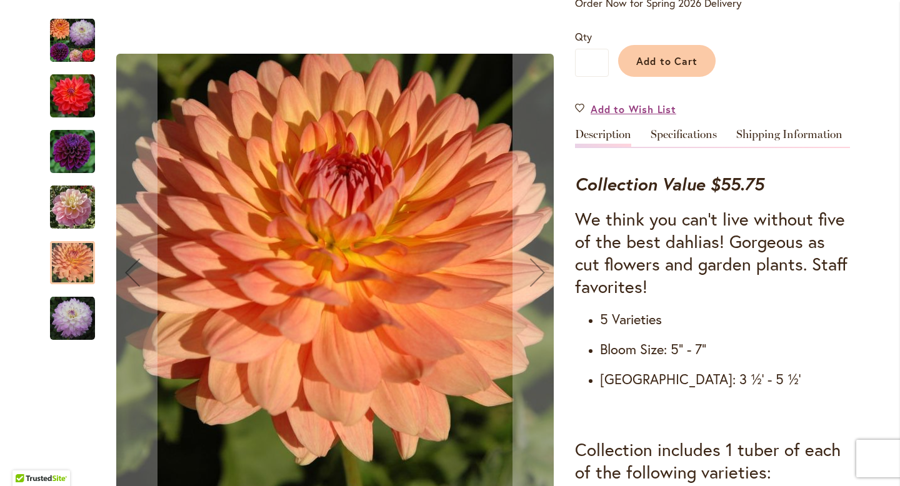
click at [79, 91] on img "COOPER BLAINE" at bounding box center [72, 96] width 45 height 45
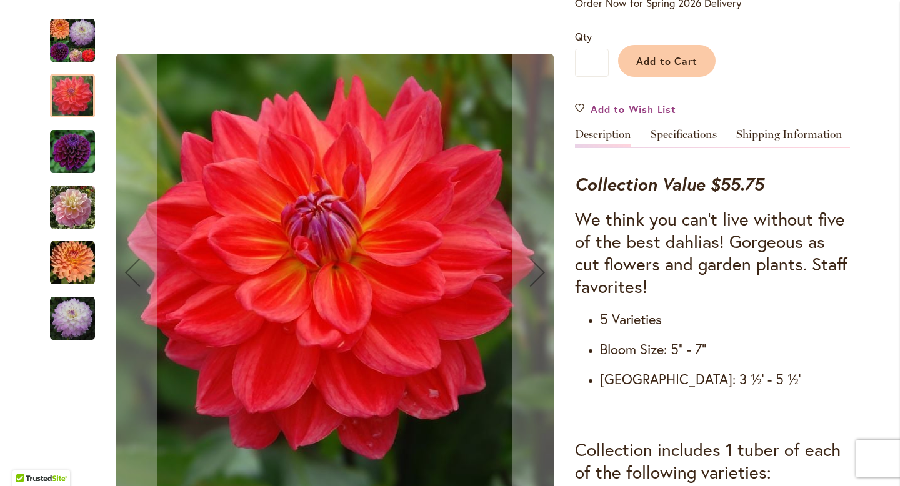
click at [70, 322] on img "MIKAYLA MIRANDA" at bounding box center [72, 318] width 45 height 45
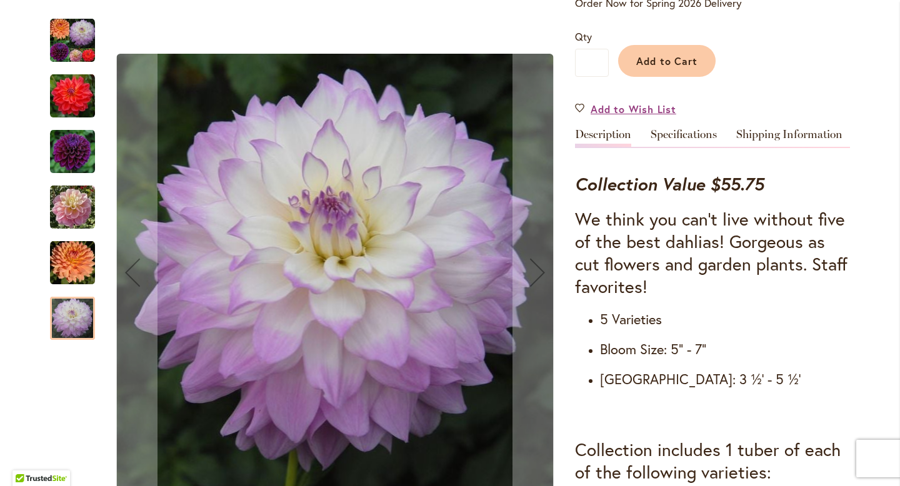
click at [82, 160] on img "DIVA" at bounding box center [72, 151] width 45 height 45
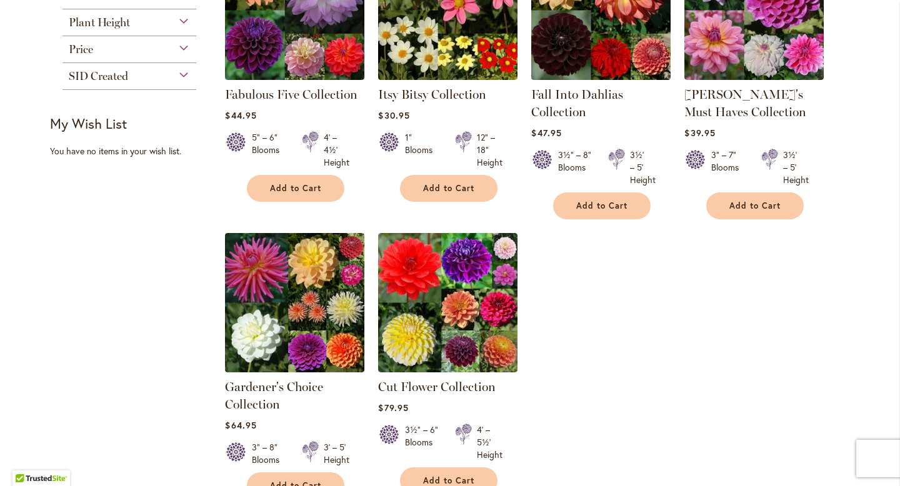
scroll to position [300, 0]
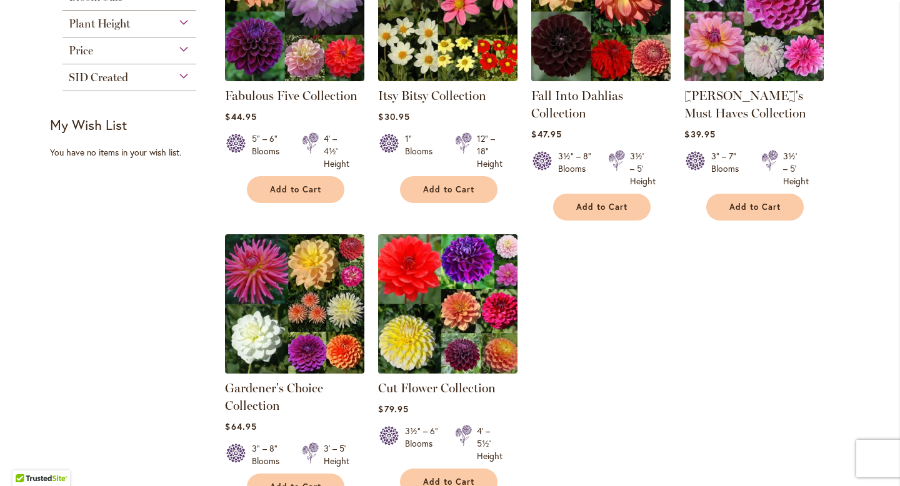
click at [499, 351] on img at bounding box center [448, 304] width 146 height 146
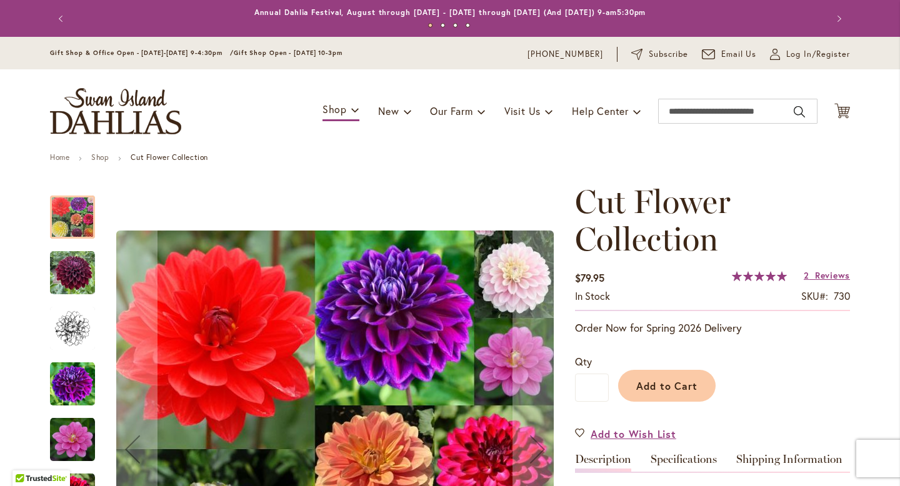
click at [822, 376] on div "Add to Cart" at bounding box center [729, 382] width 241 height 57
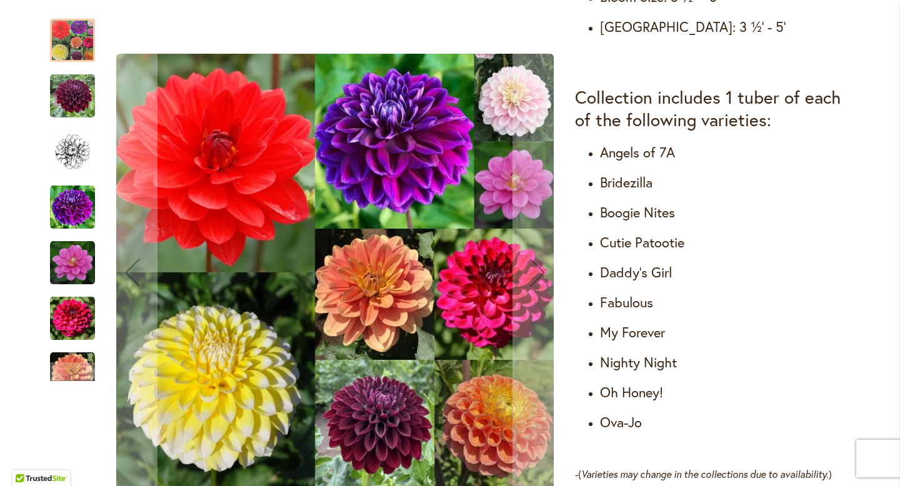
scroll to position [675, 0]
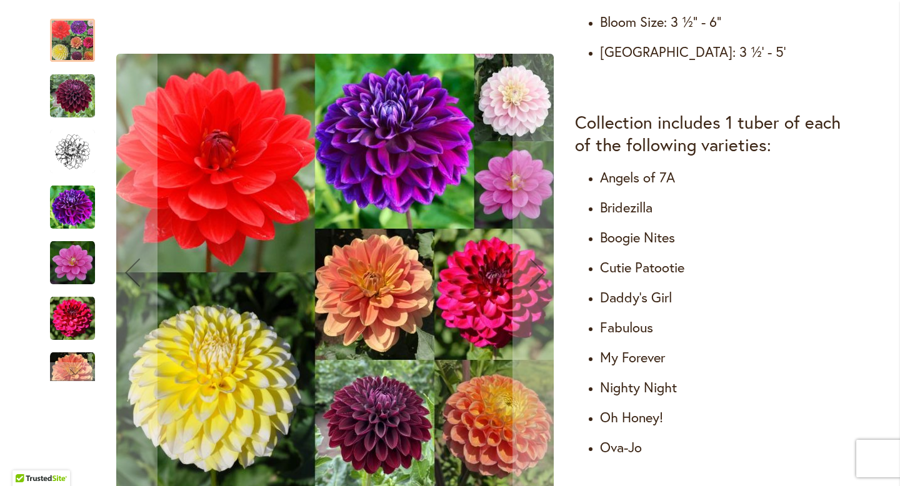
click at [82, 104] on img "Cut Flower Collection" at bounding box center [72, 96] width 45 height 45
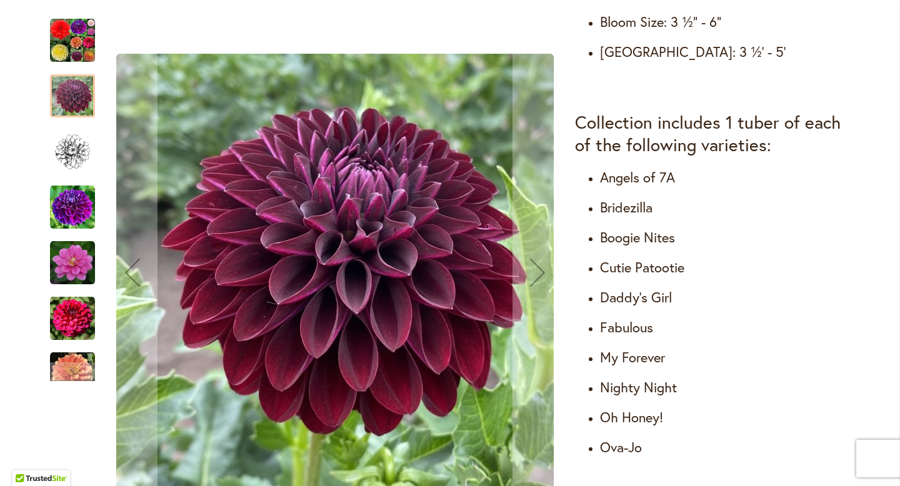
click at [82, 157] on img "Cut Flower Collection" at bounding box center [72, 151] width 45 height 45
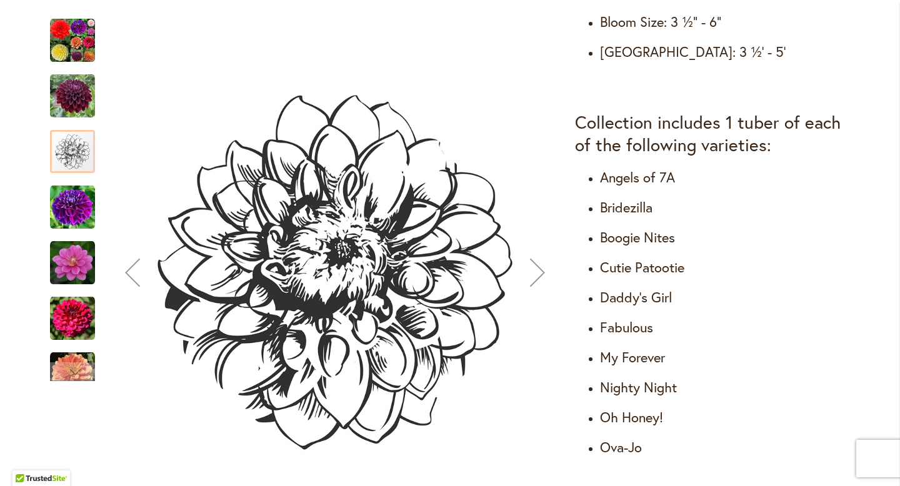
click at [81, 214] on img "Cut Flower Collection" at bounding box center [72, 207] width 45 height 45
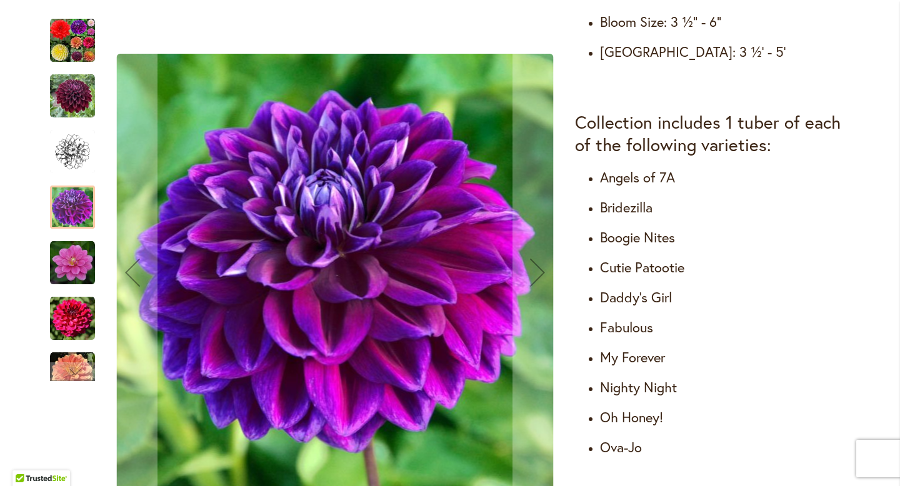
click at [82, 262] on img "Cut Flower Collection" at bounding box center [72, 263] width 45 height 45
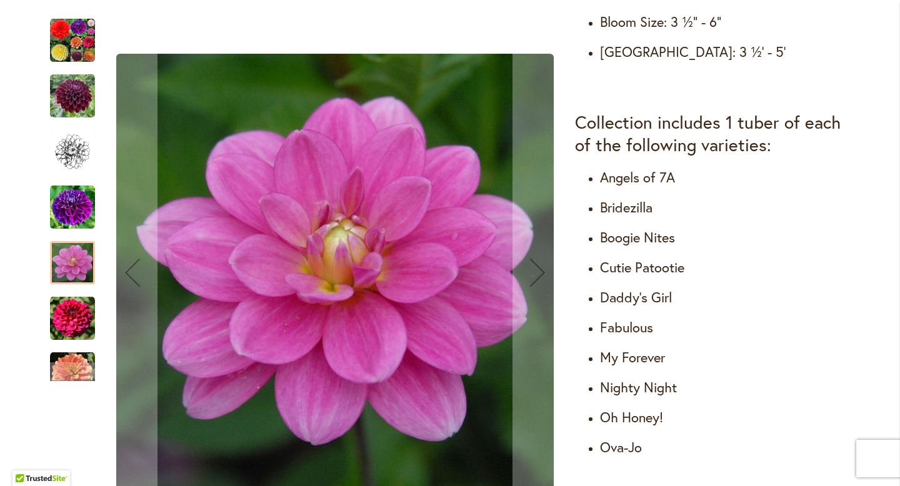
click at [82, 320] on img "Cut Flower Collection" at bounding box center [72, 318] width 45 height 45
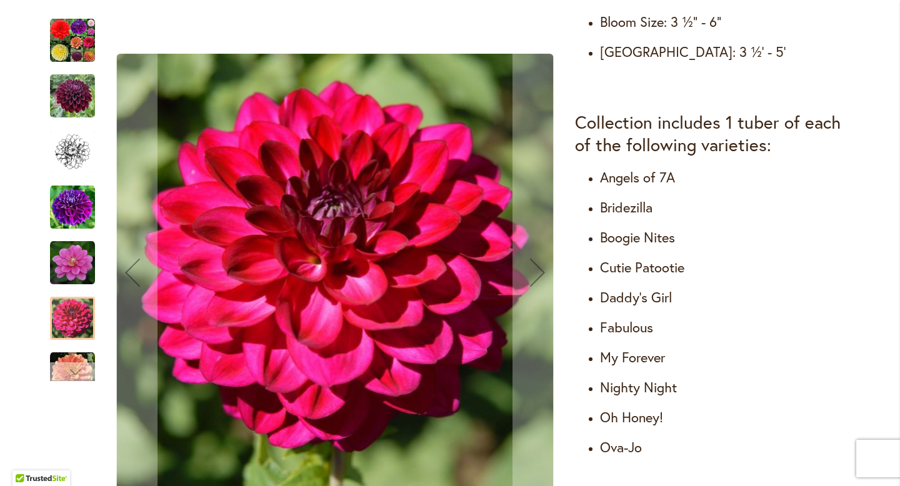
click at [84, 372] on div "Next" at bounding box center [72, 371] width 45 height 19
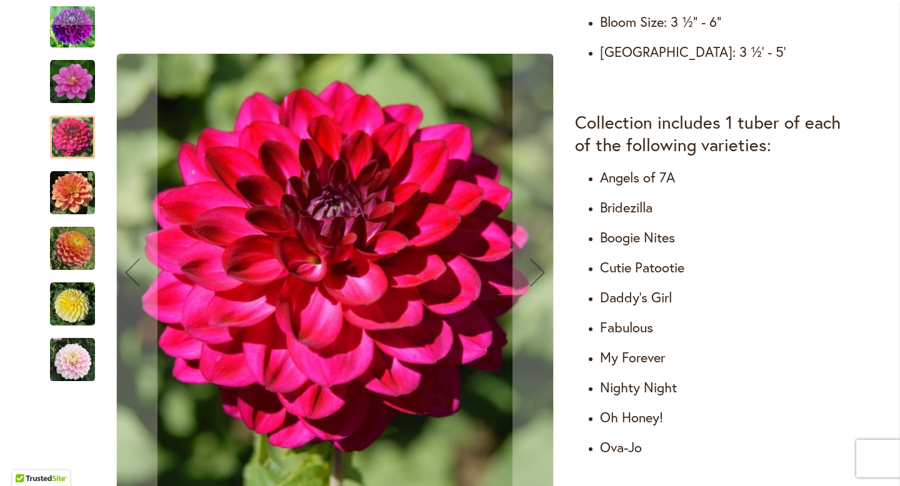
click at [82, 37] on img "Cut Flower Collection" at bounding box center [72, 26] width 45 height 45
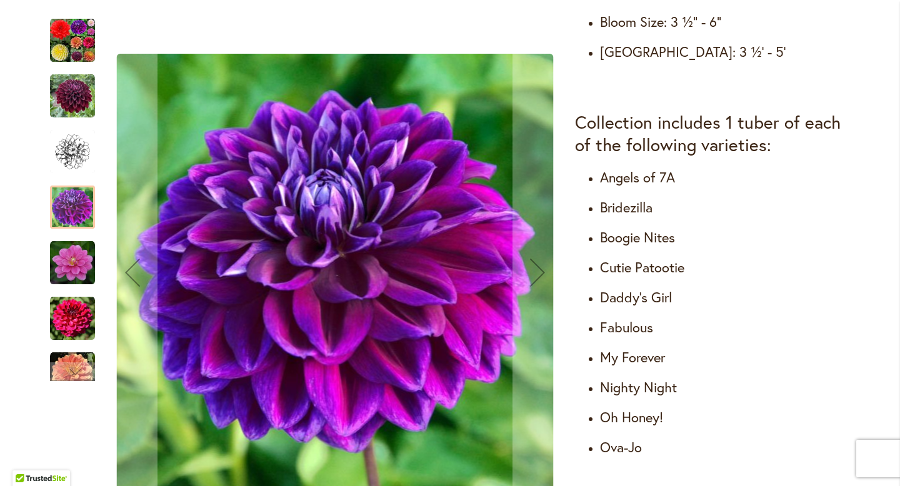
click at [79, 304] on img "Cut Flower Collection" at bounding box center [72, 318] width 45 height 45
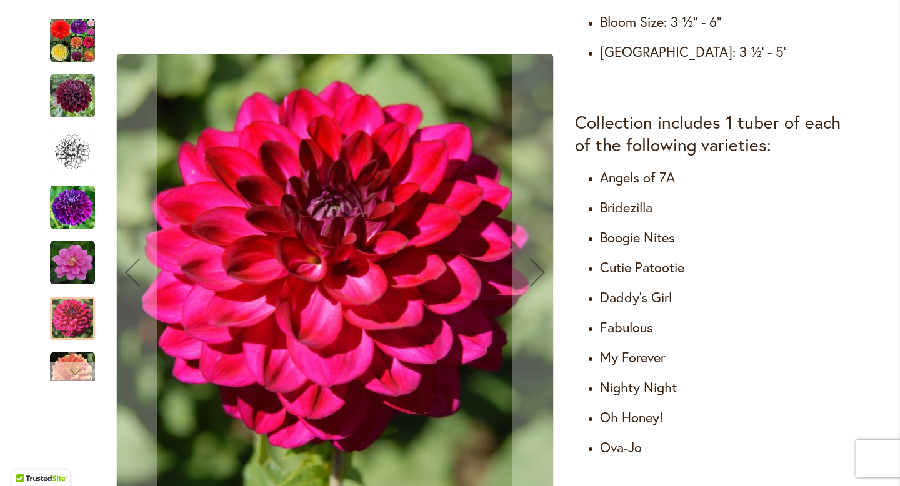
click at [80, 367] on div "Next" at bounding box center [72, 371] width 19 height 19
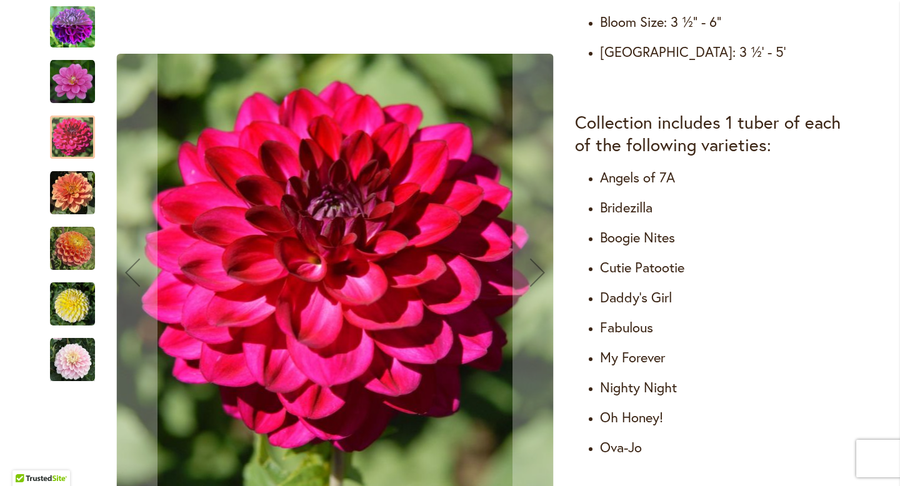
click at [84, 82] on img "Cut Flower Collection" at bounding box center [72, 81] width 45 height 45
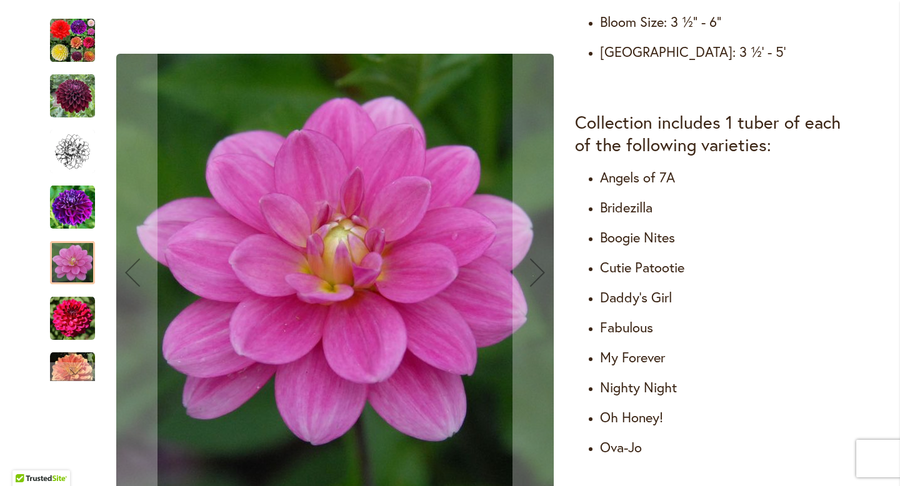
click at [76, 312] on img "Cut Flower Collection" at bounding box center [72, 318] width 45 height 45
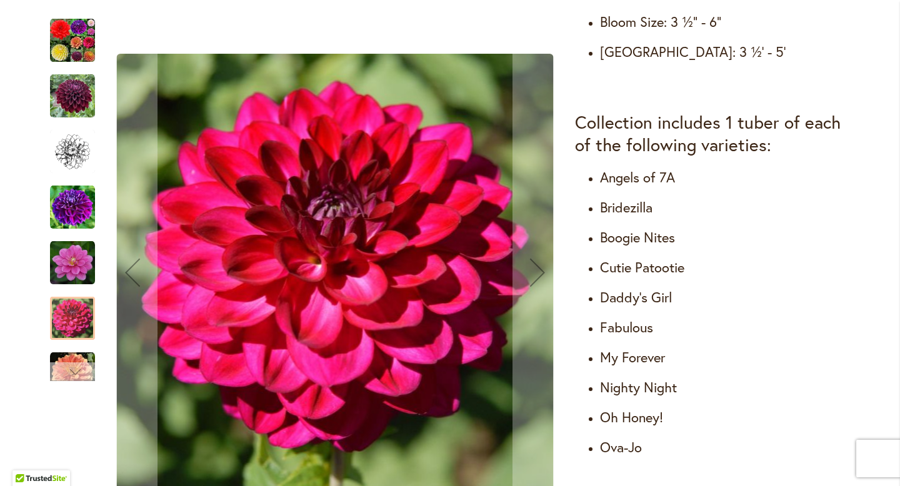
click at [74, 362] on div "Next" at bounding box center [72, 371] width 19 height 19
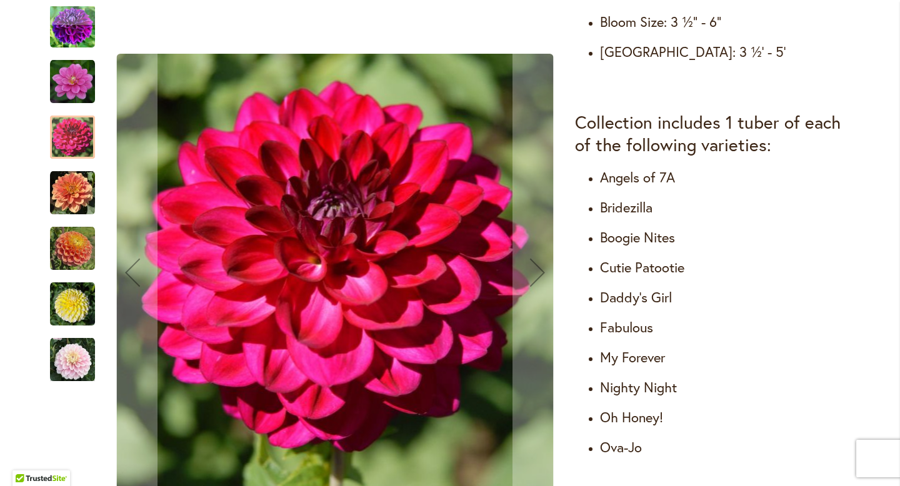
click at [77, 197] on img "Cut Flower Collection" at bounding box center [72, 193] width 45 height 45
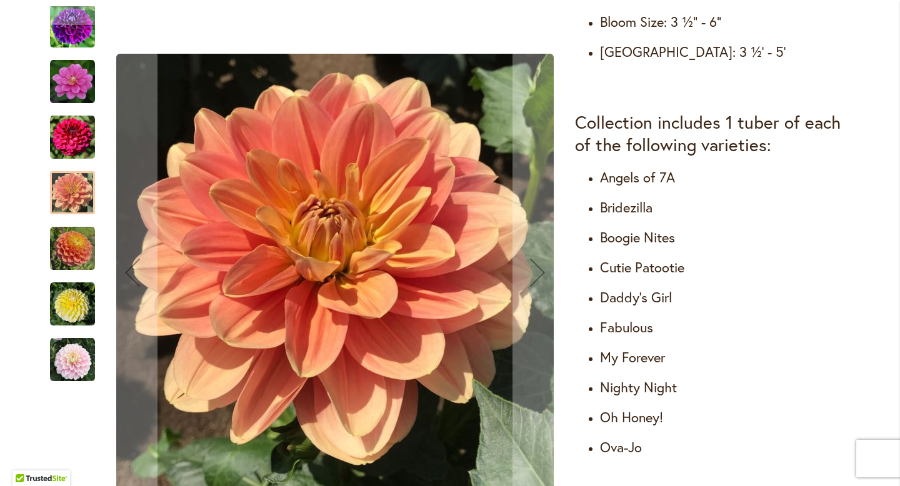
click at [77, 259] on img "Cut Flower Collection" at bounding box center [72, 248] width 45 height 45
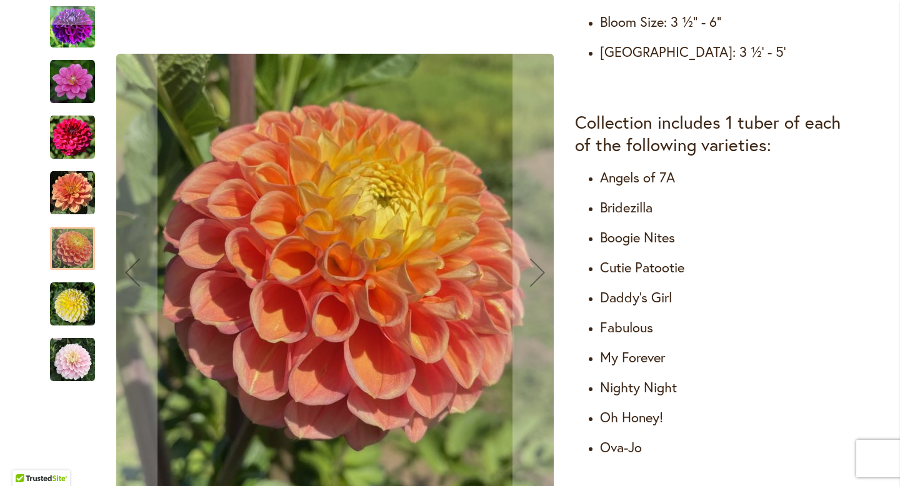
click at [78, 318] on img "Cut Flower Collection" at bounding box center [72, 304] width 45 height 45
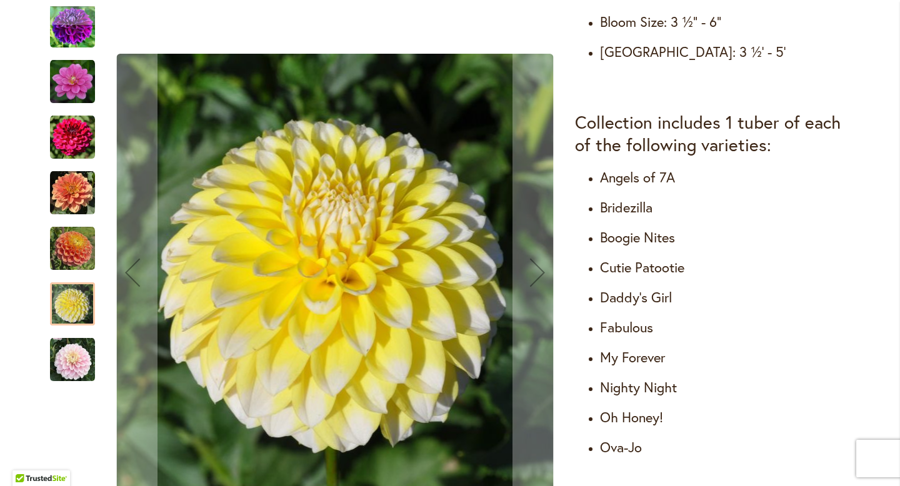
click at [79, 373] on img "Cut Flower Collection" at bounding box center [72, 359] width 45 height 45
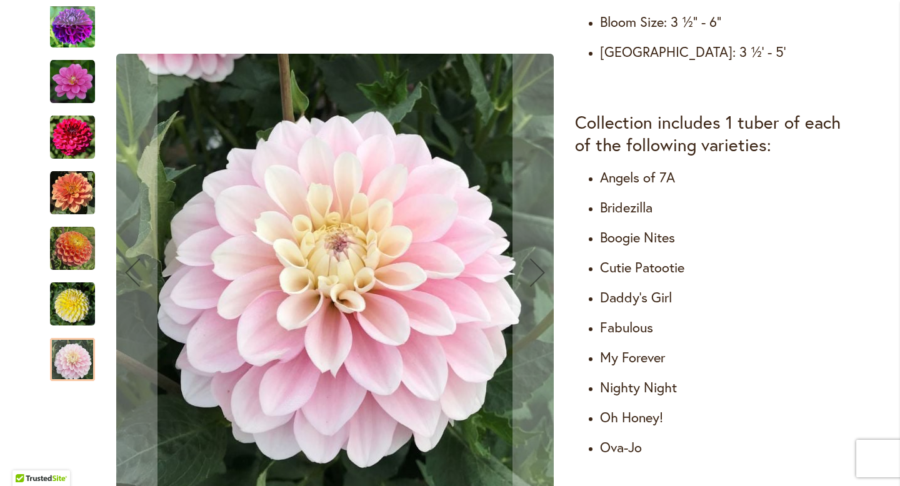
click at [88, 141] on img "Cut Flower Collection" at bounding box center [72, 137] width 45 height 45
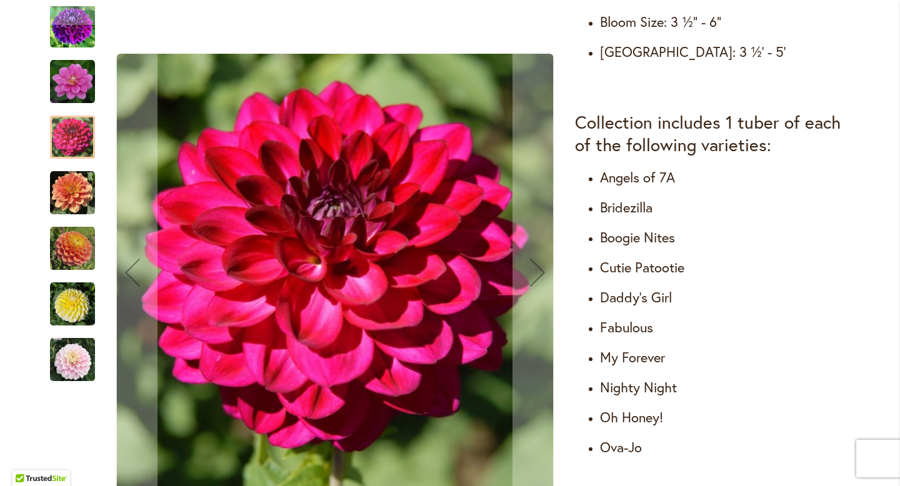
click at [85, 86] on img "Cut Flower Collection" at bounding box center [72, 81] width 45 height 45
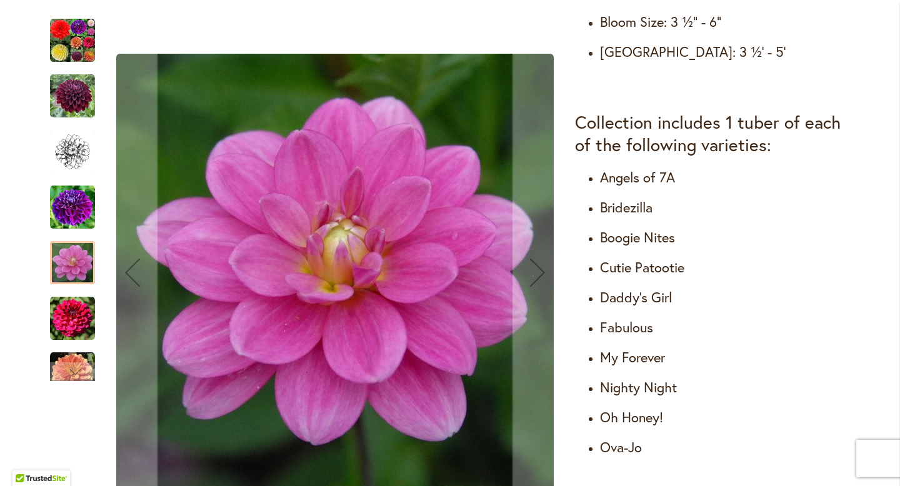
click at [83, 209] on img "Cut Flower Collection" at bounding box center [72, 207] width 45 height 45
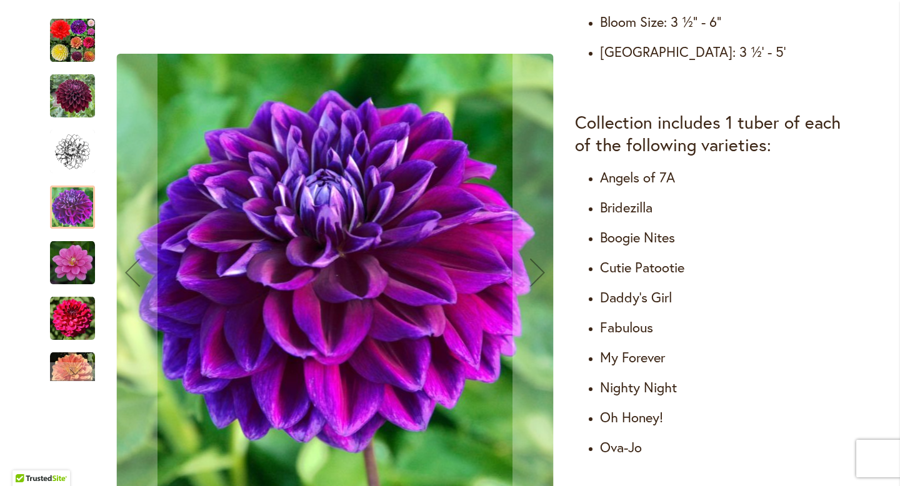
click at [79, 152] on img "Cut Flower Collection" at bounding box center [72, 151] width 45 height 45
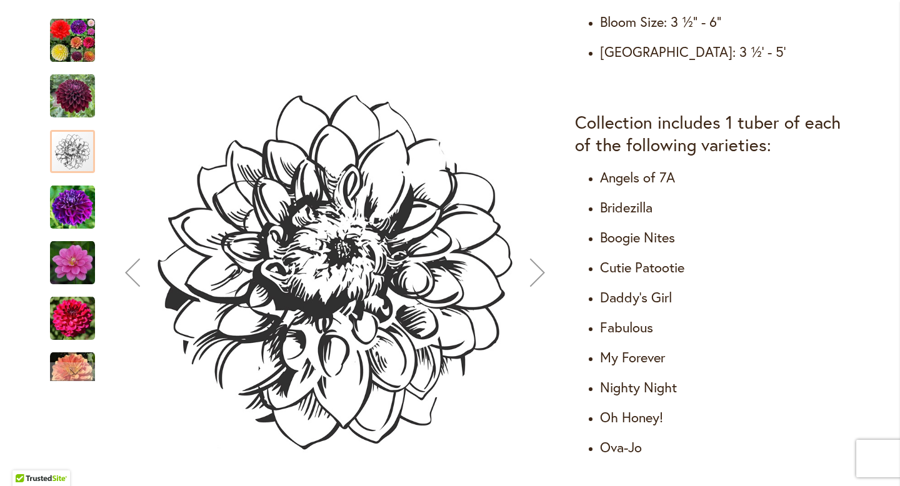
click at [78, 112] on img "Cut Flower Collection" at bounding box center [72, 96] width 45 height 45
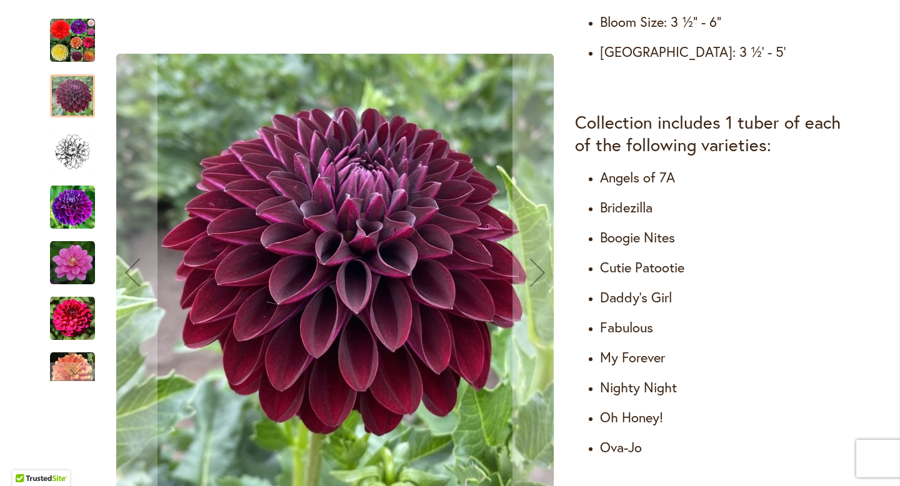
click at [85, 49] on img "CUT FLOWER COLLECTION" at bounding box center [72, 40] width 45 height 45
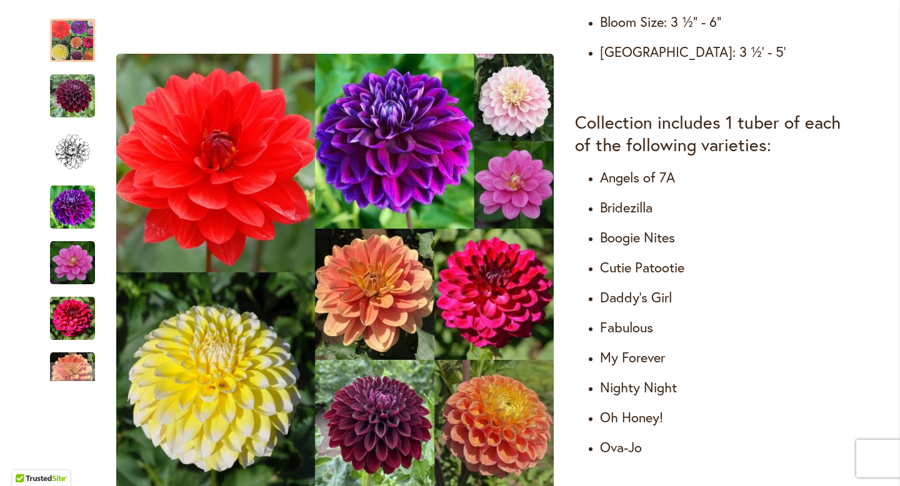
click at [726, 281] on ul "Angels of 7A Bridezilla Boogie Nites Cutie Patootie Daddy's Girl Fabulous My Fo…" at bounding box center [712, 312] width 275 height 287
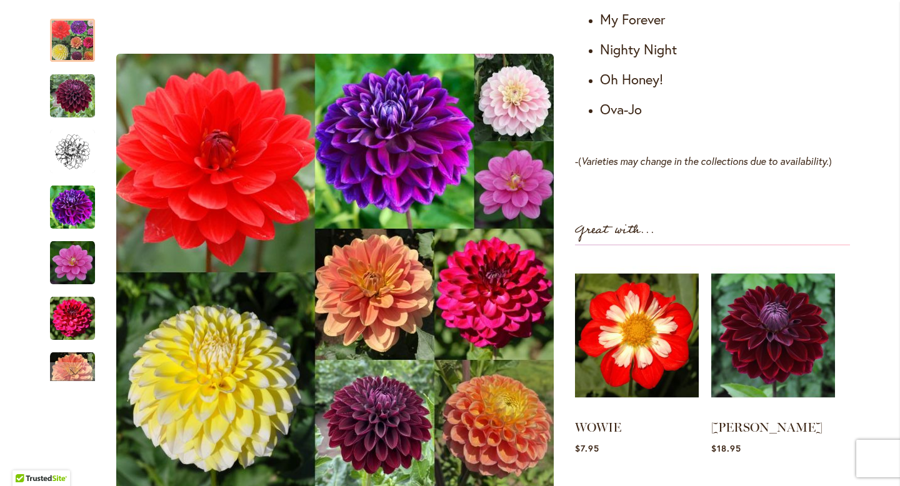
scroll to position [1000, 0]
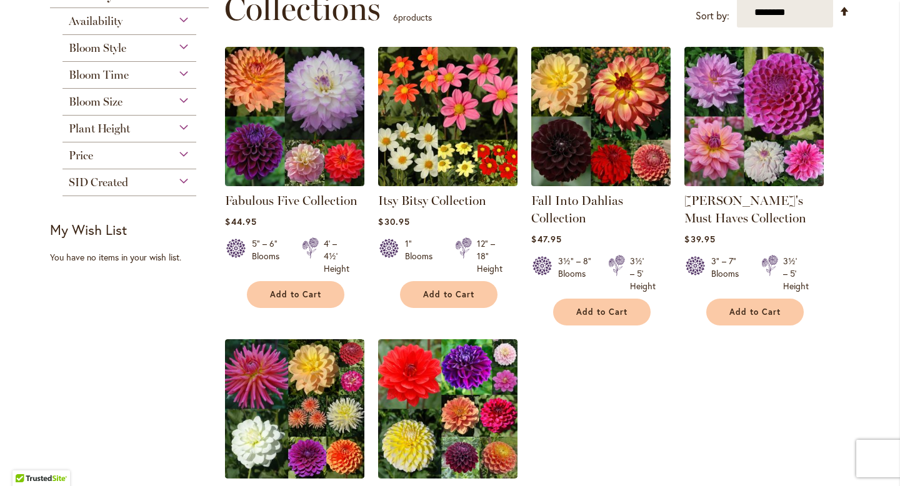
scroll to position [175, 0]
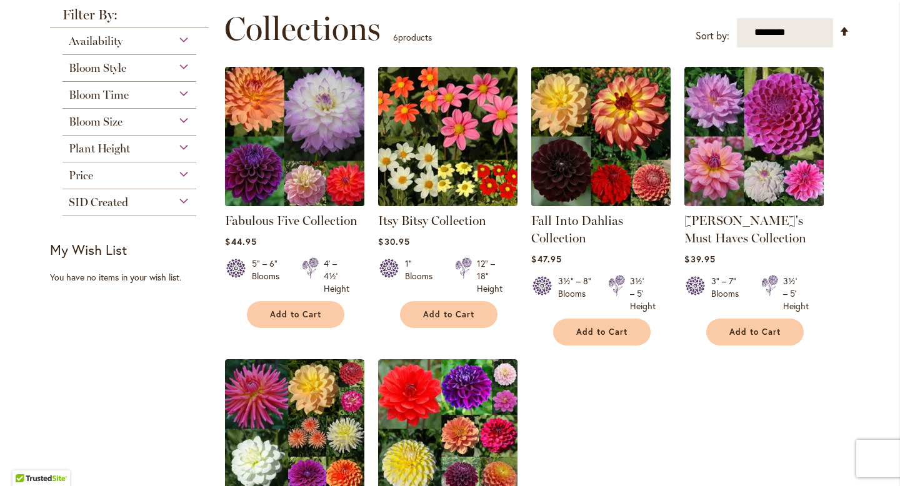
click at [349, 184] on img at bounding box center [295, 136] width 146 height 146
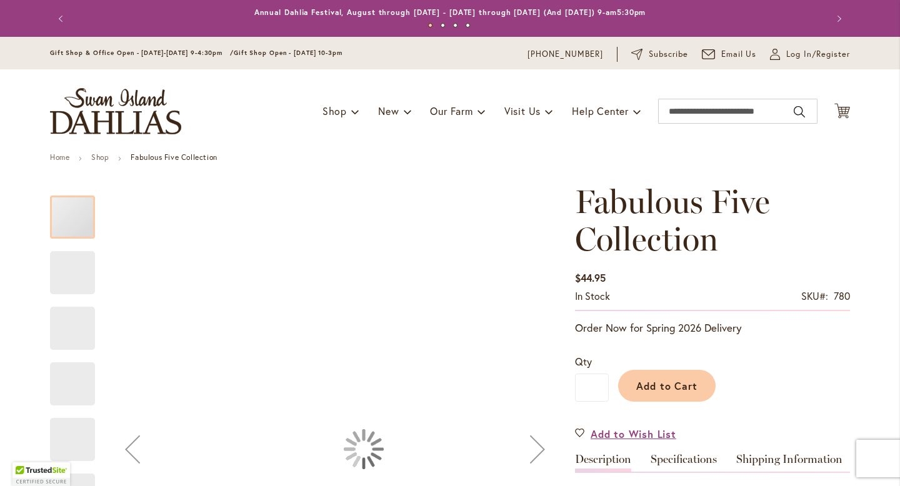
click at [558, 408] on button "Next" at bounding box center [537, 449] width 50 height 533
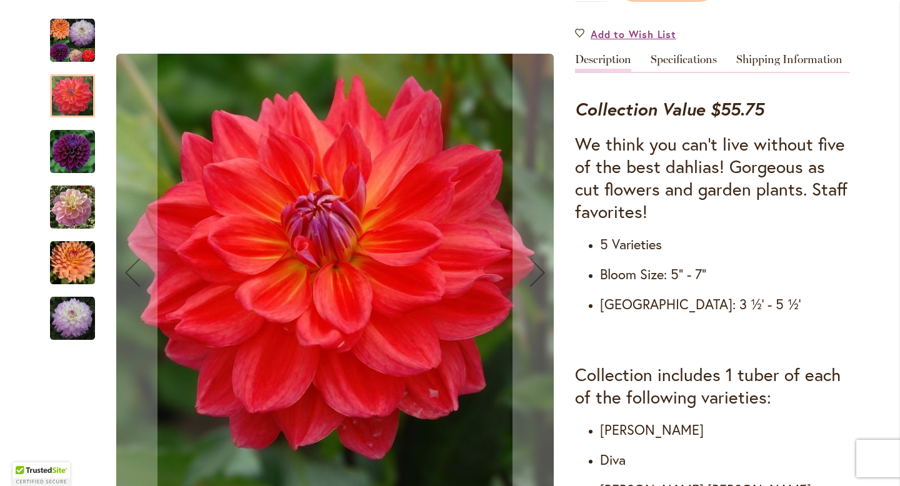
scroll to position [425, 0]
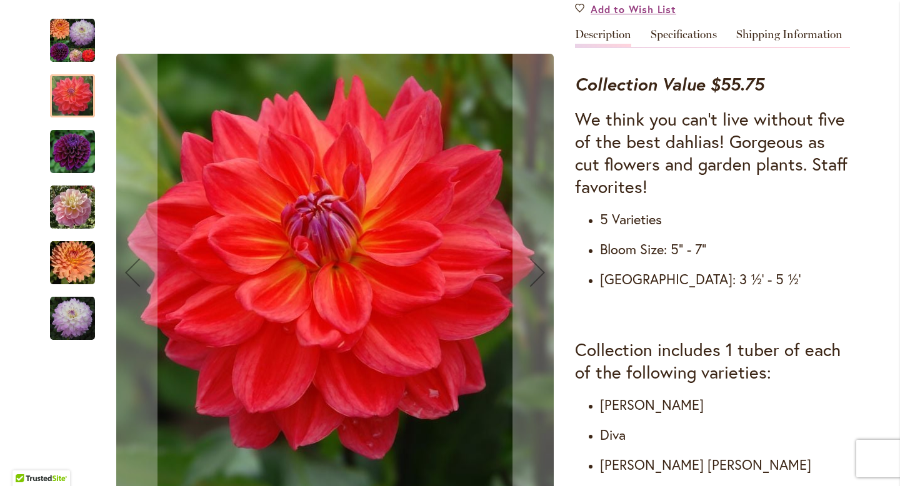
click at [79, 258] on img "GABRIELLE MARIE" at bounding box center [72, 263] width 45 height 45
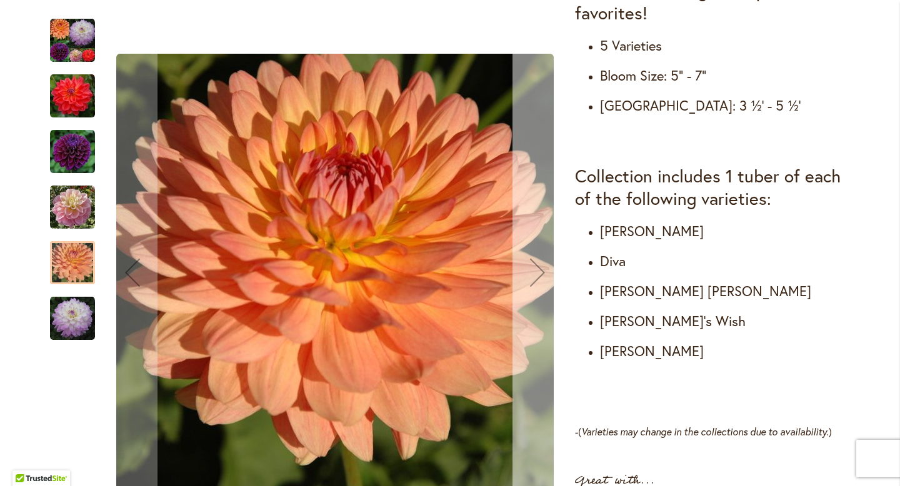
scroll to position [600, 0]
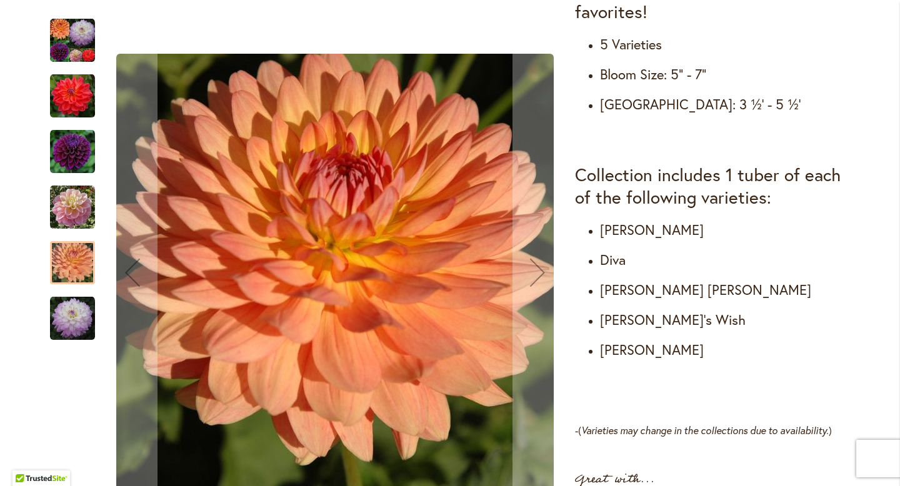
click at [68, 271] on div at bounding box center [72, 262] width 45 height 43
click at [75, 152] on img "DIVA" at bounding box center [72, 151] width 45 height 45
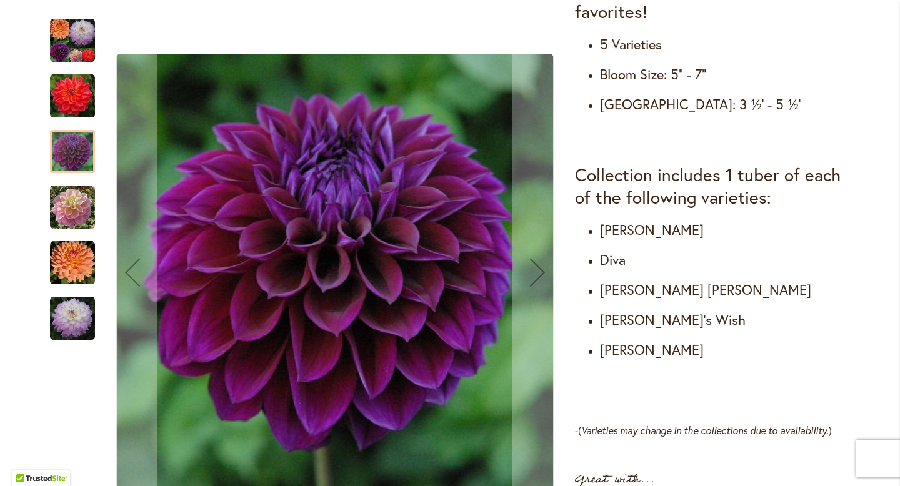
click at [77, 202] on img "GABBIE'S WISH" at bounding box center [72, 207] width 45 height 45
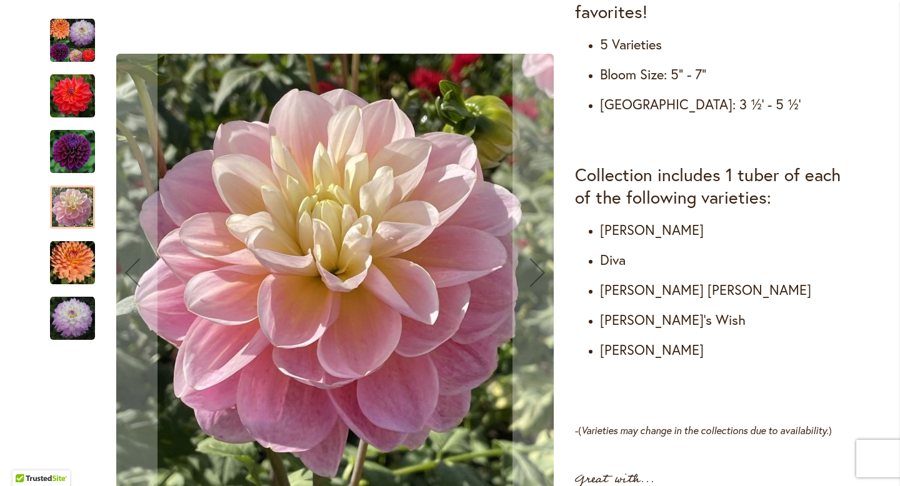
click at [80, 317] on img "MIKAYLA MIRANDA" at bounding box center [72, 318] width 45 height 45
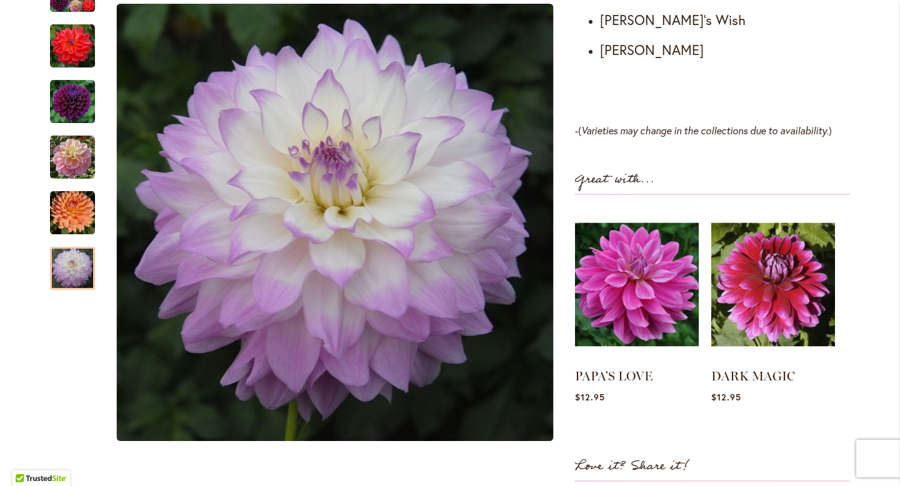
scroll to position [900, 0]
click at [761, 298] on img at bounding box center [773, 284] width 122 height 153
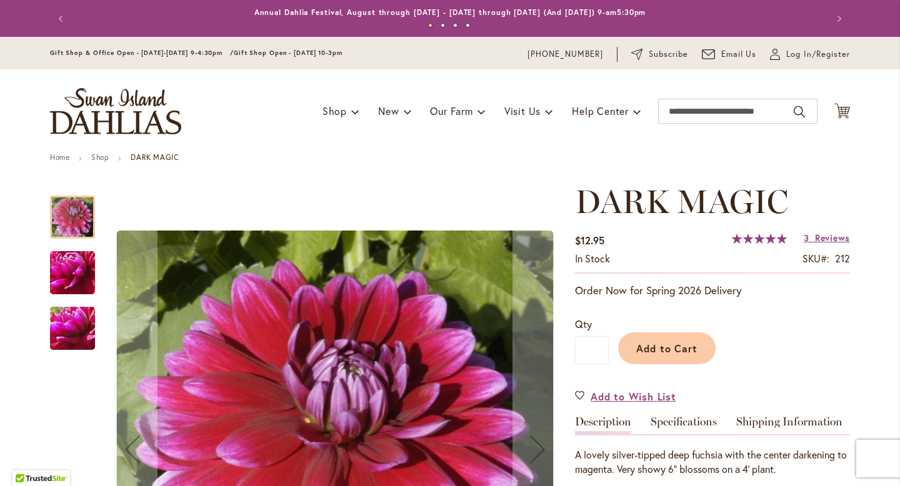
click at [825, 359] on div "Add to Cart" at bounding box center [729, 345] width 241 height 57
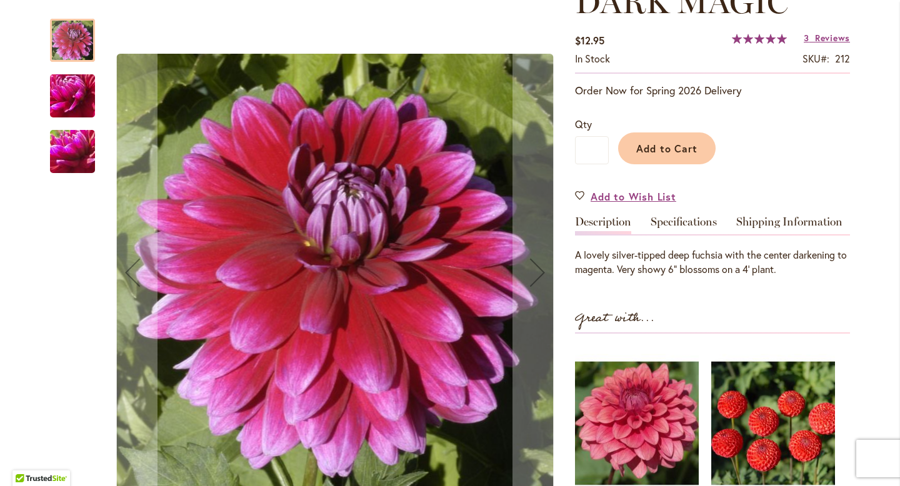
scroll to position [225, 0]
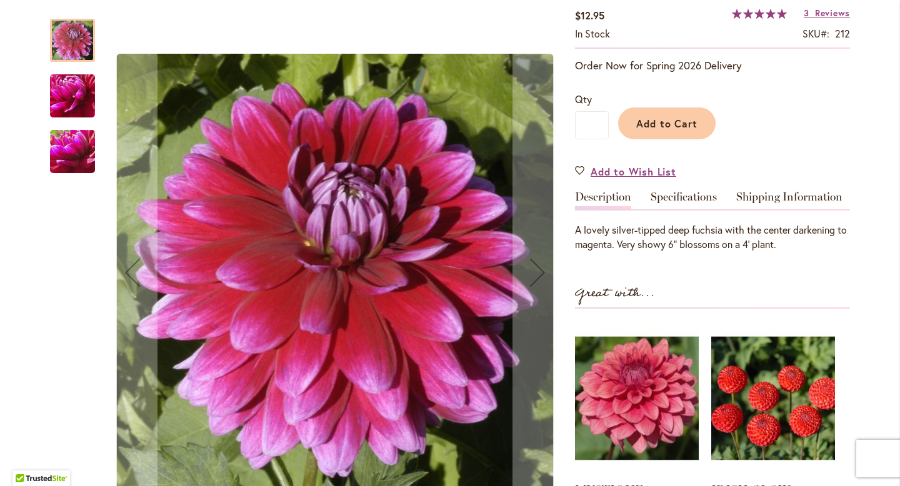
click at [72, 92] on img "DARK MAGIC" at bounding box center [72, 95] width 90 height 67
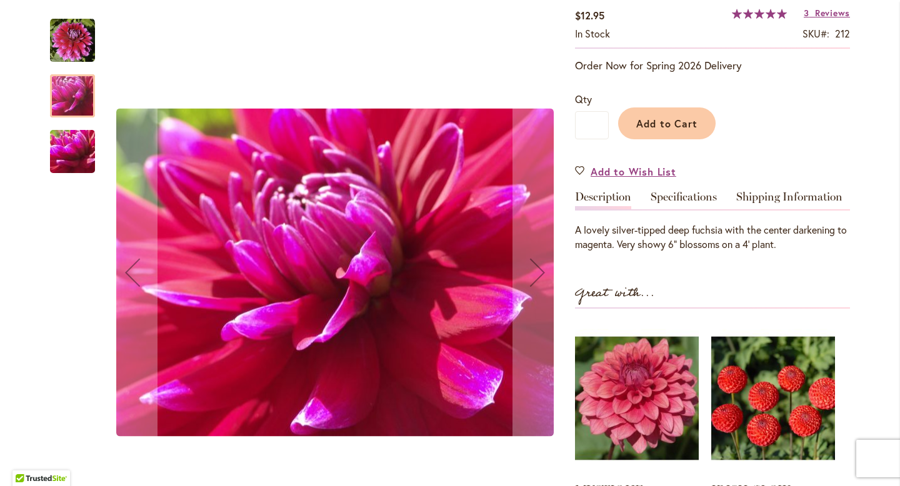
click at [79, 154] on img "DARK MAGIC" at bounding box center [72, 151] width 90 height 67
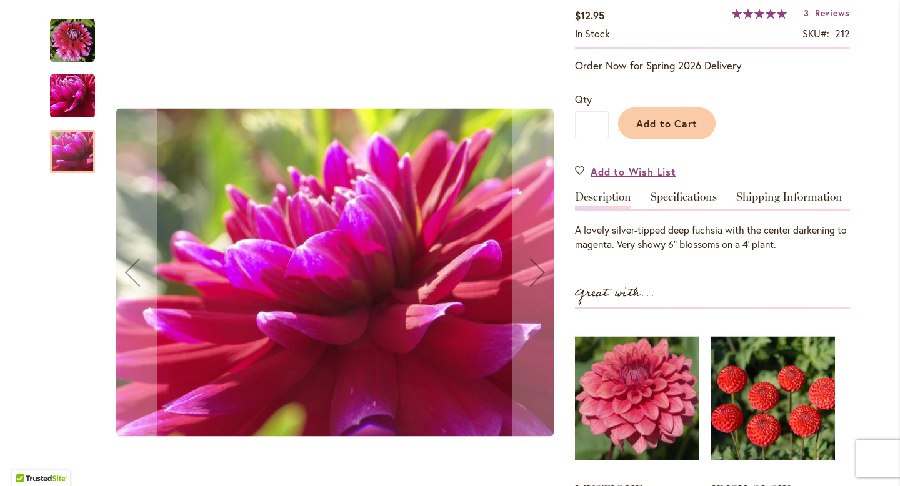
click at [80, 46] on img "DARK MAGIC" at bounding box center [72, 40] width 45 height 45
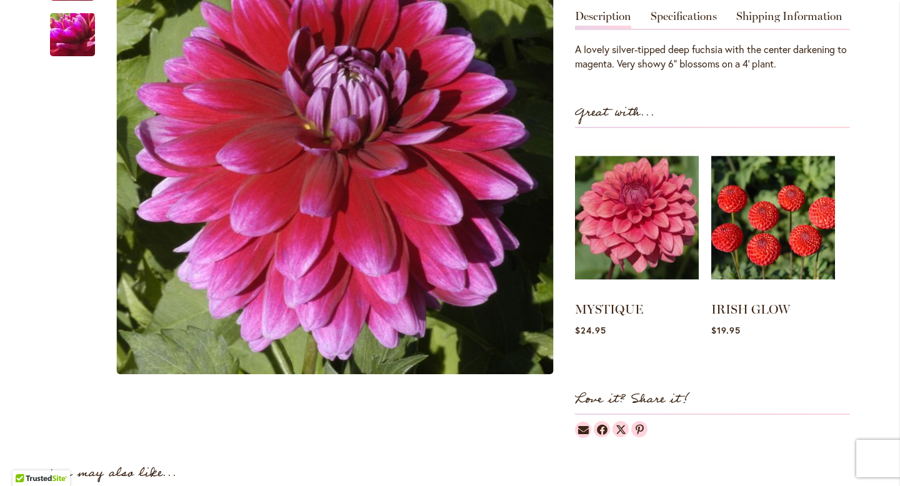
scroll to position [400, 0]
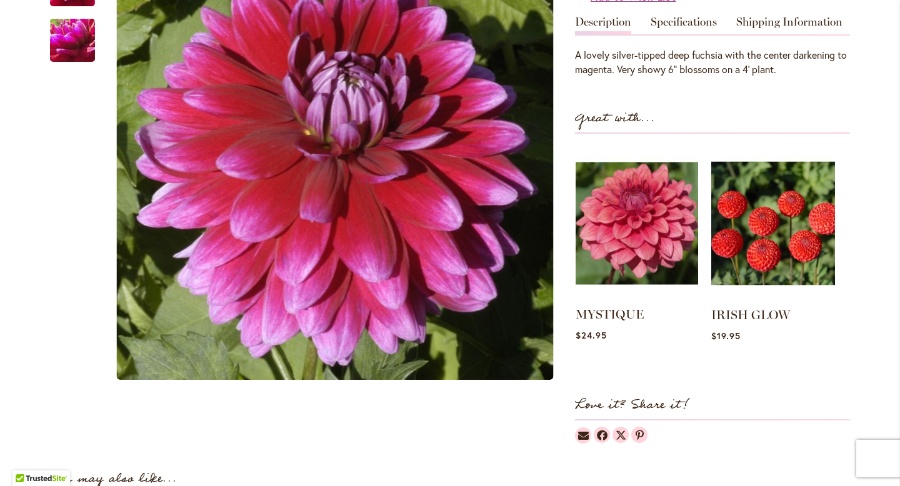
click at [647, 218] on img at bounding box center [637, 223] width 122 height 153
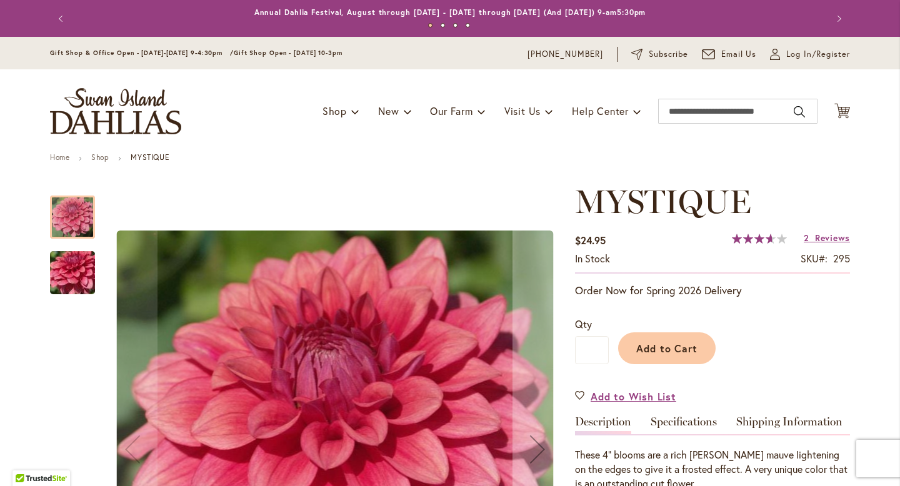
click at [766, 333] on div "Add to Cart" at bounding box center [729, 345] width 241 height 57
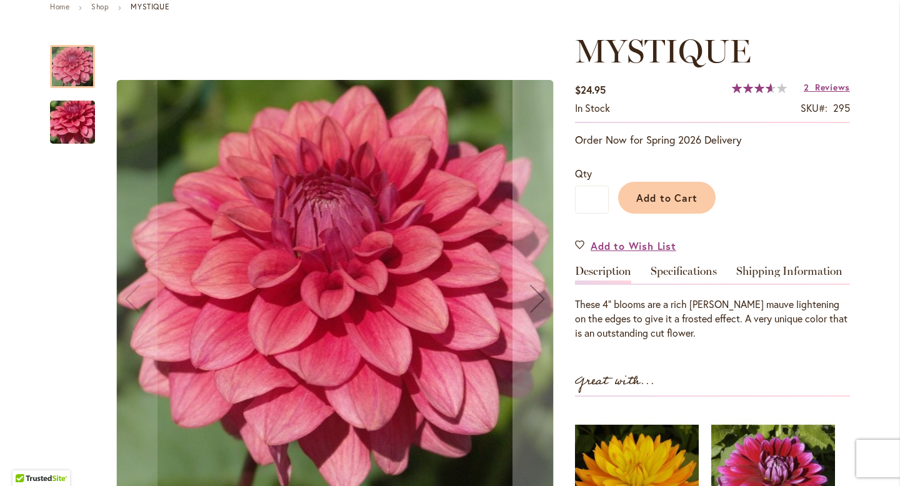
scroll to position [150, 0]
